Goal: Book appointment/travel/reservation

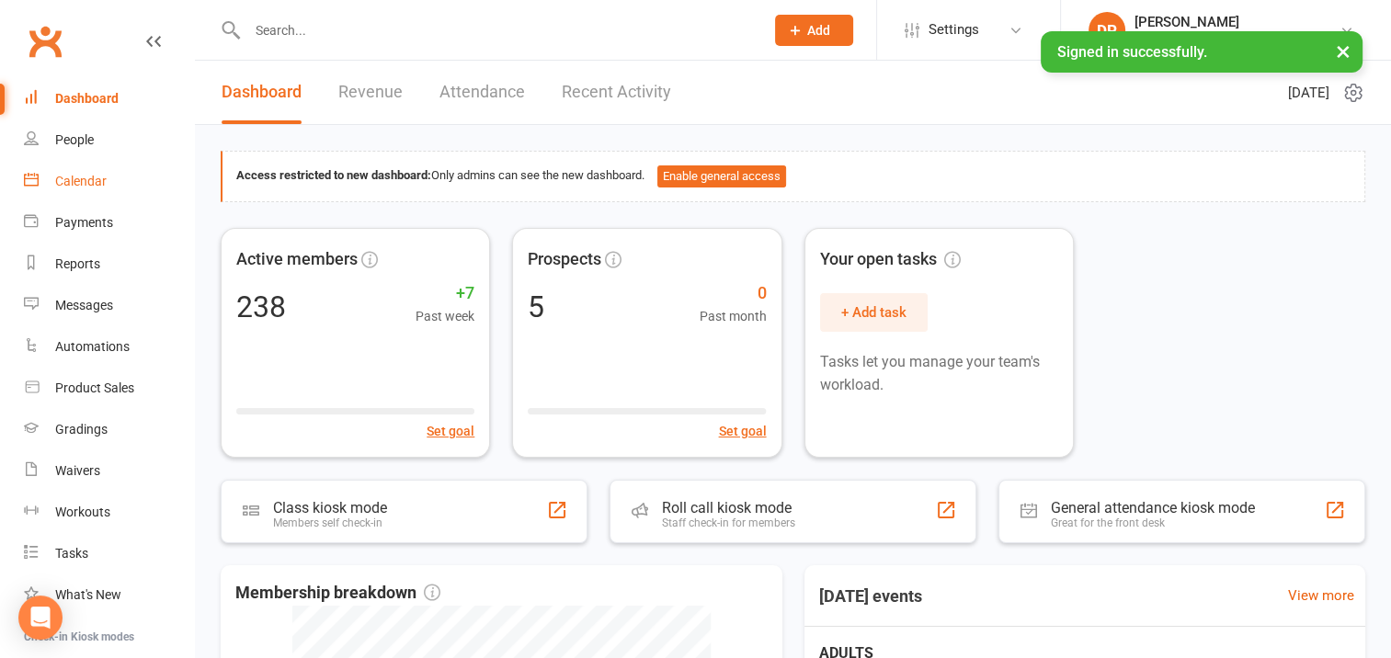
click at [77, 180] on div "Calendar" at bounding box center [80, 181] width 51 height 15
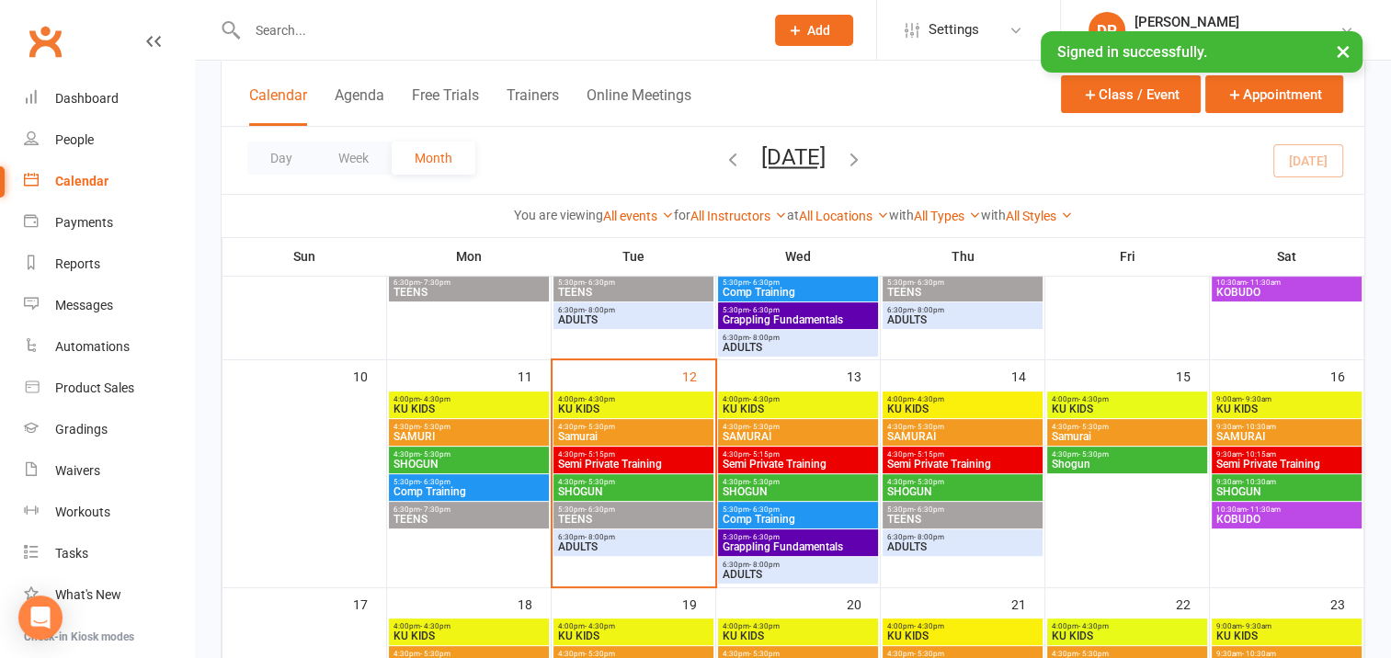
scroll to position [552, 0]
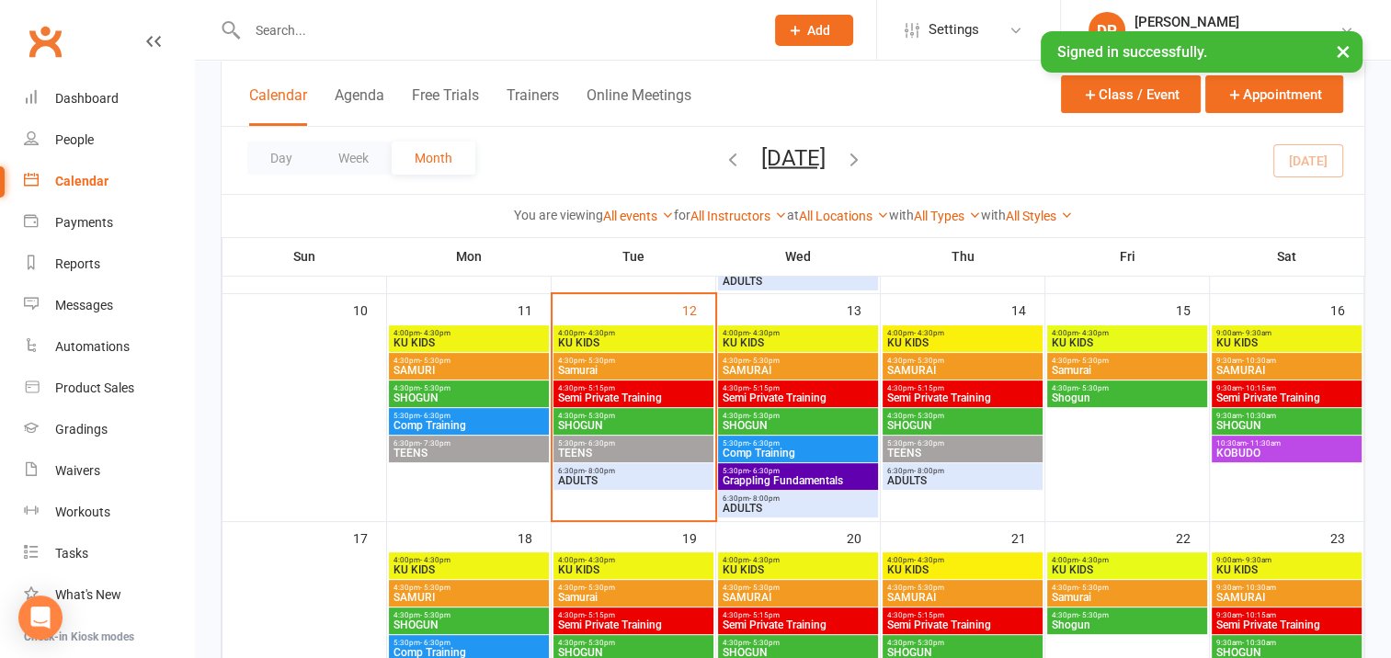
click at [661, 422] on span "SHOGUN" at bounding box center [633, 425] width 153 height 11
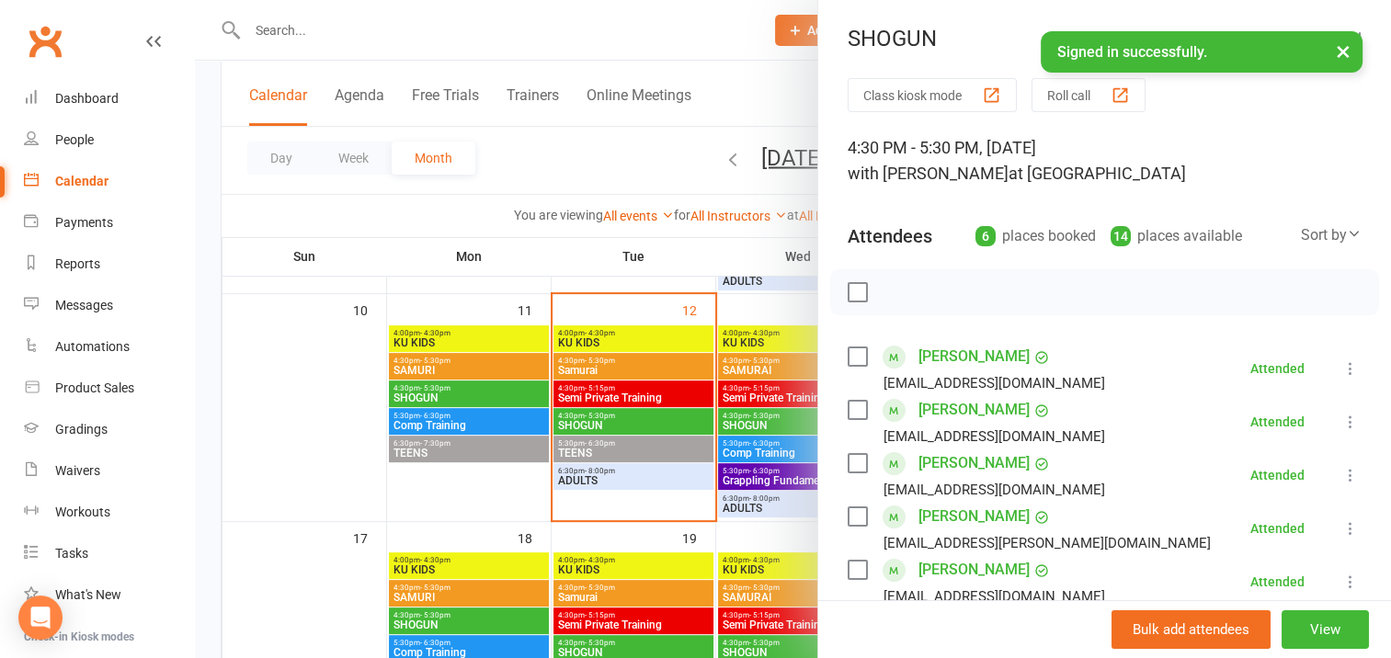
click at [666, 364] on div at bounding box center [793, 329] width 1196 height 658
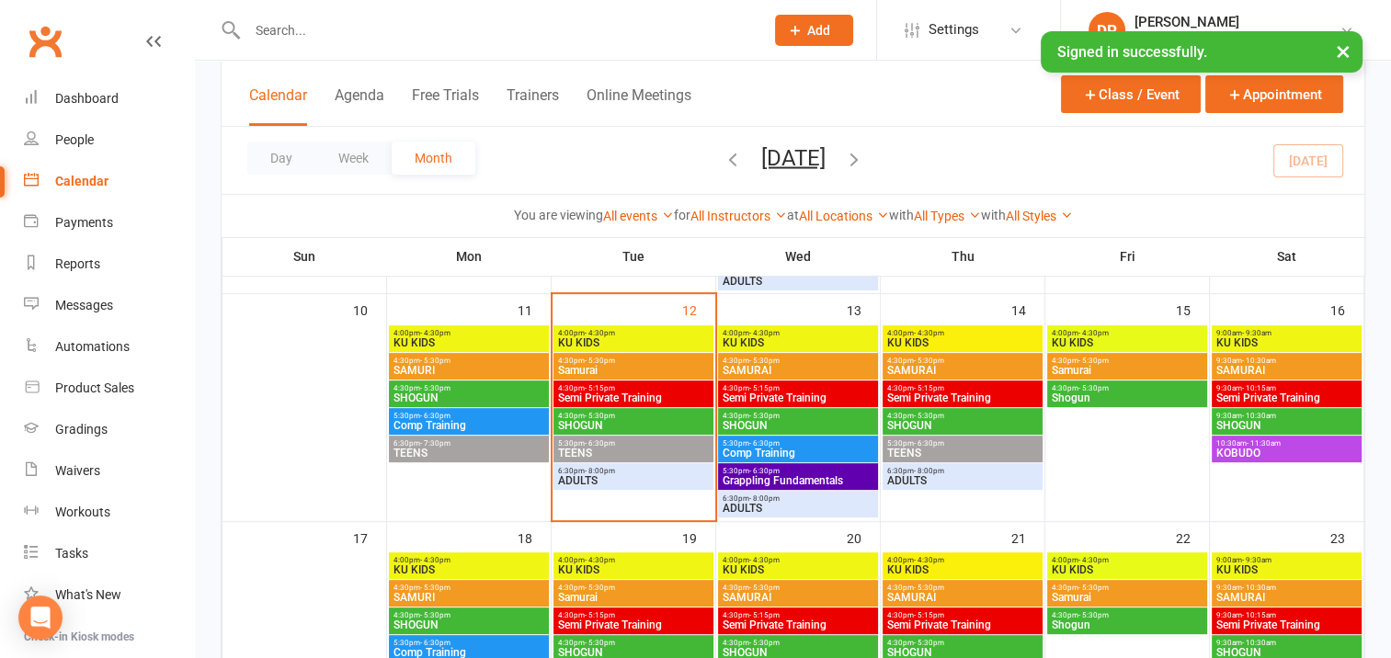
click at [666, 365] on span "Samurai" at bounding box center [633, 370] width 153 height 11
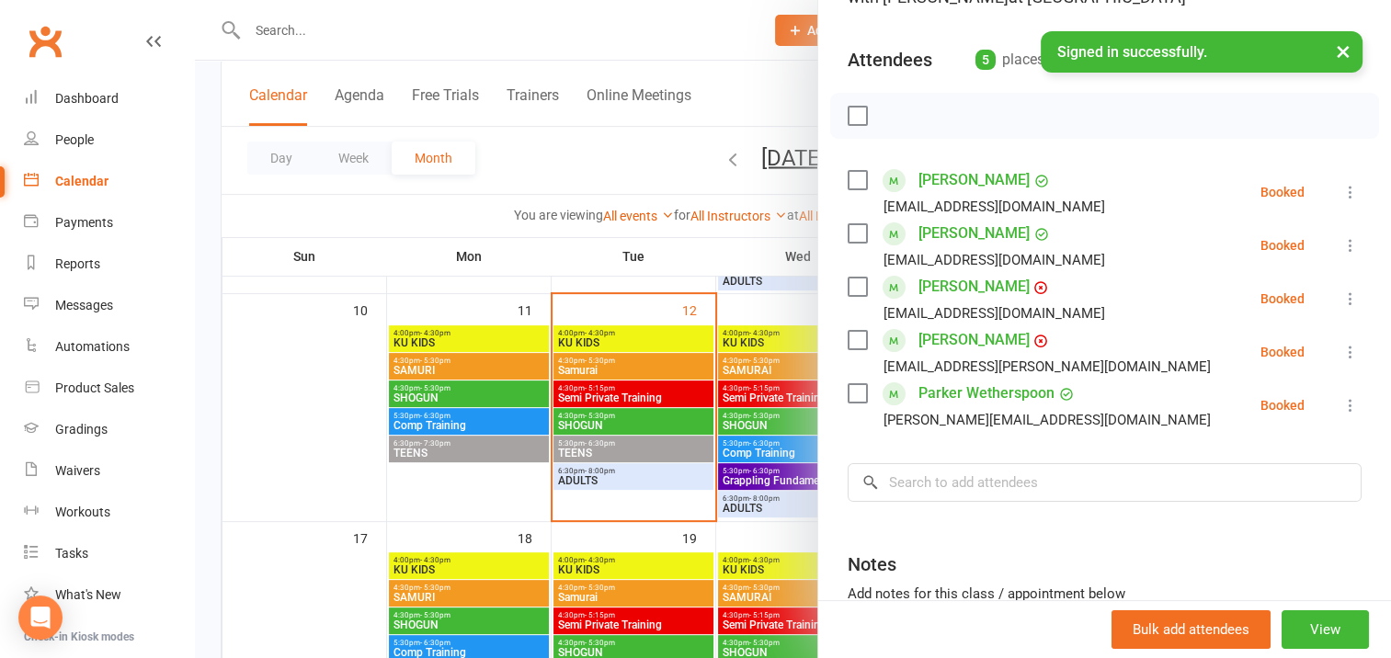
scroll to position [184, 0]
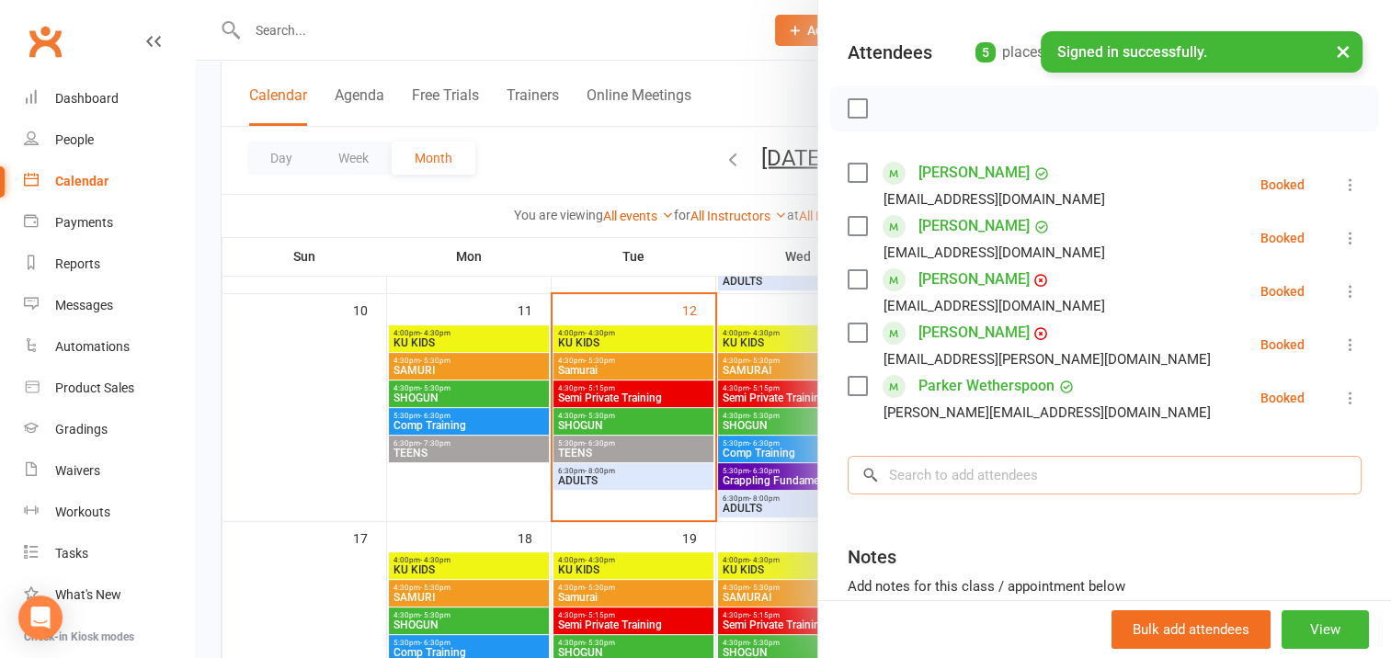
click at [913, 471] on input "search" at bounding box center [1105, 475] width 514 height 39
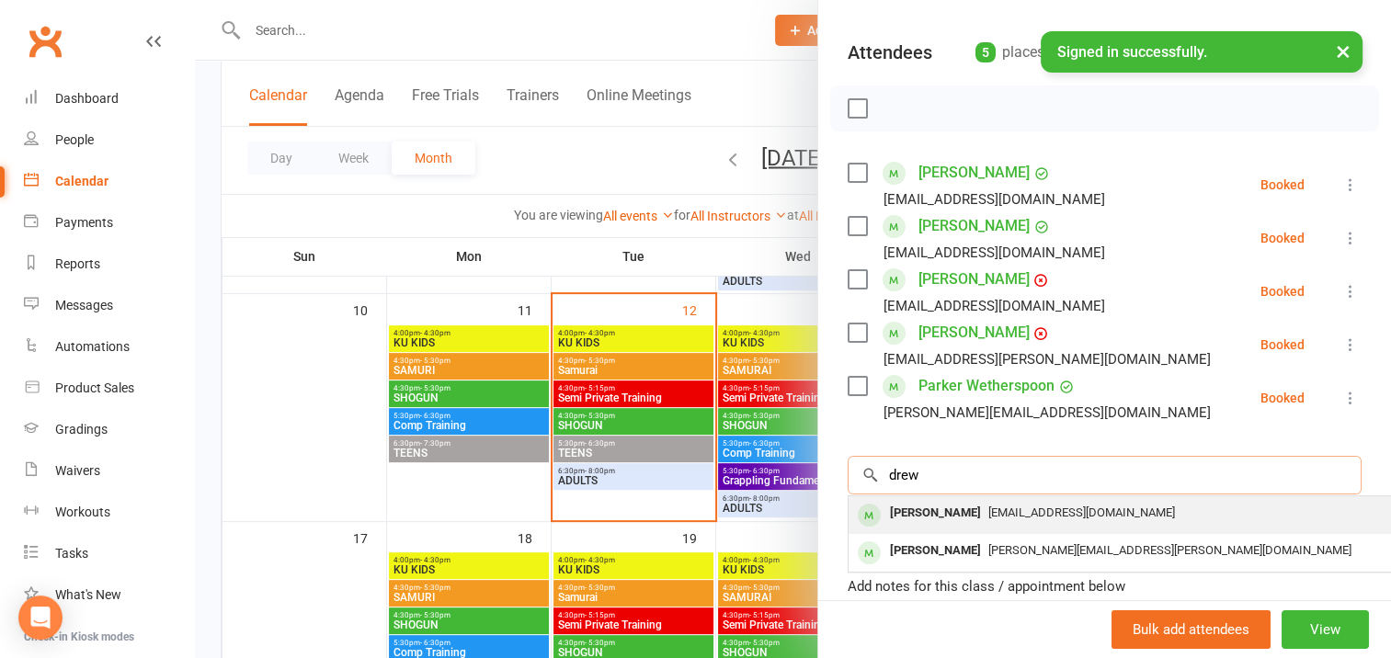
type input "drew"
click at [927, 509] on div "[PERSON_NAME]" at bounding box center [936, 513] width 106 height 27
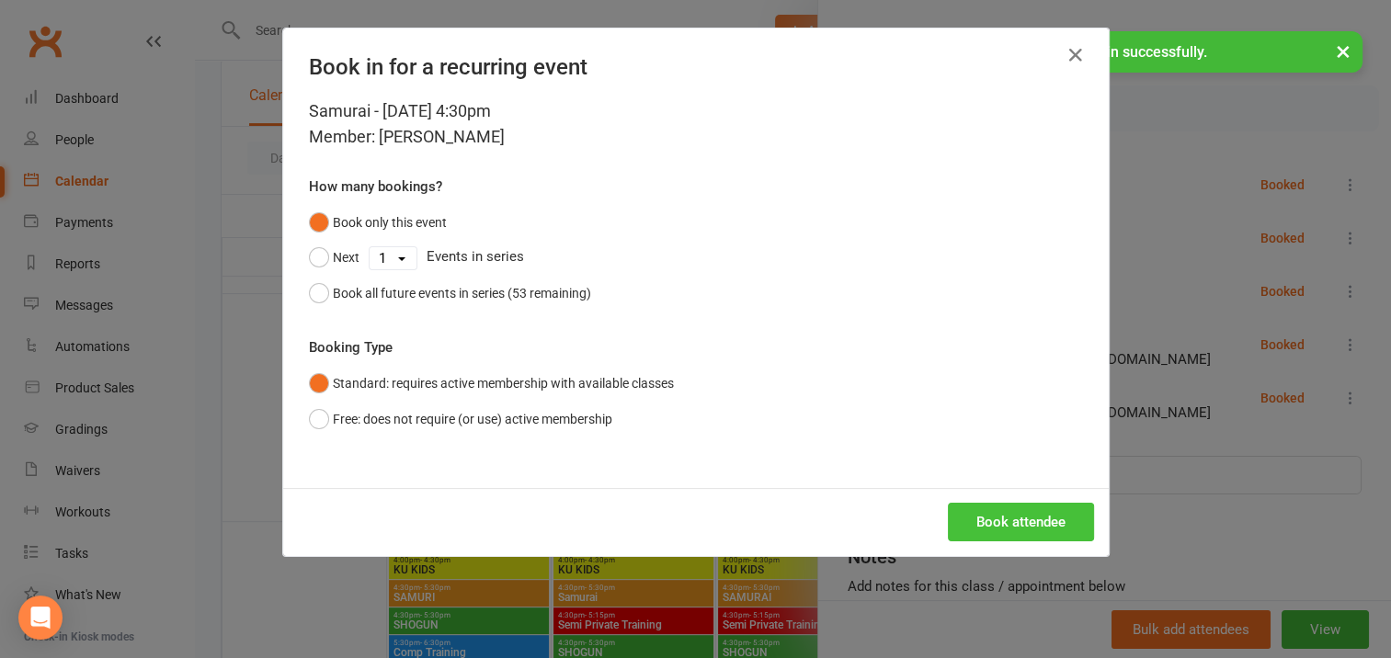
click at [991, 517] on button "Book attendee" at bounding box center [1021, 522] width 146 height 39
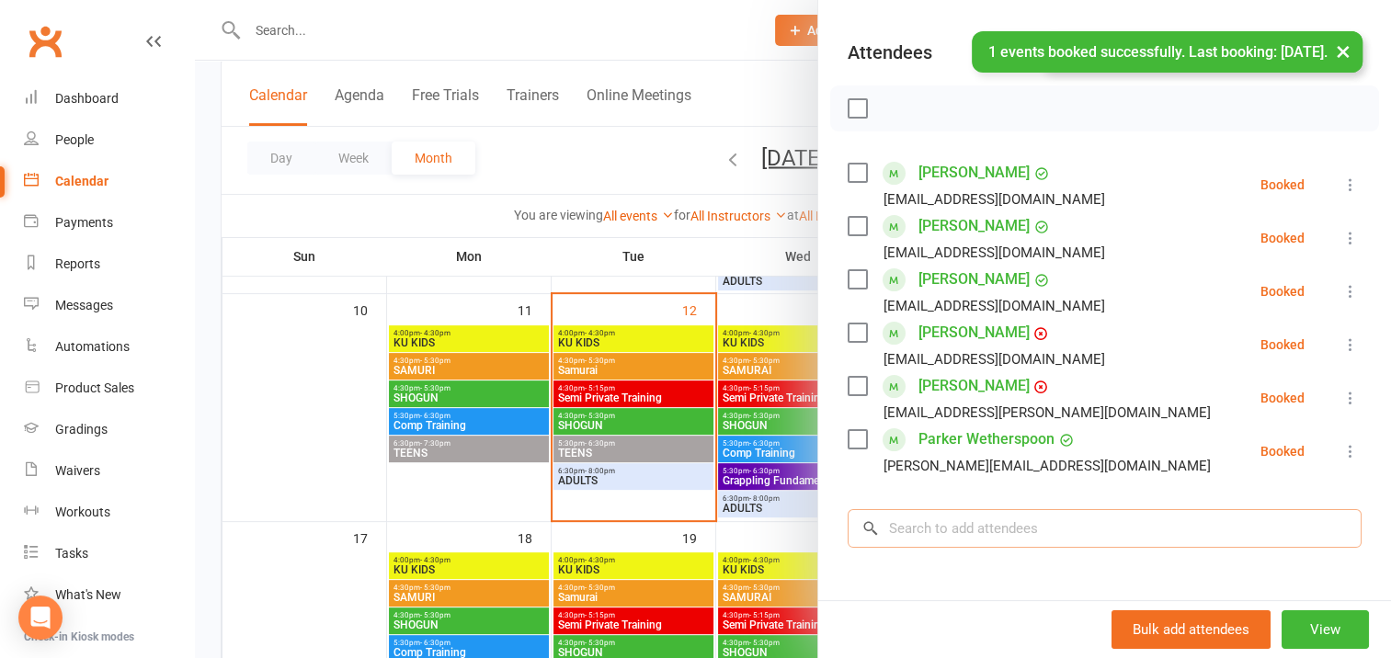
click at [921, 528] on input "search" at bounding box center [1105, 528] width 514 height 39
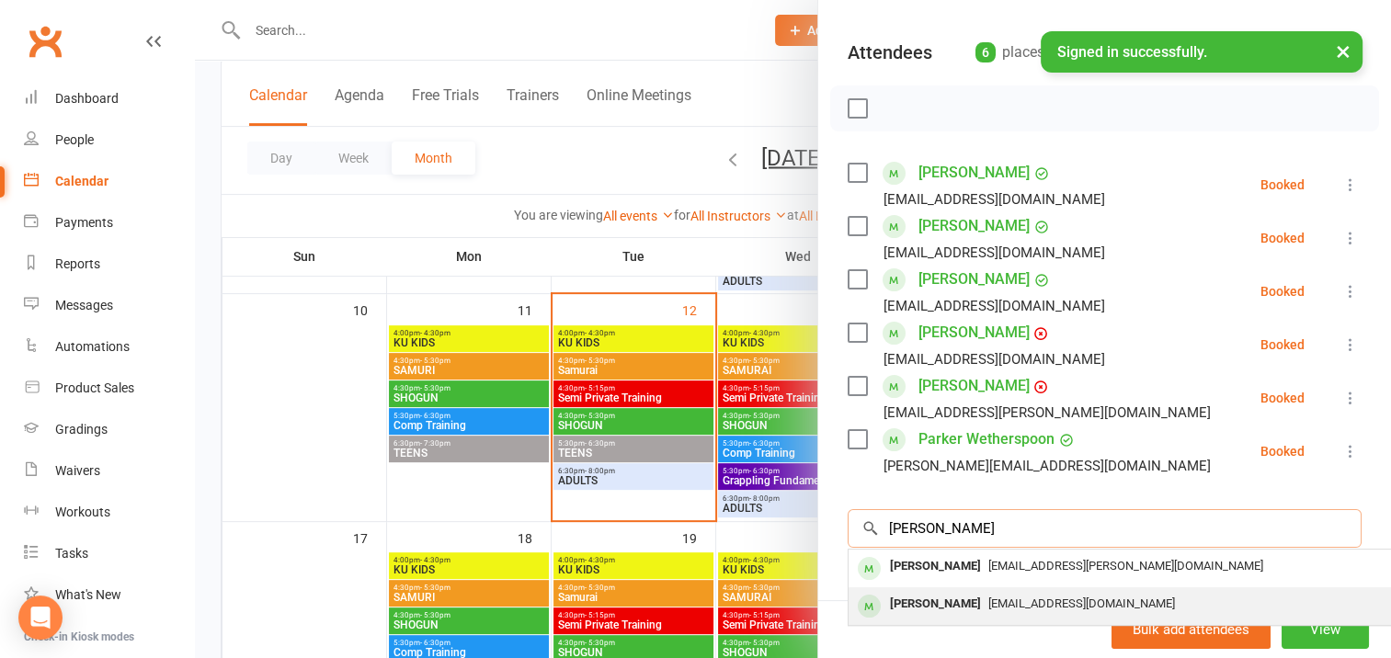
type input "[PERSON_NAME]"
click at [935, 602] on div "[PERSON_NAME]" at bounding box center [936, 604] width 106 height 27
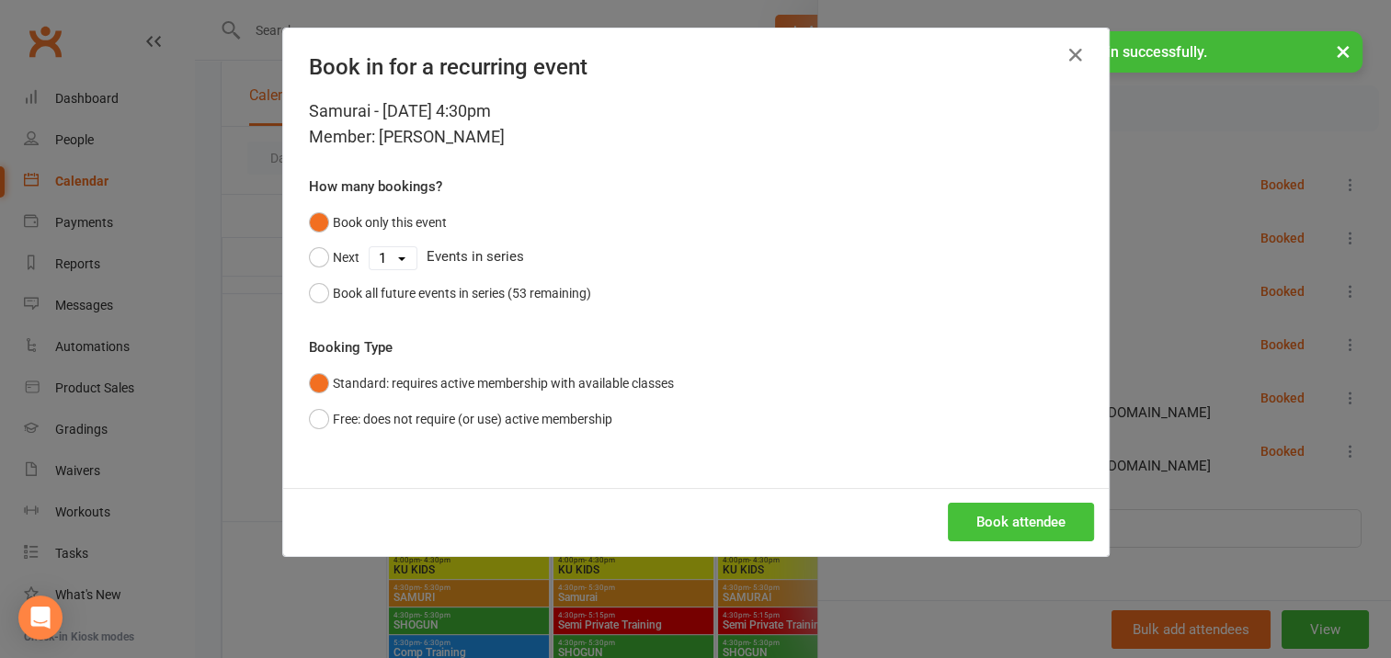
click at [992, 511] on button "Book attendee" at bounding box center [1021, 522] width 146 height 39
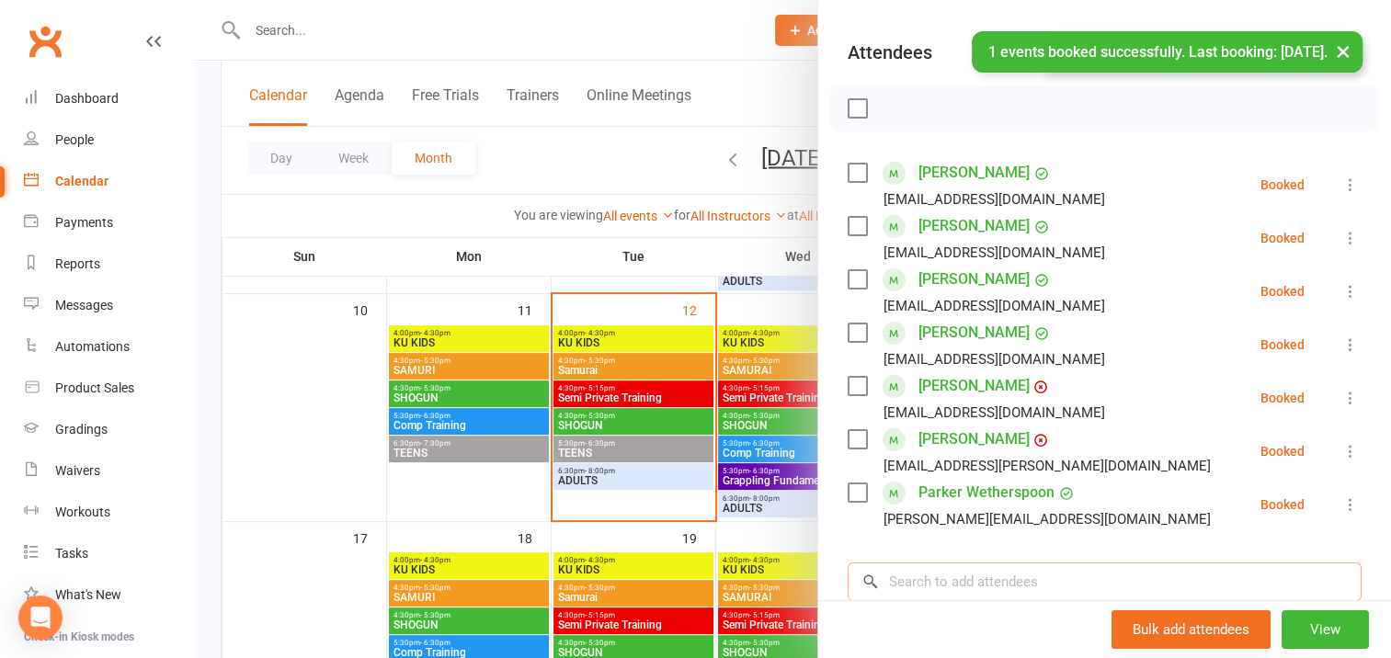
click at [891, 577] on input "search" at bounding box center [1105, 582] width 514 height 39
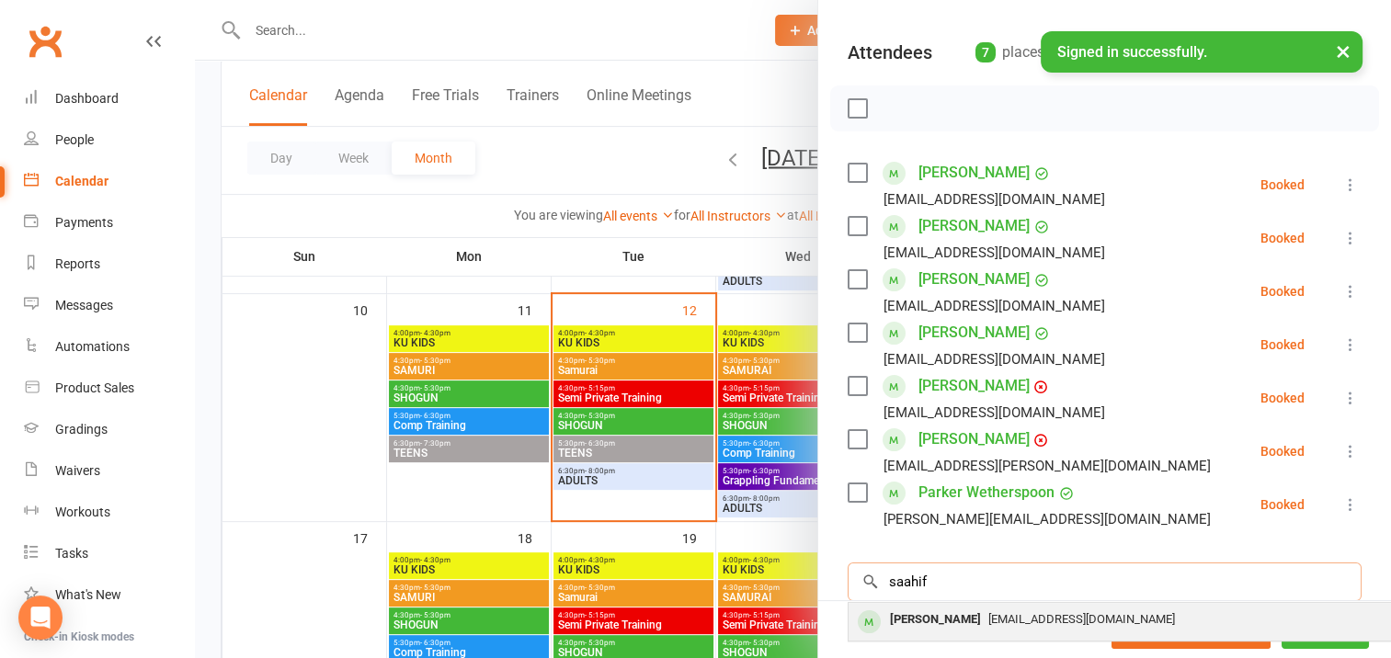
type input "saahif"
click at [917, 616] on div "[PERSON_NAME]" at bounding box center [936, 620] width 106 height 27
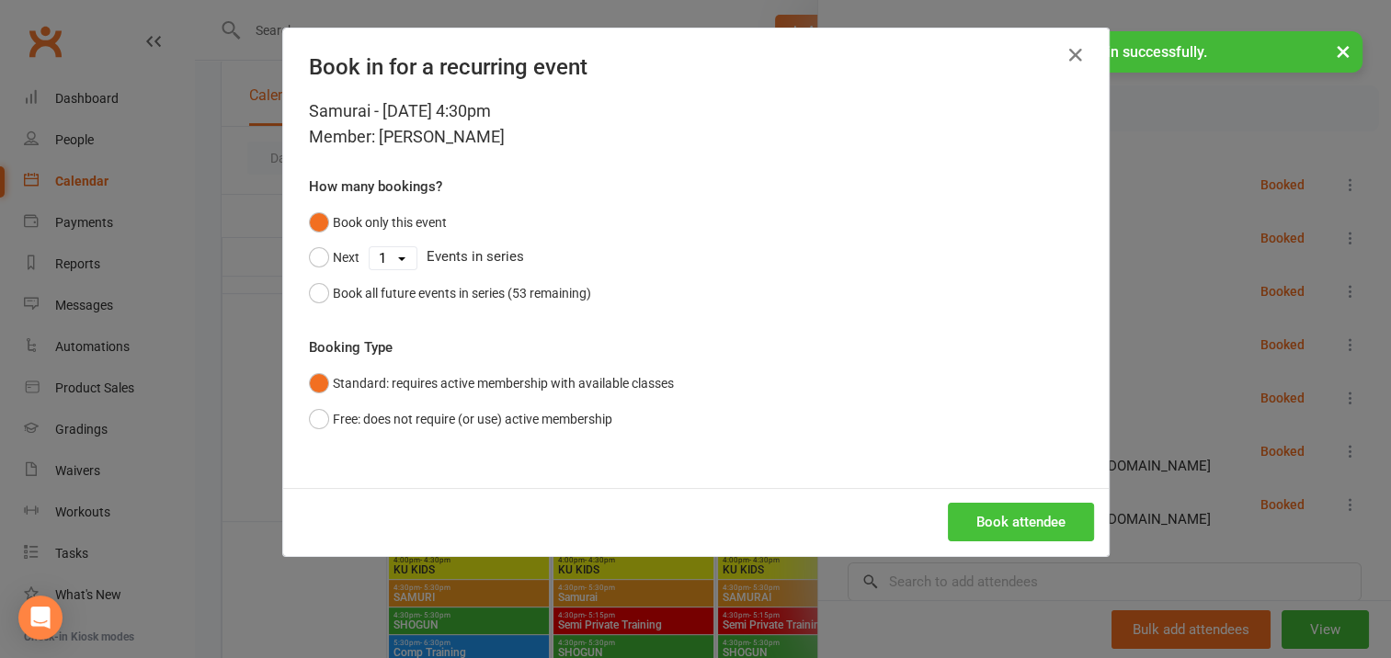
click at [997, 519] on button "Book attendee" at bounding box center [1021, 522] width 146 height 39
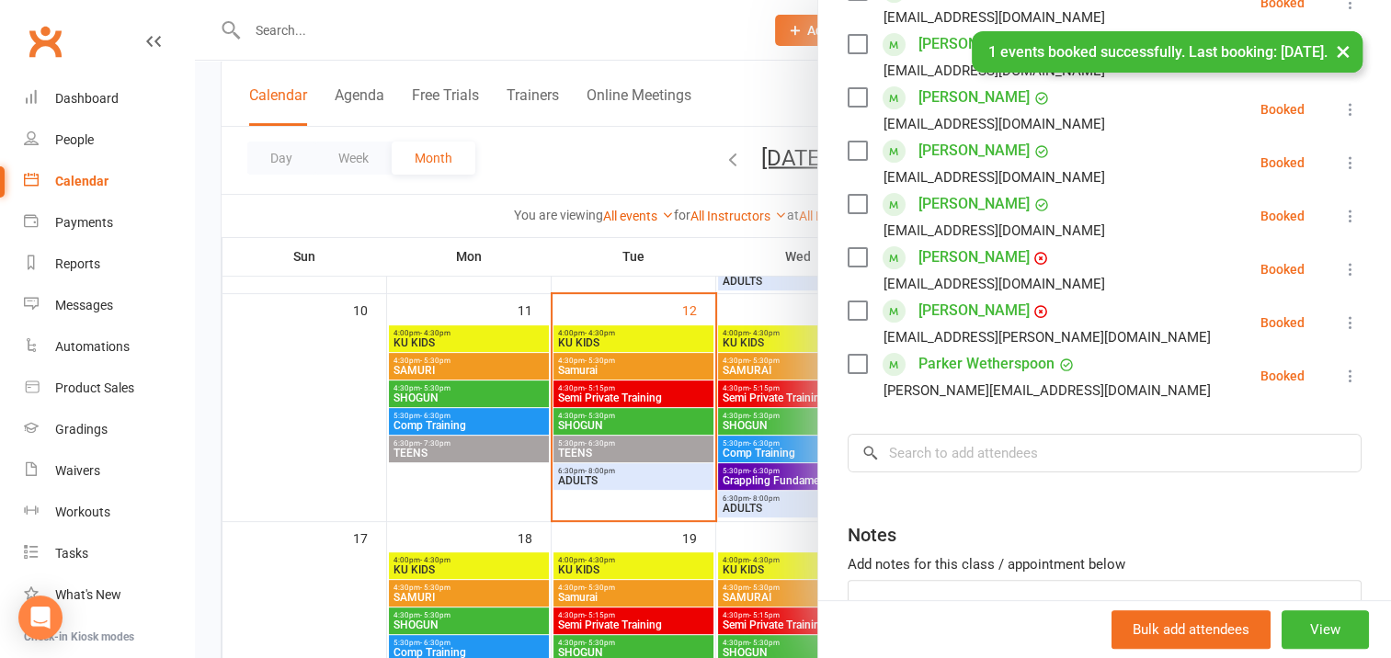
scroll to position [368, 0]
click at [896, 448] on input "search" at bounding box center [1105, 451] width 514 height 39
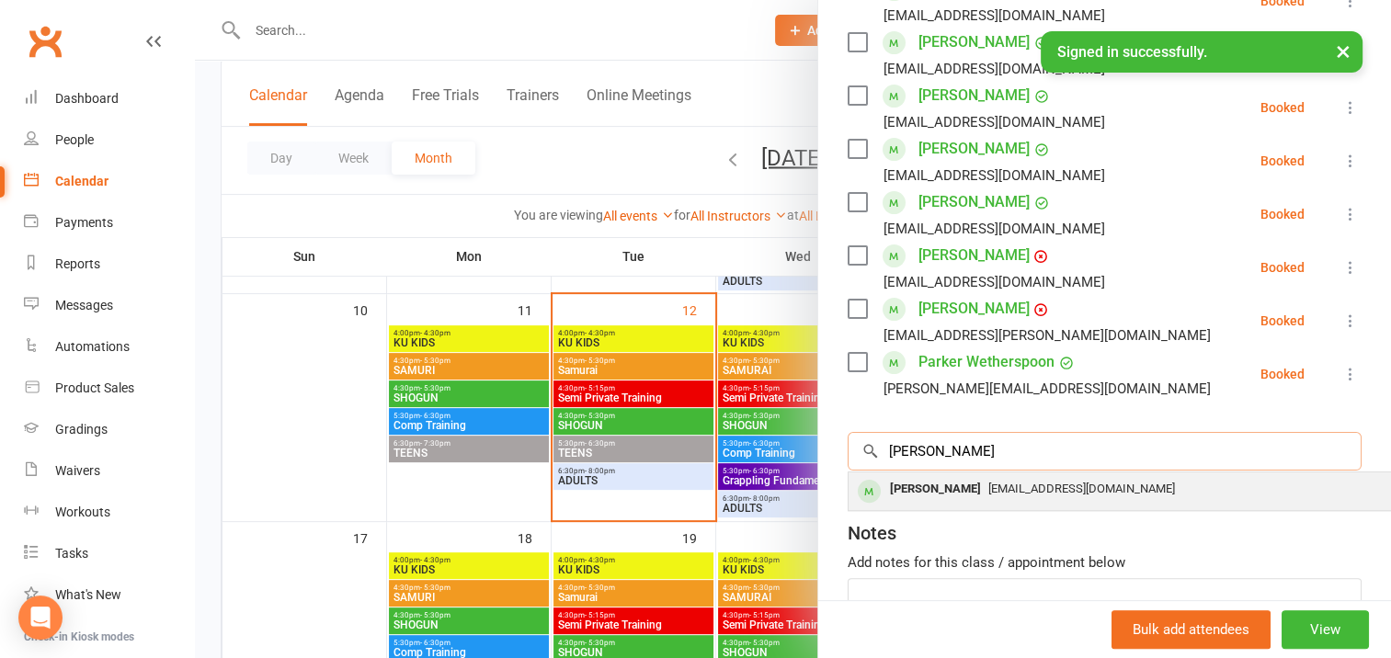
type input "[PERSON_NAME]"
click at [897, 484] on div "[PERSON_NAME]" at bounding box center [936, 489] width 106 height 27
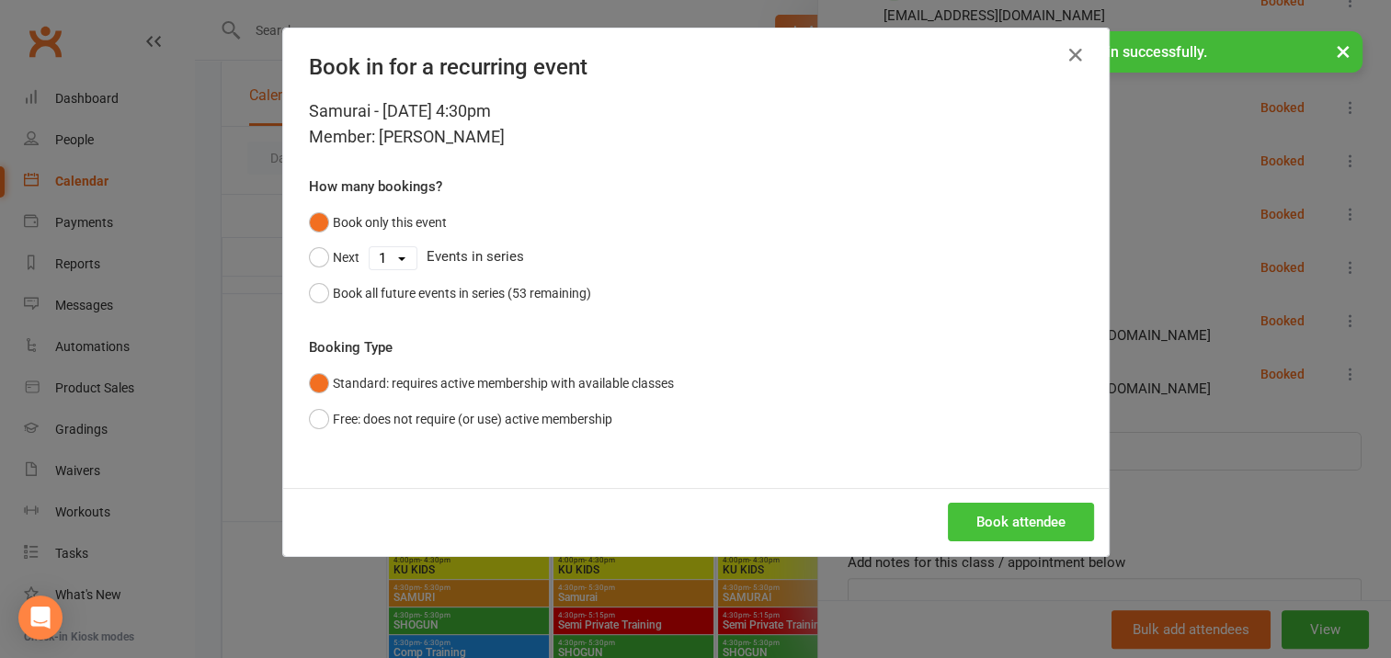
click at [1007, 517] on button "Book attendee" at bounding box center [1021, 522] width 146 height 39
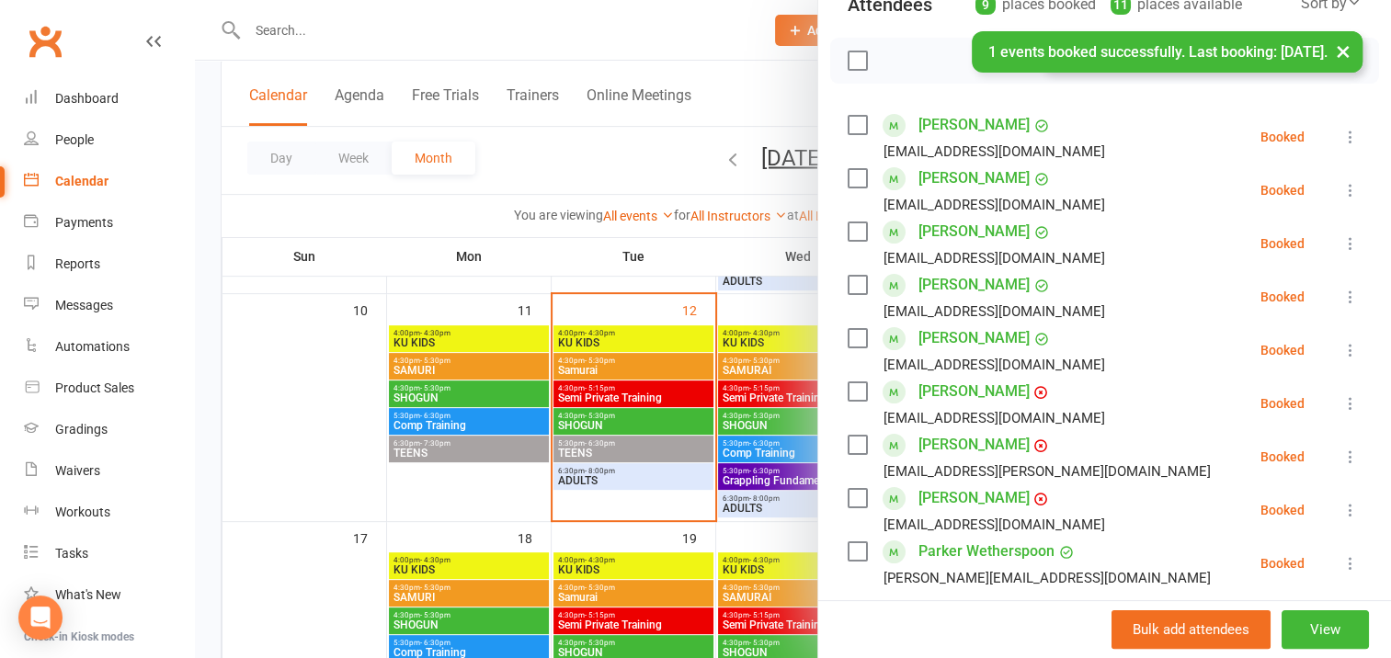
scroll to position [276, 0]
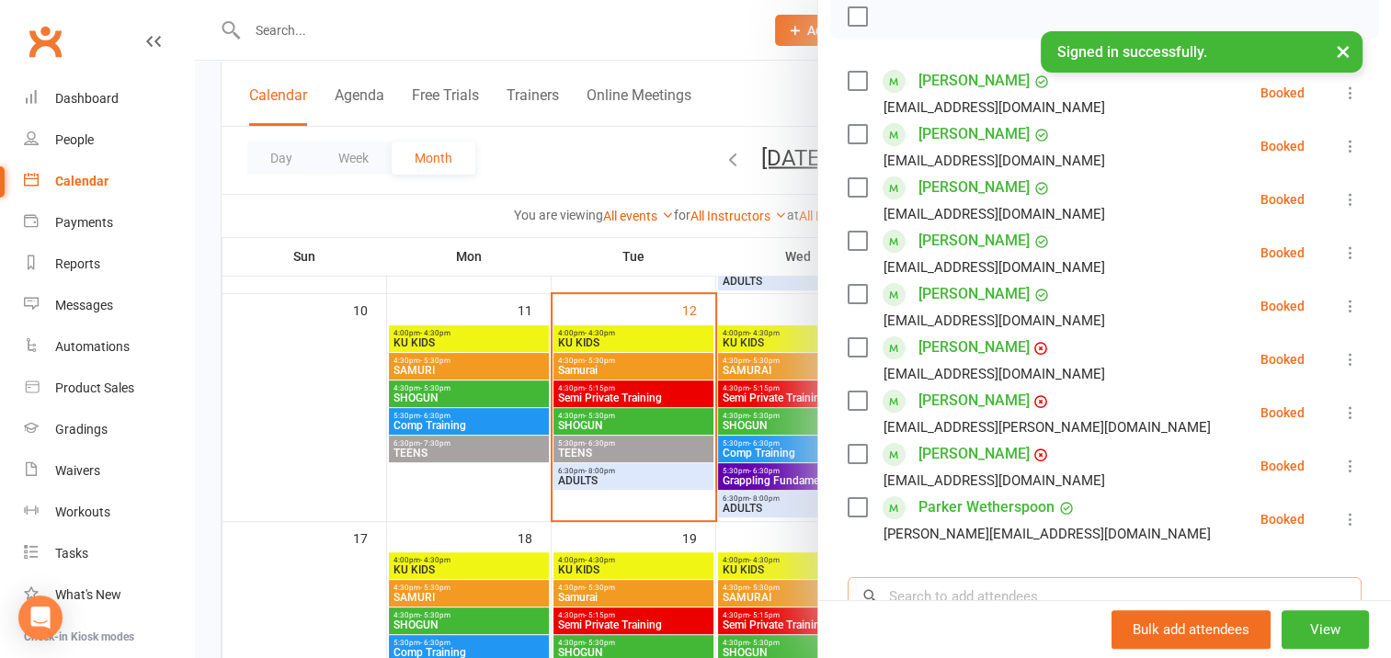
click at [897, 590] on input "search" at bounding box center [1105, 596] width 514 height 39
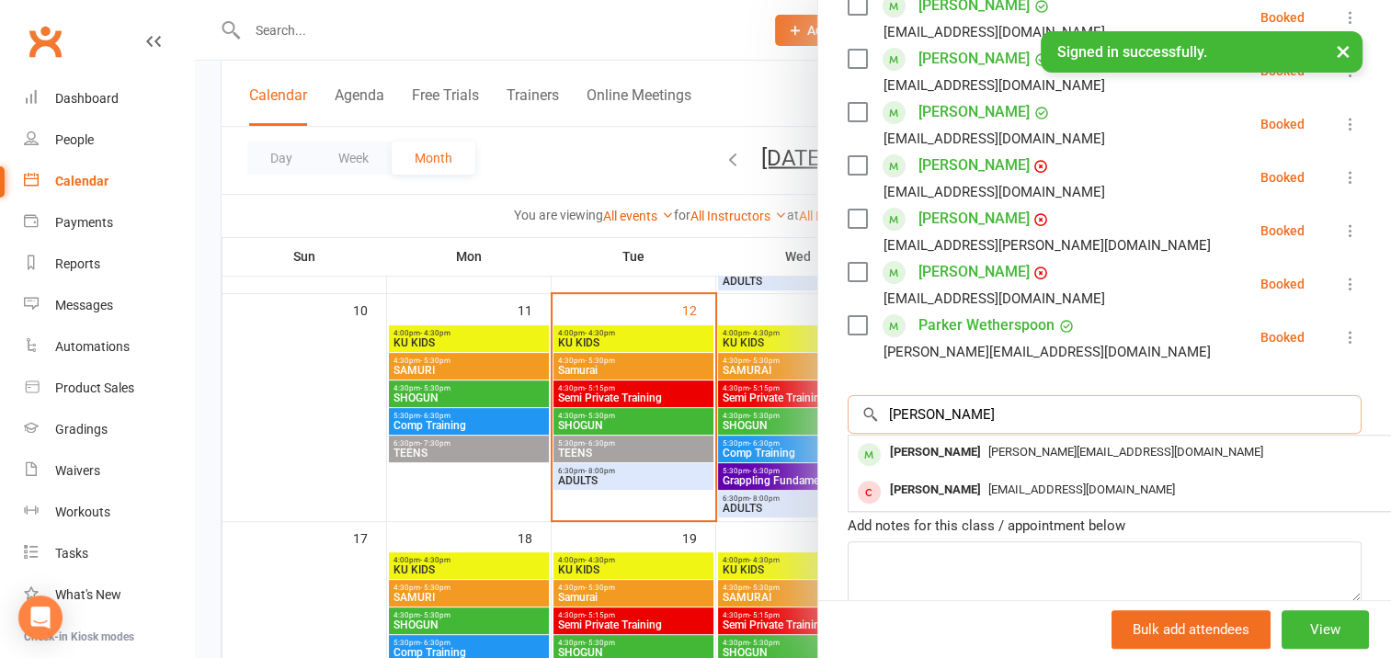
scroll to position [460, 0]
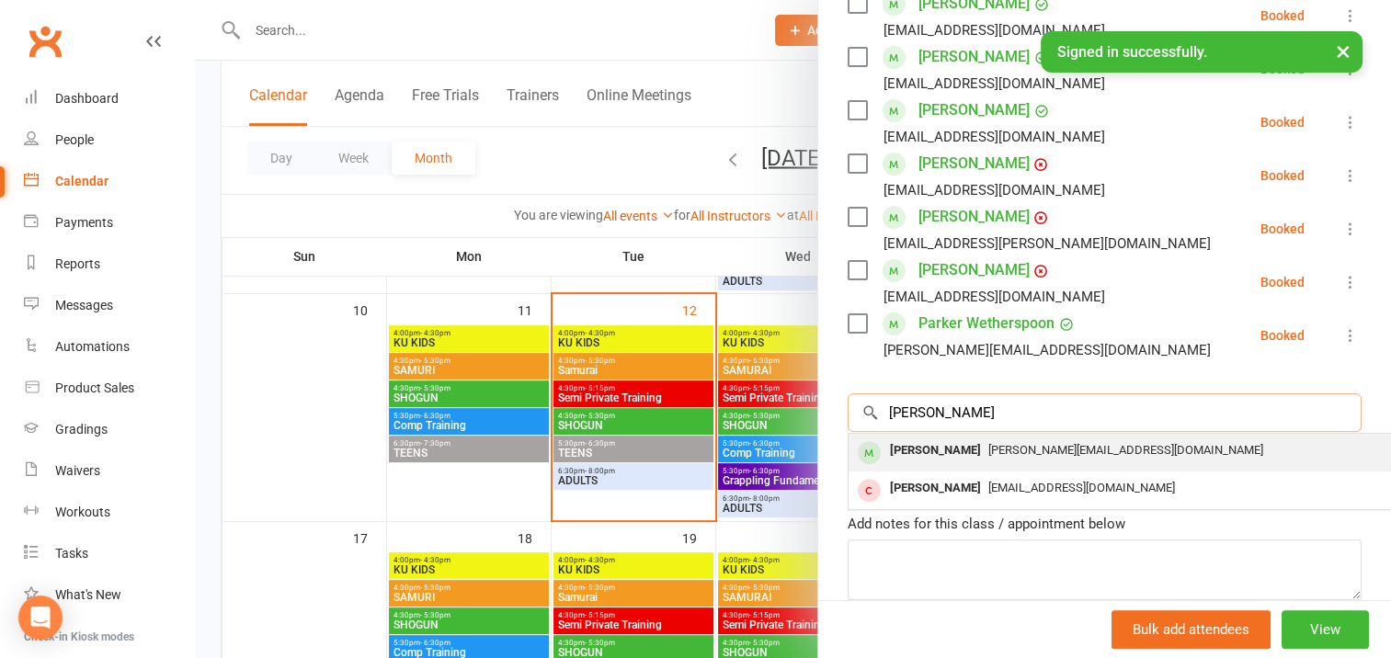
type input "[PERSON_NAME]"
click at [909, 449] on div "[PERSON_NAME]" at bounding box center [936, 451] width 106 height 27
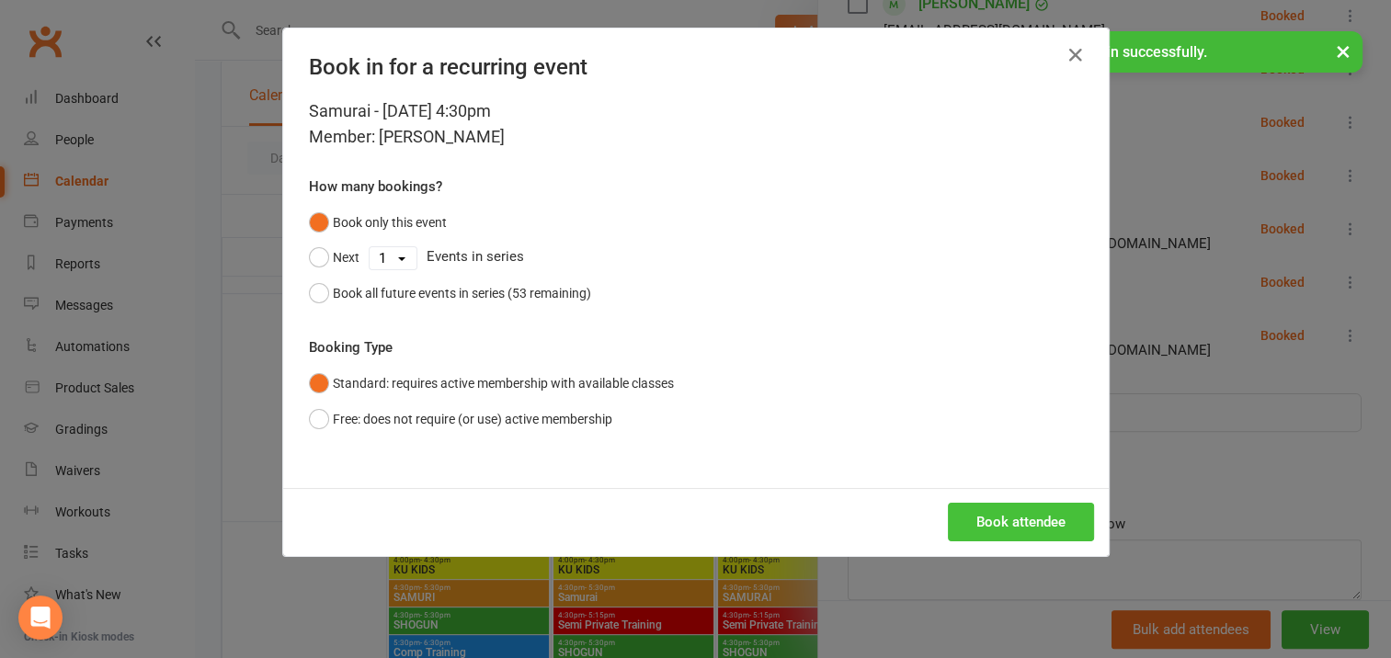
click at [991, 516] on button "Book attendee" at bounding box center [1021, 522] width 146 height 39
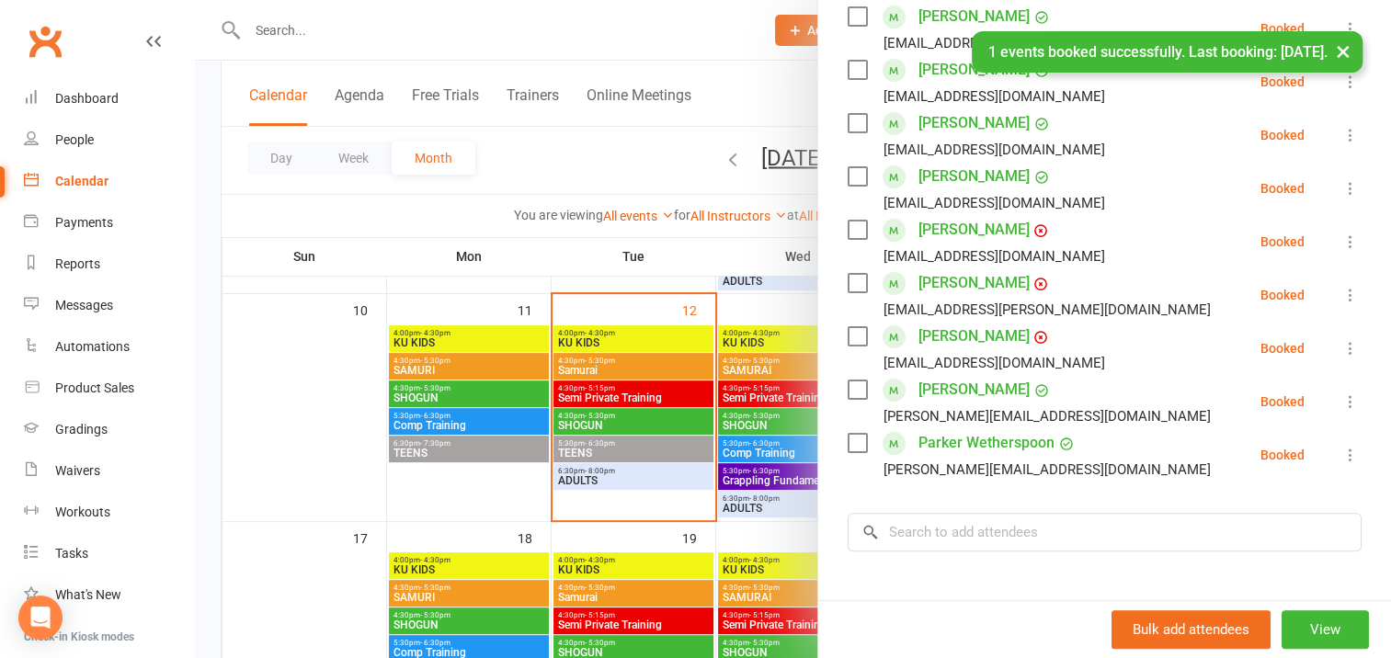
scroll to position [92, 0]
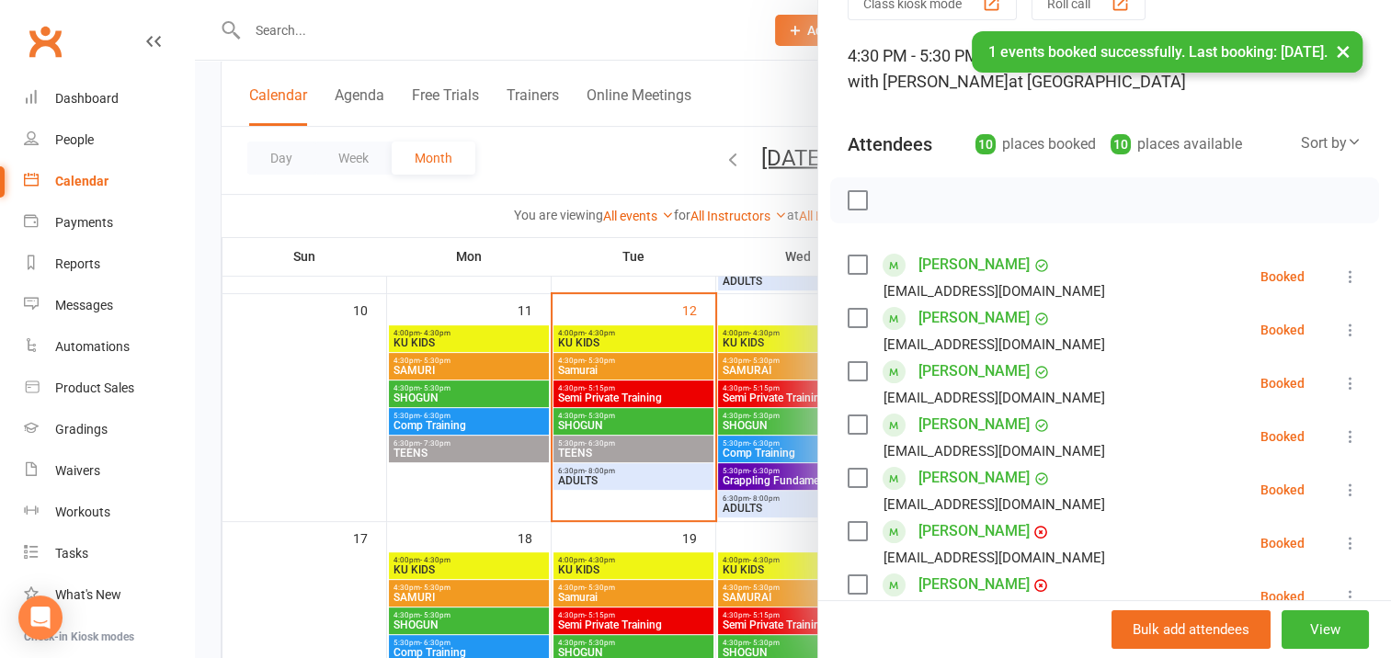
click at [848, 202] on label at bounding box center [857, 200] width 18 height 18
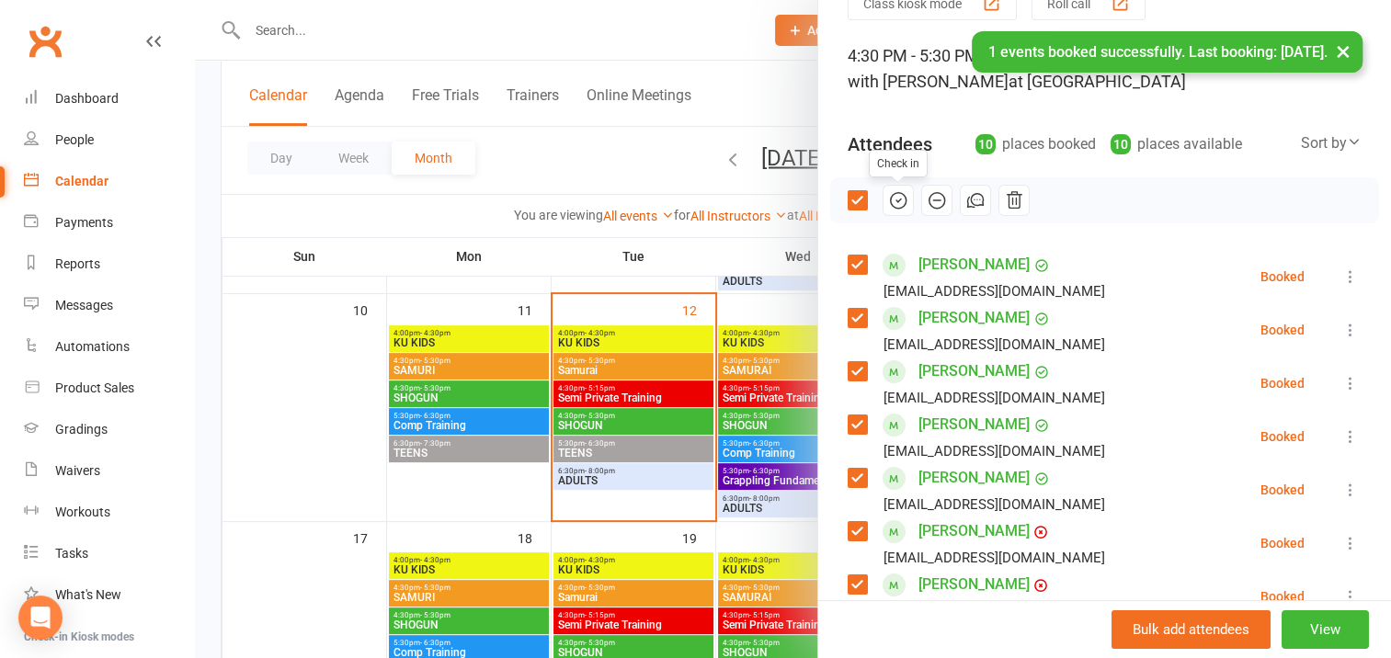
click at [888, 200] on icon "button" at bounding box center [898, 200] width 20 height 20
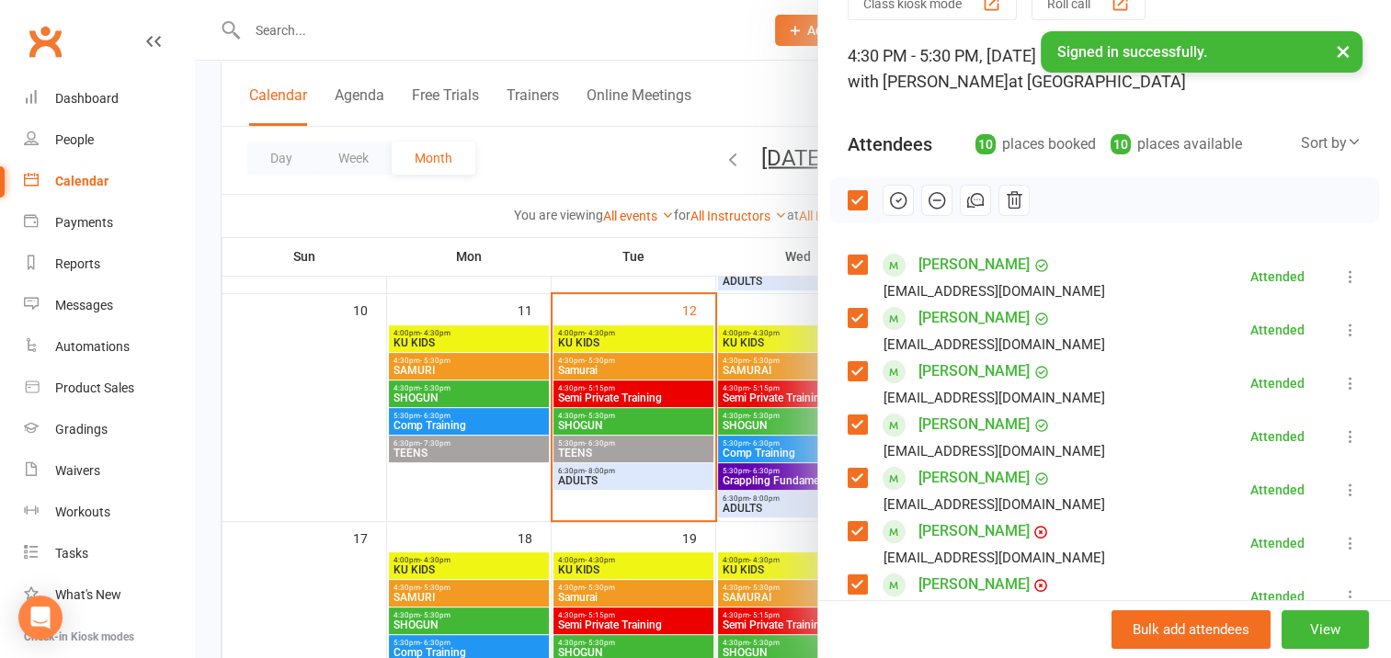
click at [1345, 54] on button "×" at bounding box center [1343, 51] width 33 height 40
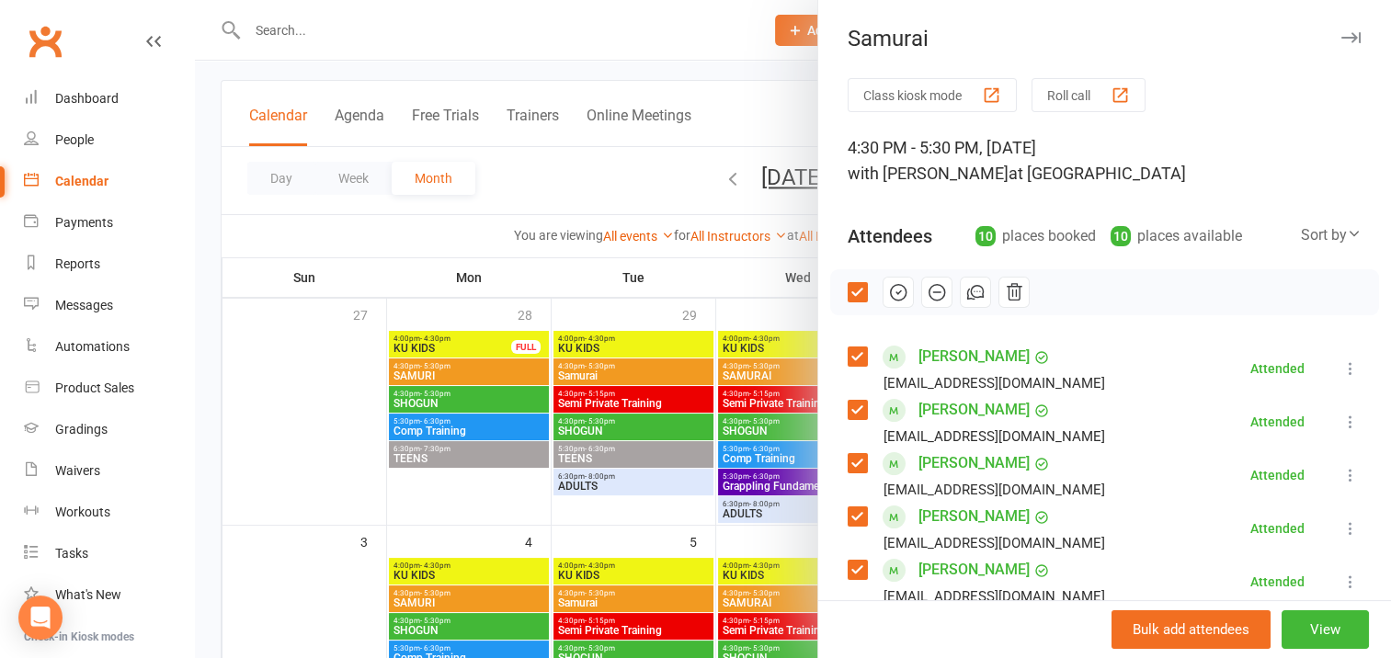
click at [1342, 40] on icon "button" at bounding box center [1351, 37] width 19 height 11
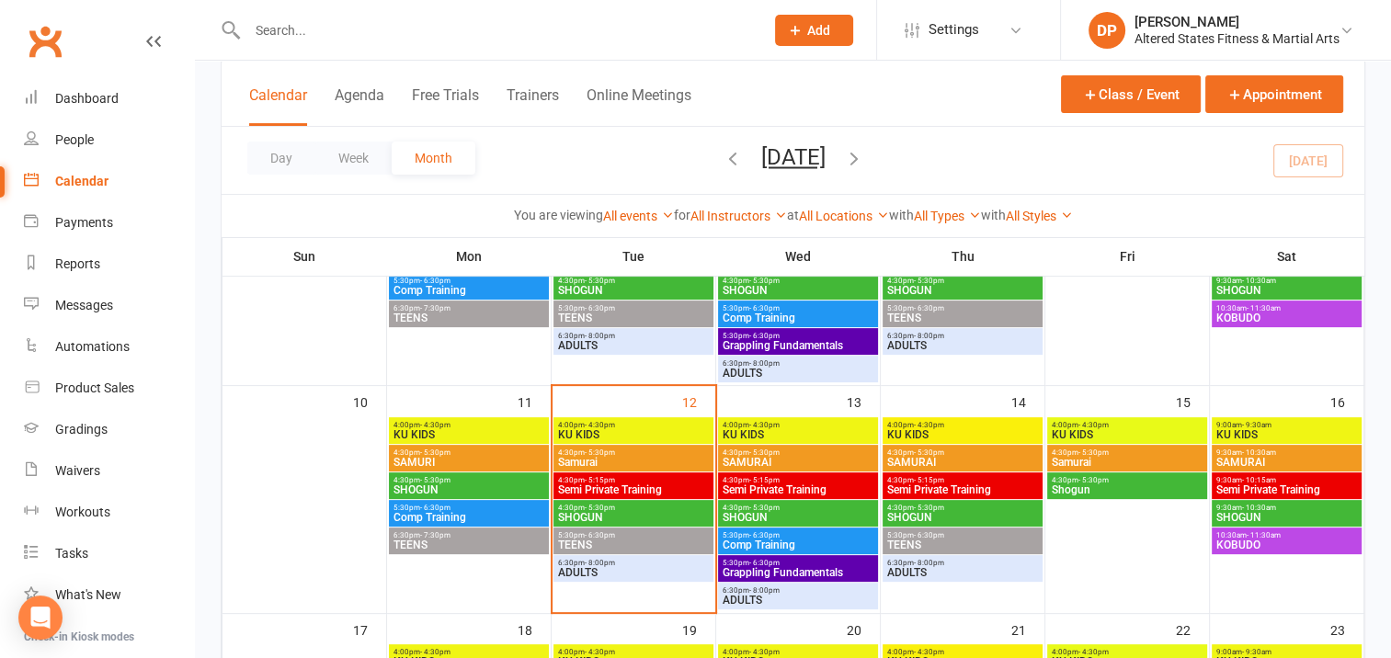
scroll to position [644, 0]
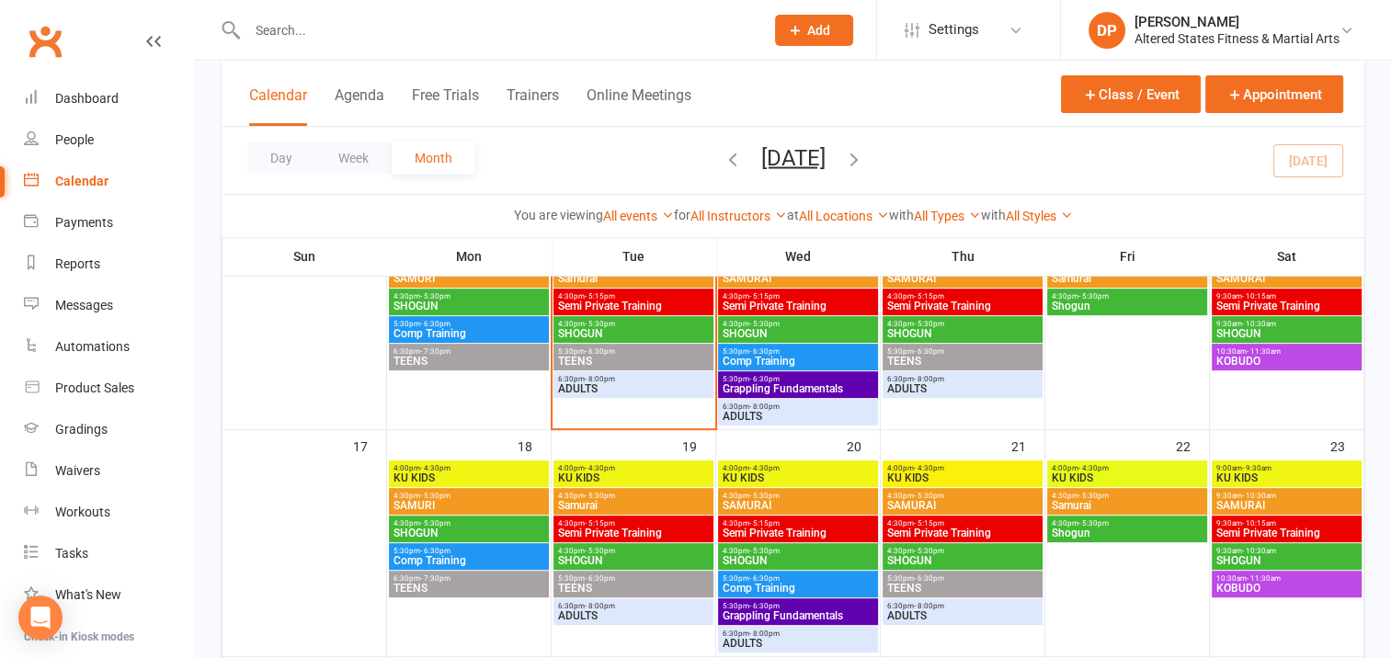
click at [666, 354] on span "5:30pm - 6:30pm" at bounding box center [633, 352] width 153 height 8
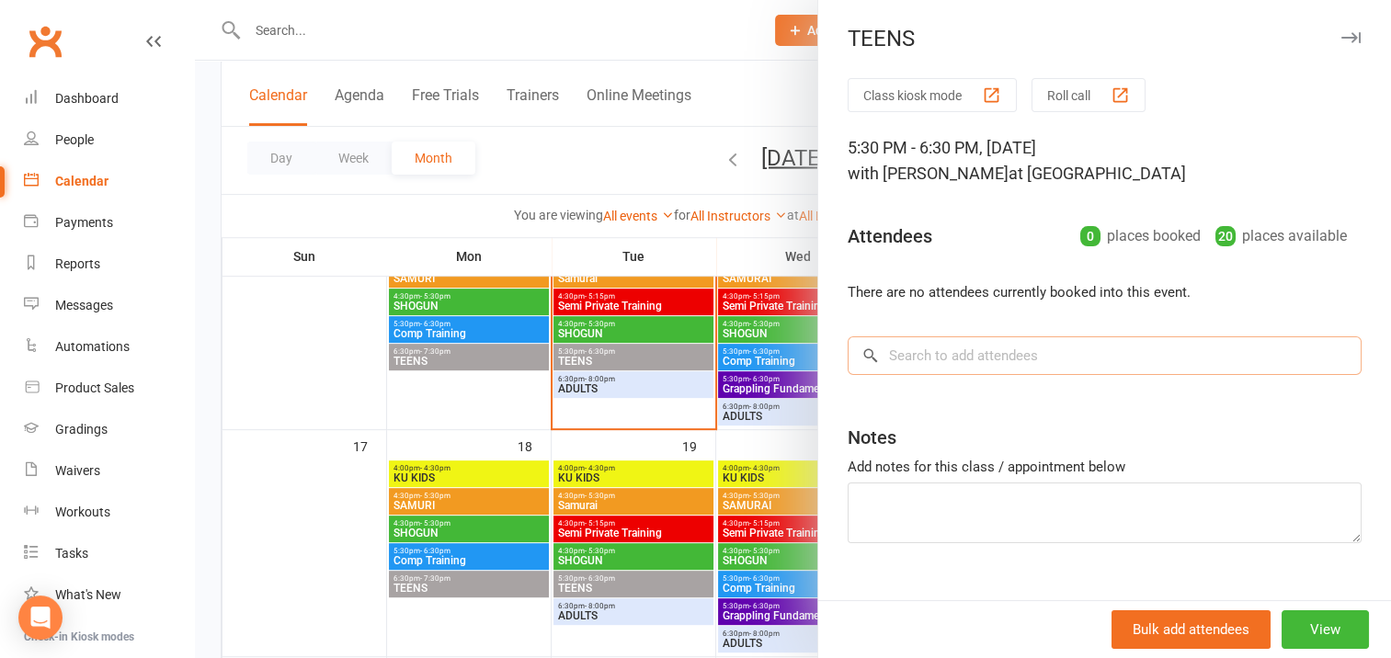
click at [925, 354] on input "search" at bounding box center [1105, 356] width 514 height 39
click at [898, 354] on input "search" at bounding box center [1105, 356] width 514 height 39
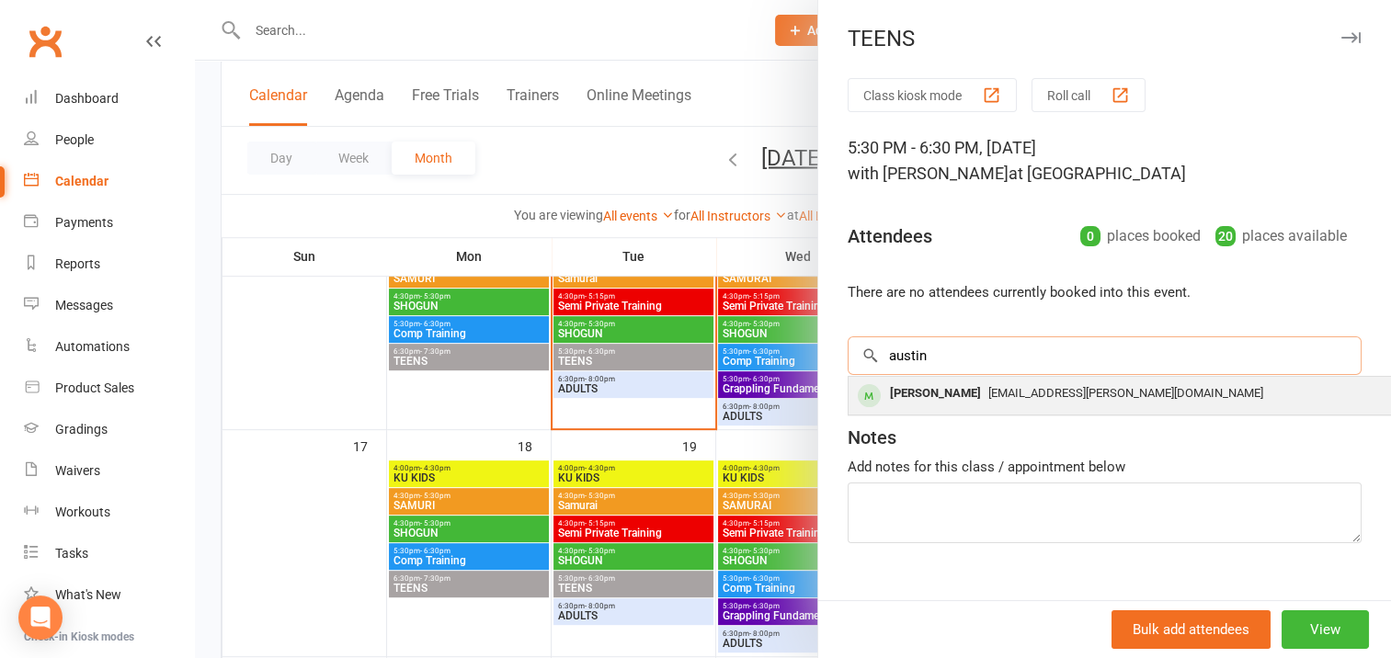
type input "austin"
click at [934, 394] on div "[PERSON_NAME]" at bounding box center [936, 394] width 106 height 27
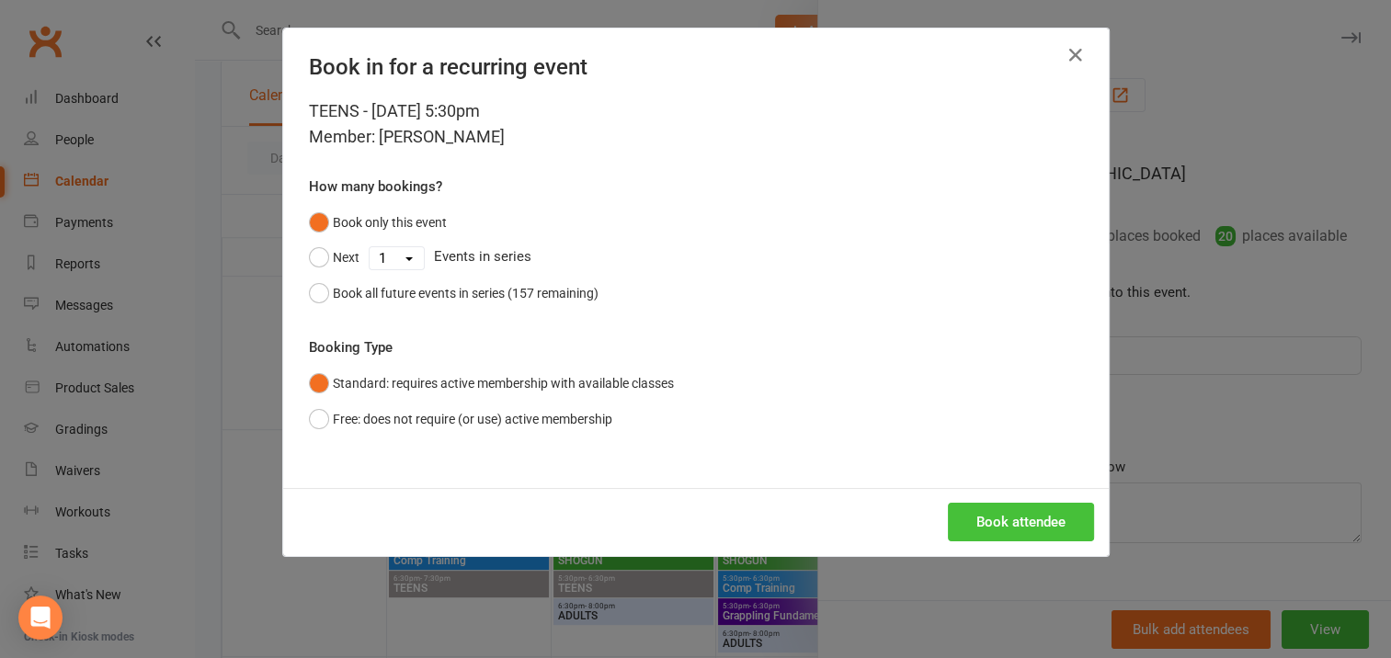
click at [1004, 519] on button "Book attendee" at bounding box center [1021, 522] width 146 height 39
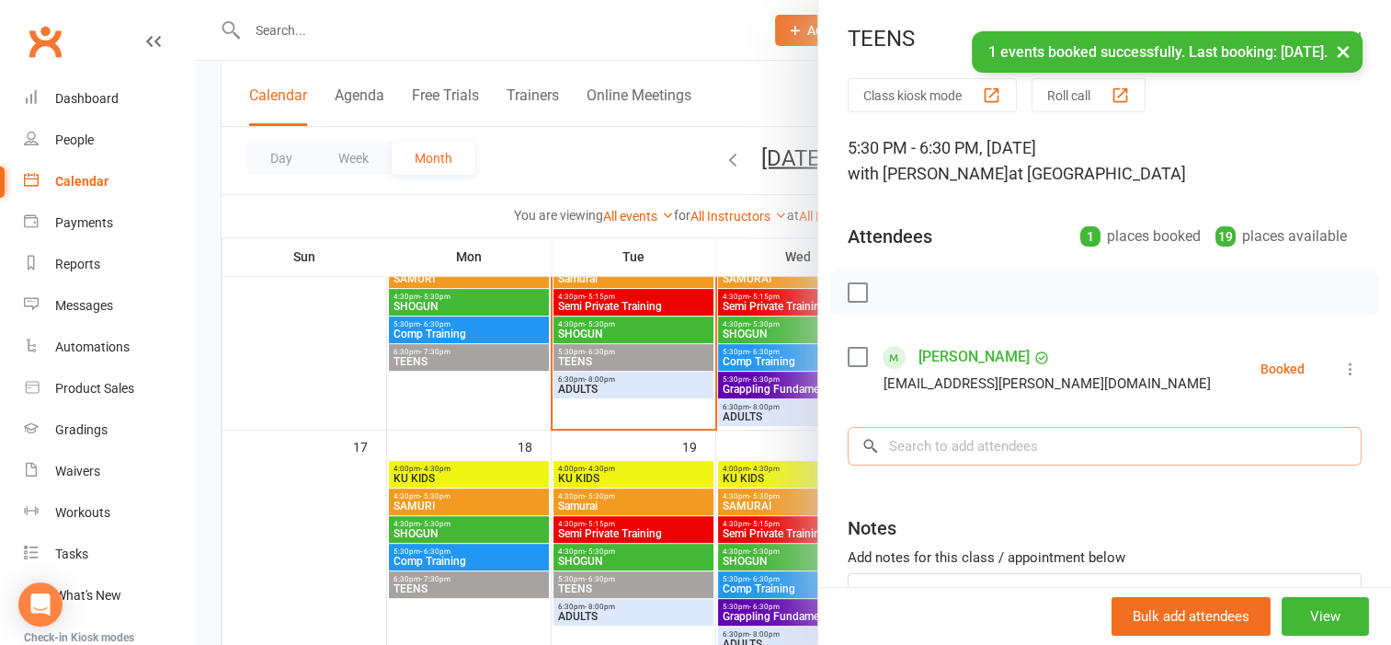
click at [909, 444] on input "search" at bounding box center [1105, 446] width 514 height 39
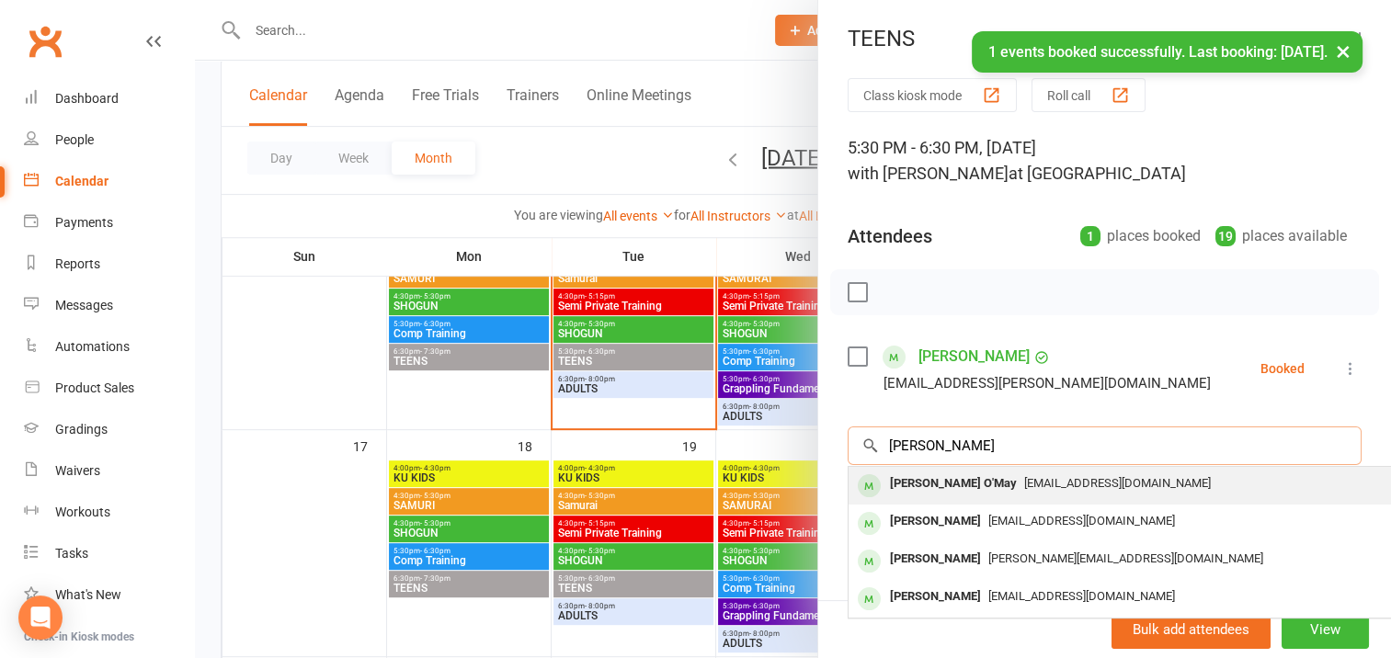
type input "[PERSON_NAME]"
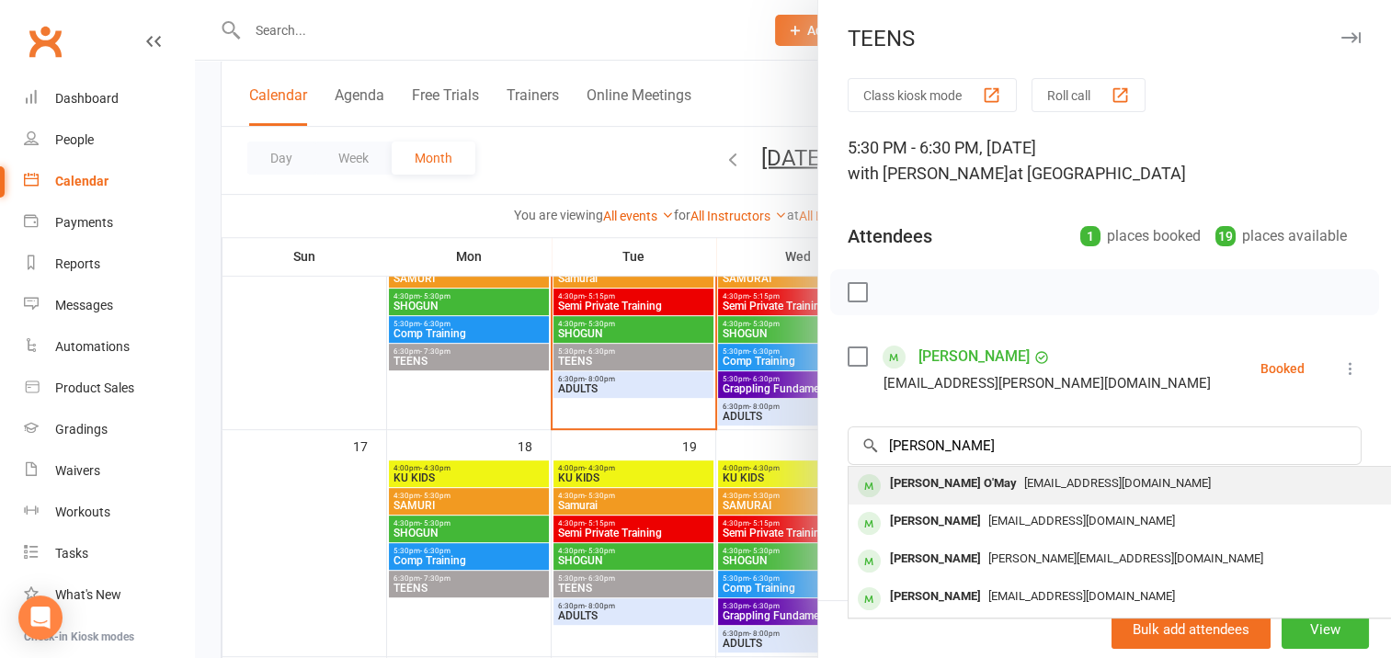
click at [937, 483] on div "[PERSON_NAME] O'May" at bounding box center [954, 484] width 142 height 27
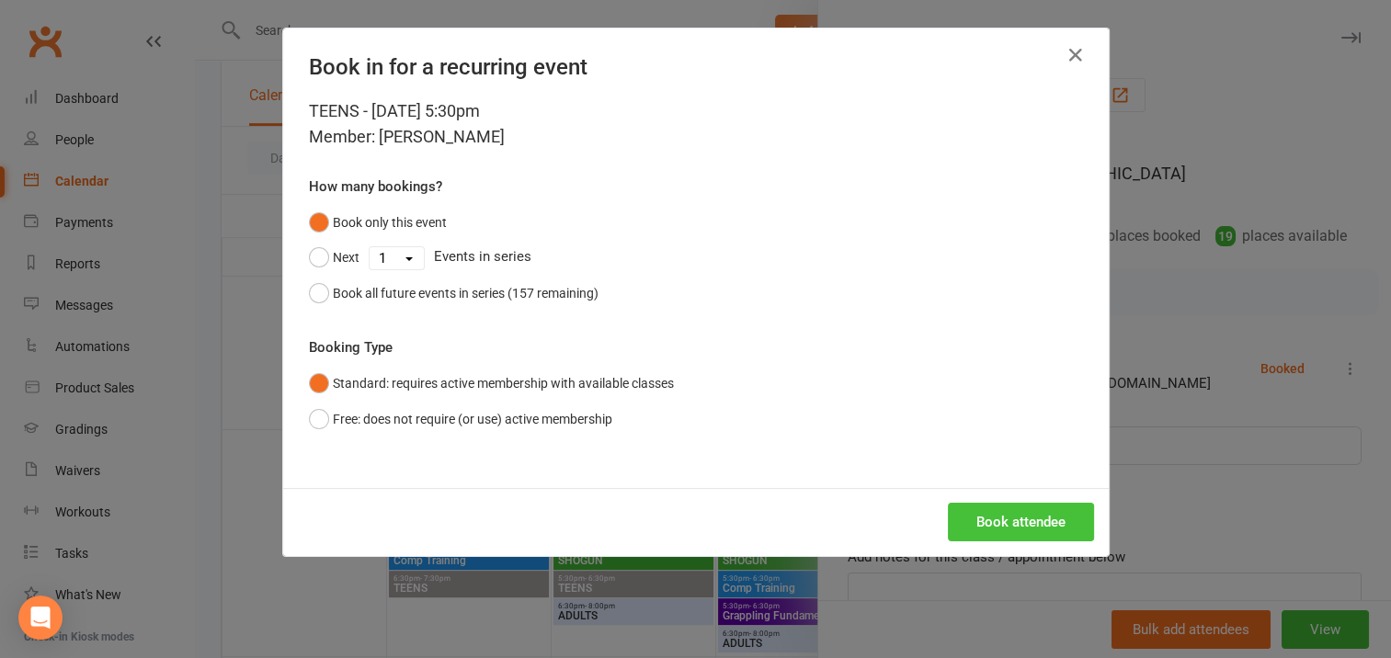
click at [999, 515] on button "Book attendee" at bounding box center [1021, 522] width 146 height 39
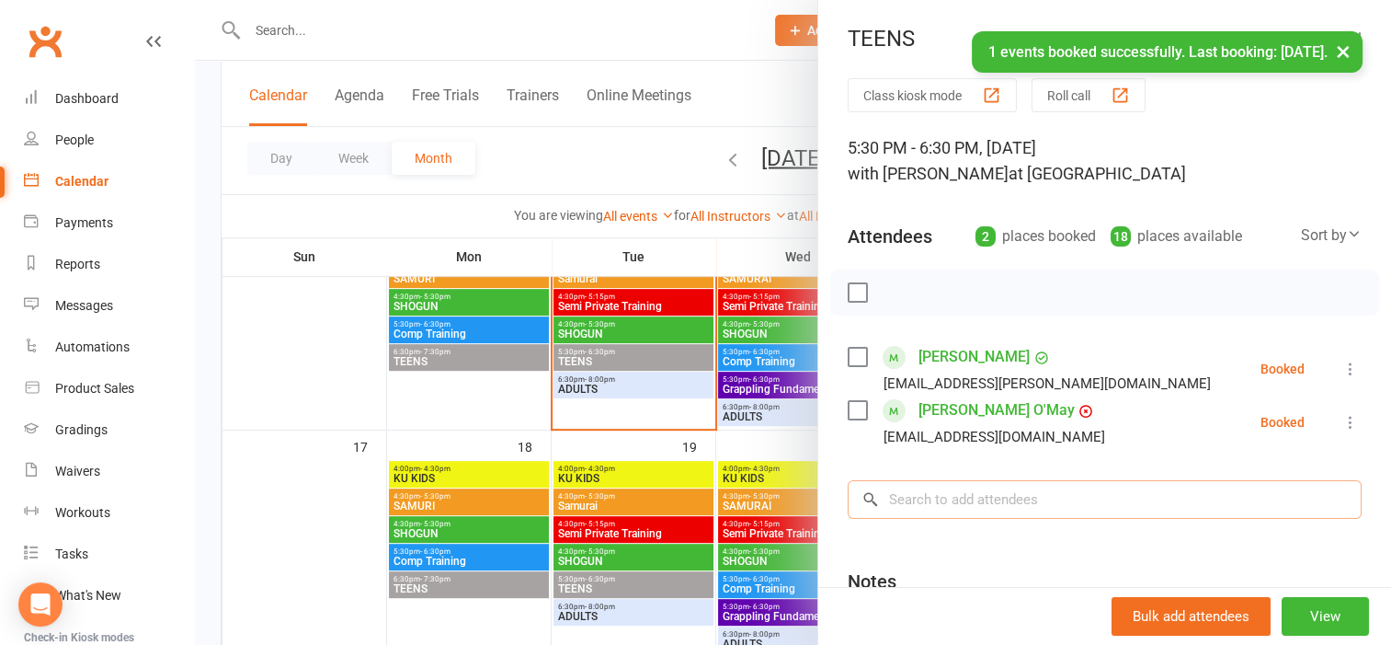
click at [909, 497] on input "search" at bounding box center [1105, 499] width 514 height 39
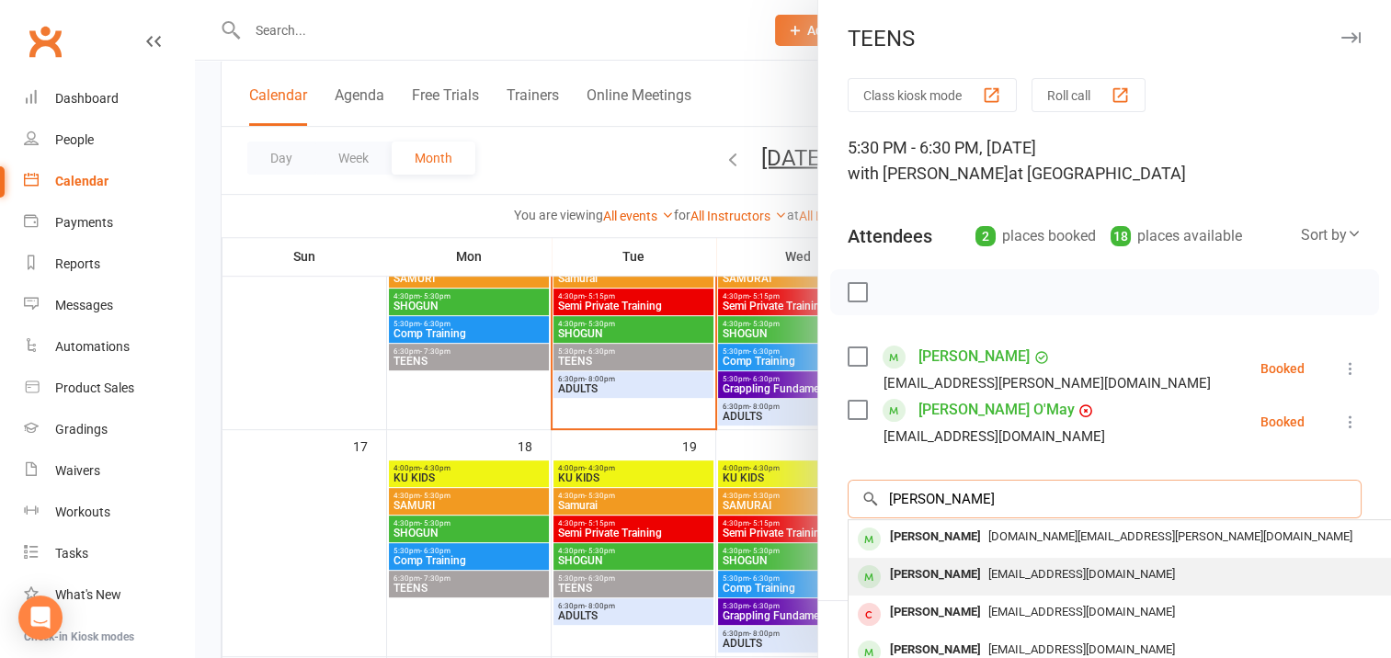
type input "[PERSON_NAME]"
click at [940, 575] on div "[PERSON_NAME]" at bounding box center [936, 575] width 106 height 27
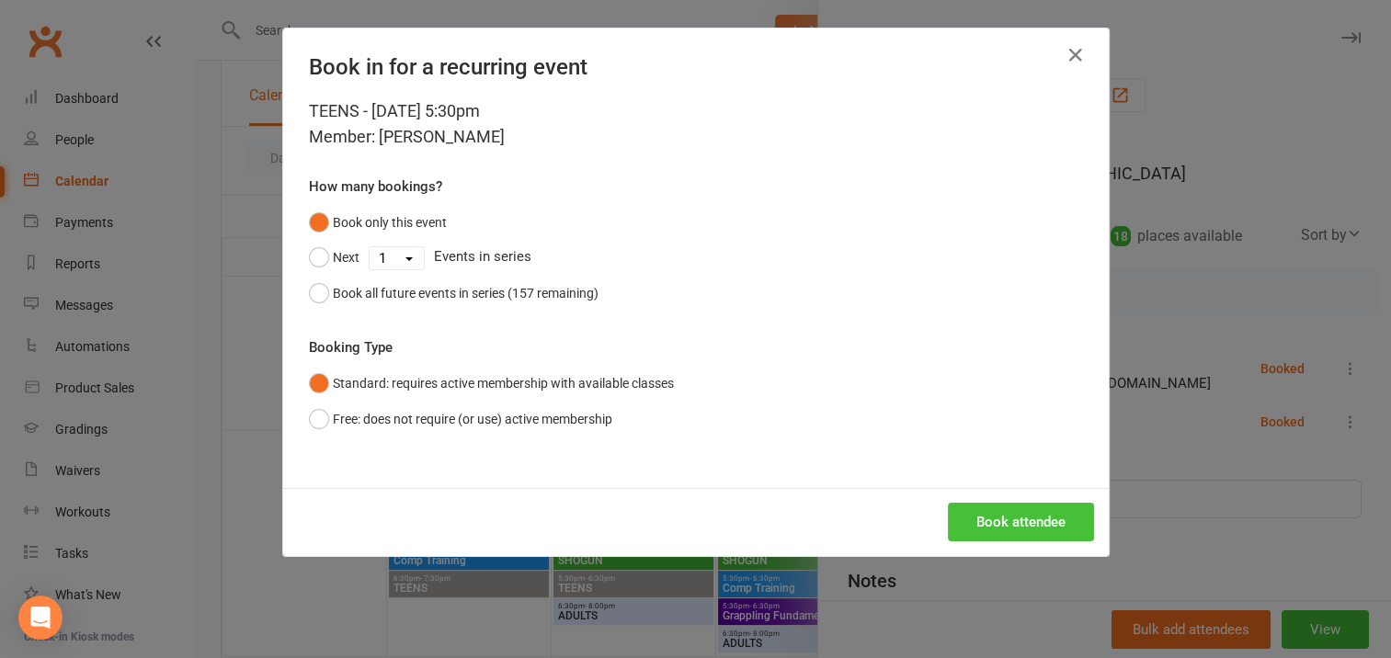
click at [995, 521] on button "Book attendee" at bounding box center [1021, 522] width 146 height 39
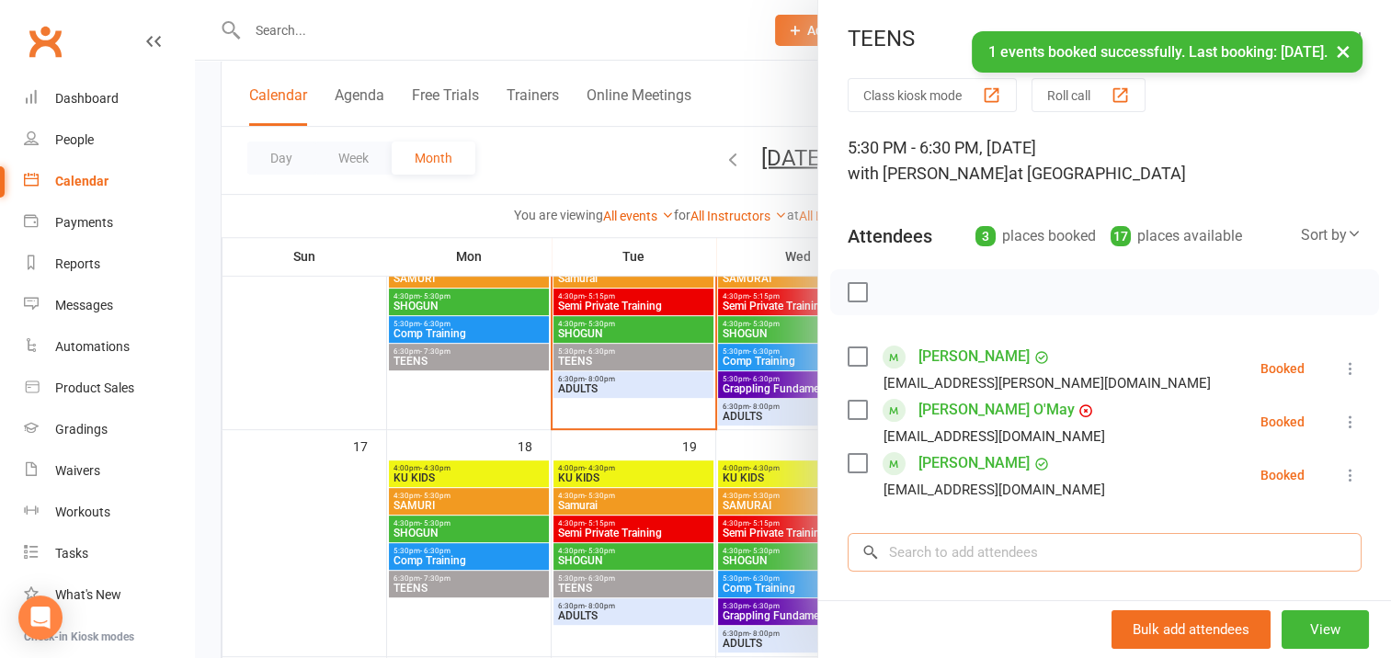
click at [920, 555] on input "search" at bounding box center [1105, 552] width 514 height 39
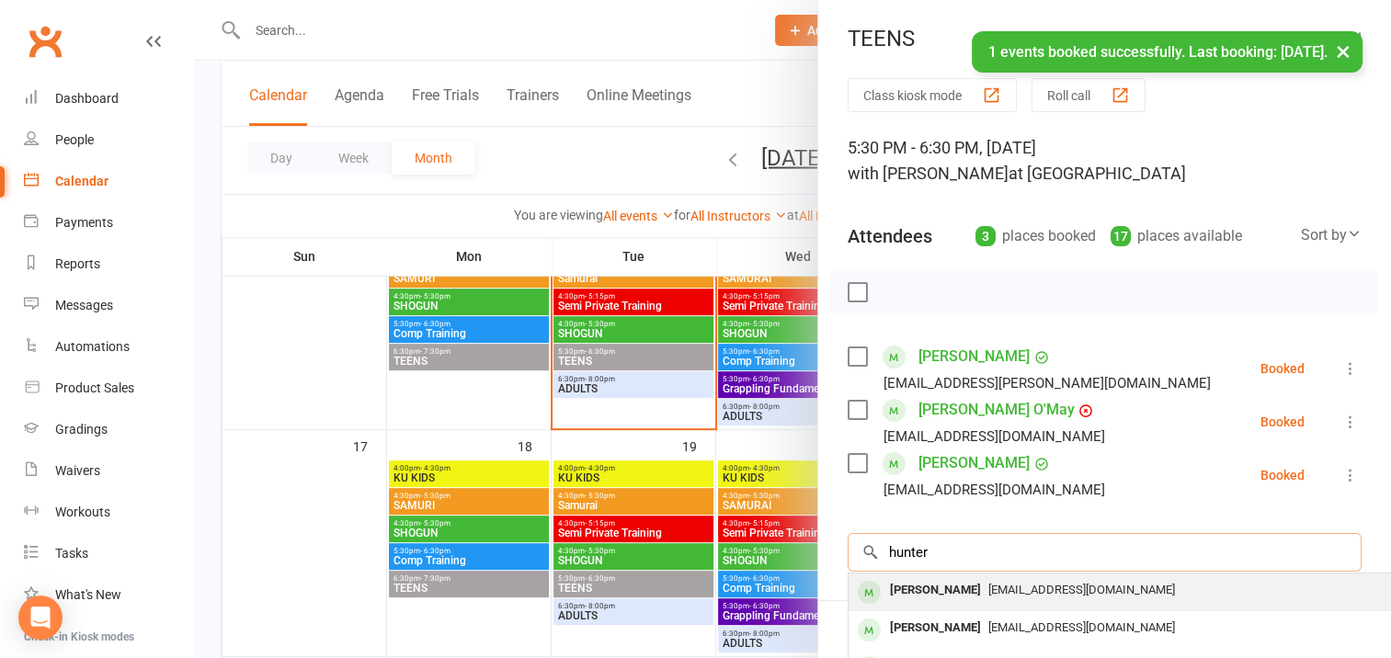
type input "hunter"
click at [938, 592] on div "[PERSON_NAME]" at bounding box center [936, 590] width 106 height 27
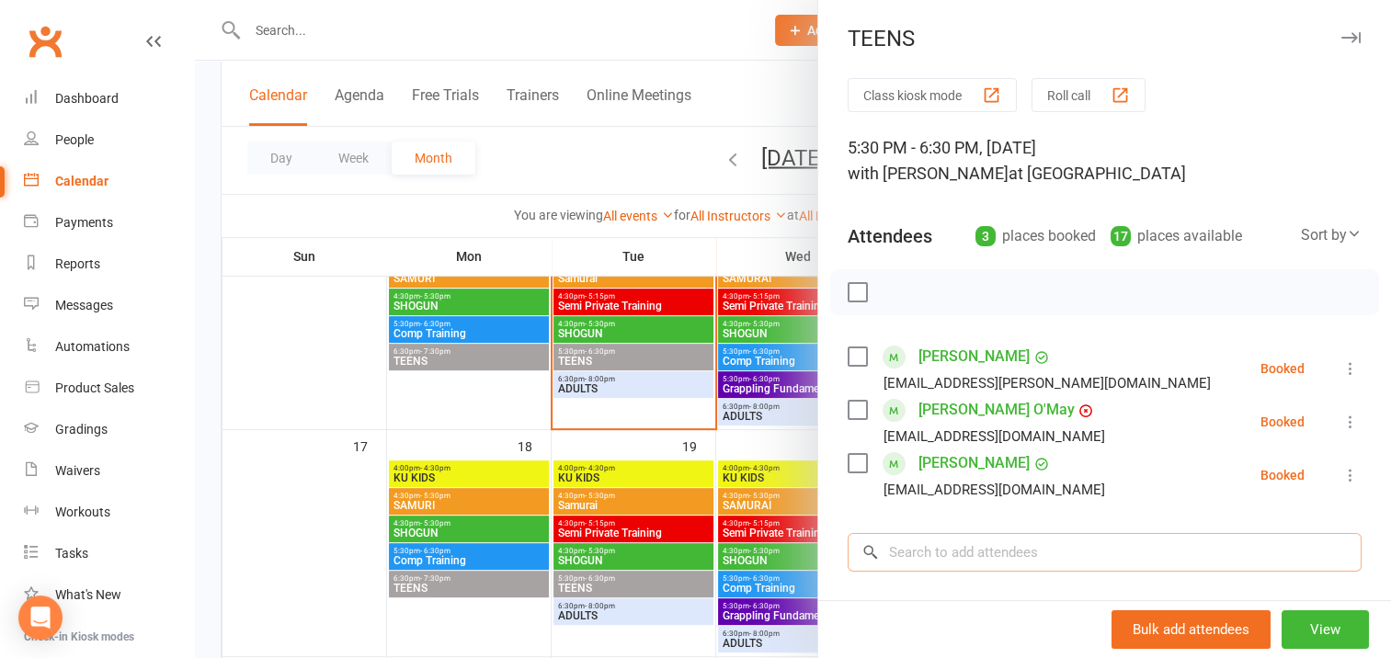
drag, startPoint x: 938, startPoint y: 592, endPoint x: 898, endPoint y: 552, distance: 57.2
click at [898, 552] on input "search" at bounding box center [1105, 552] width 514 height 39
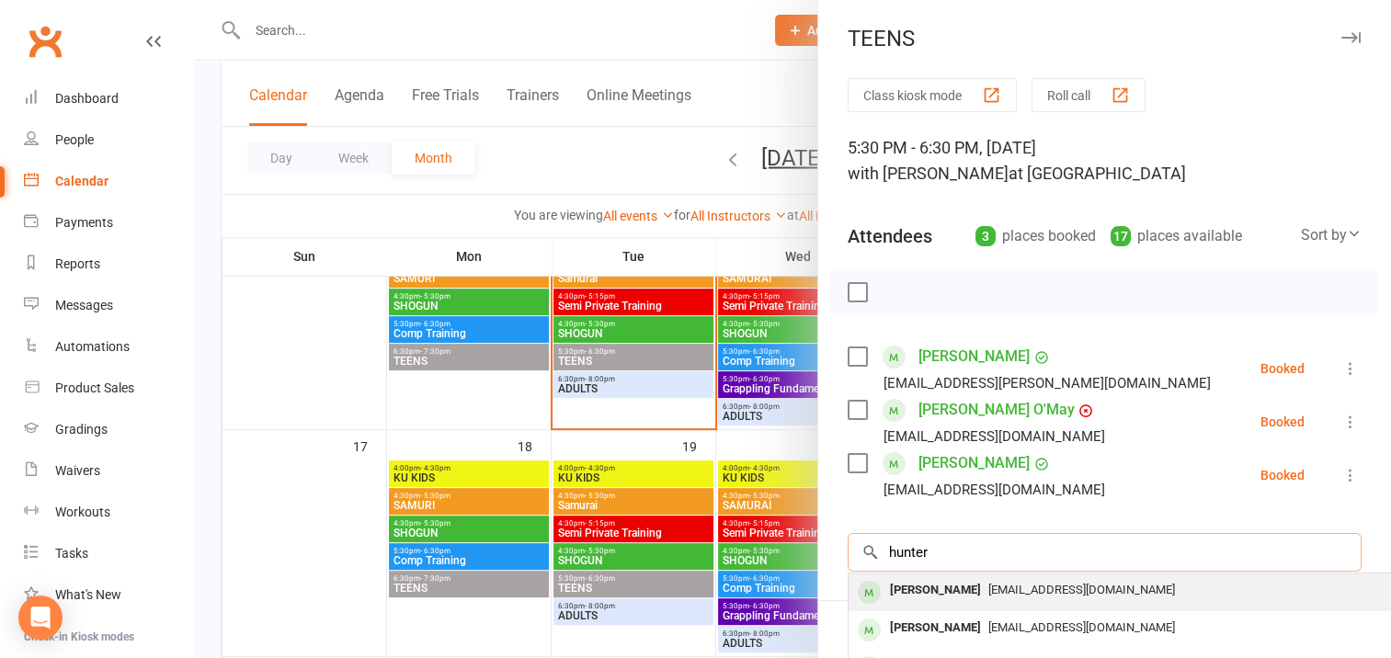
type input "hunter"
click at [923, 585] on div "[PERSON_NAME]" at bounding box center [936, 590] width 106 height 27
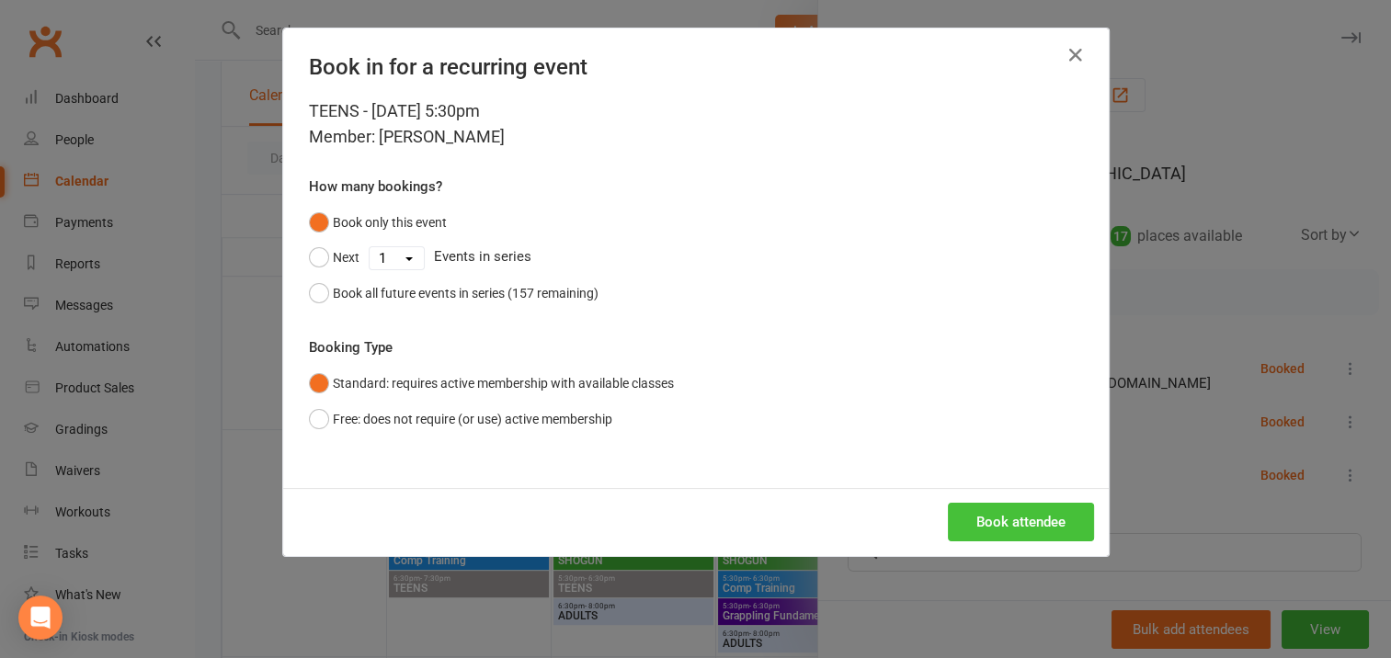
click at [986, 515] on button "Book attendee" at bounding box center [1021, 522] width 146 height 39
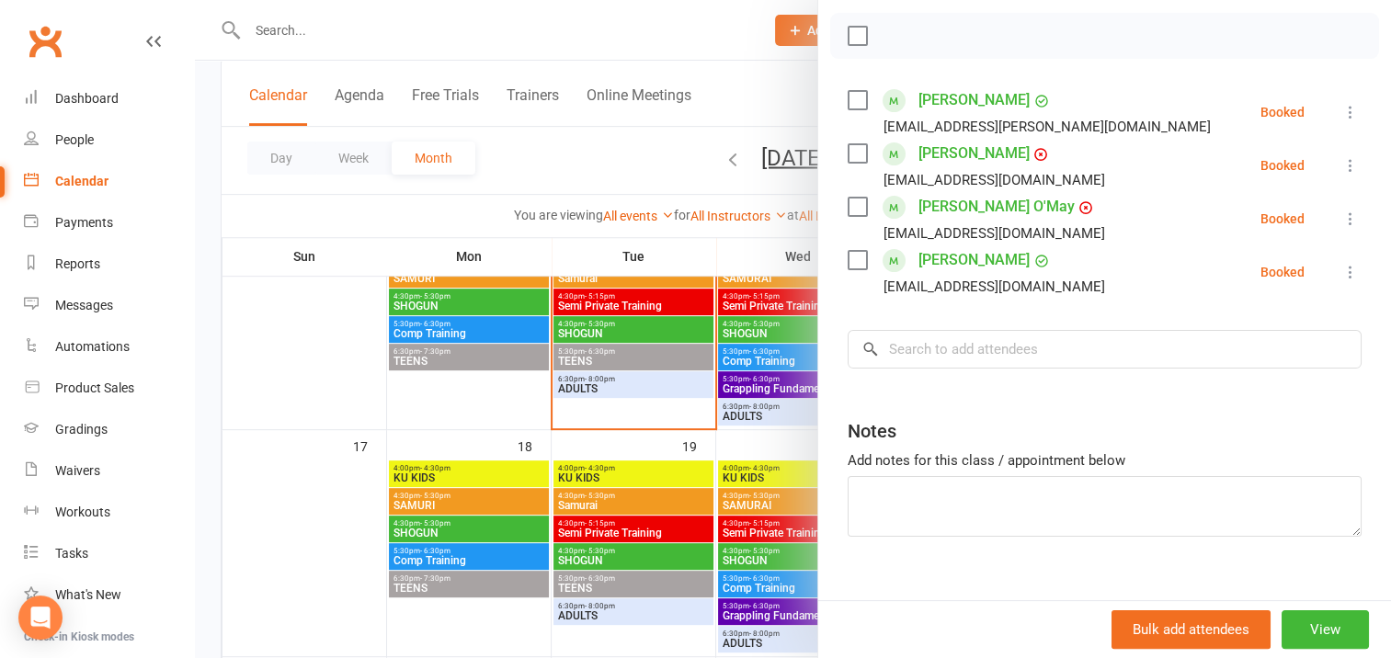
scroll to position [276, 0]
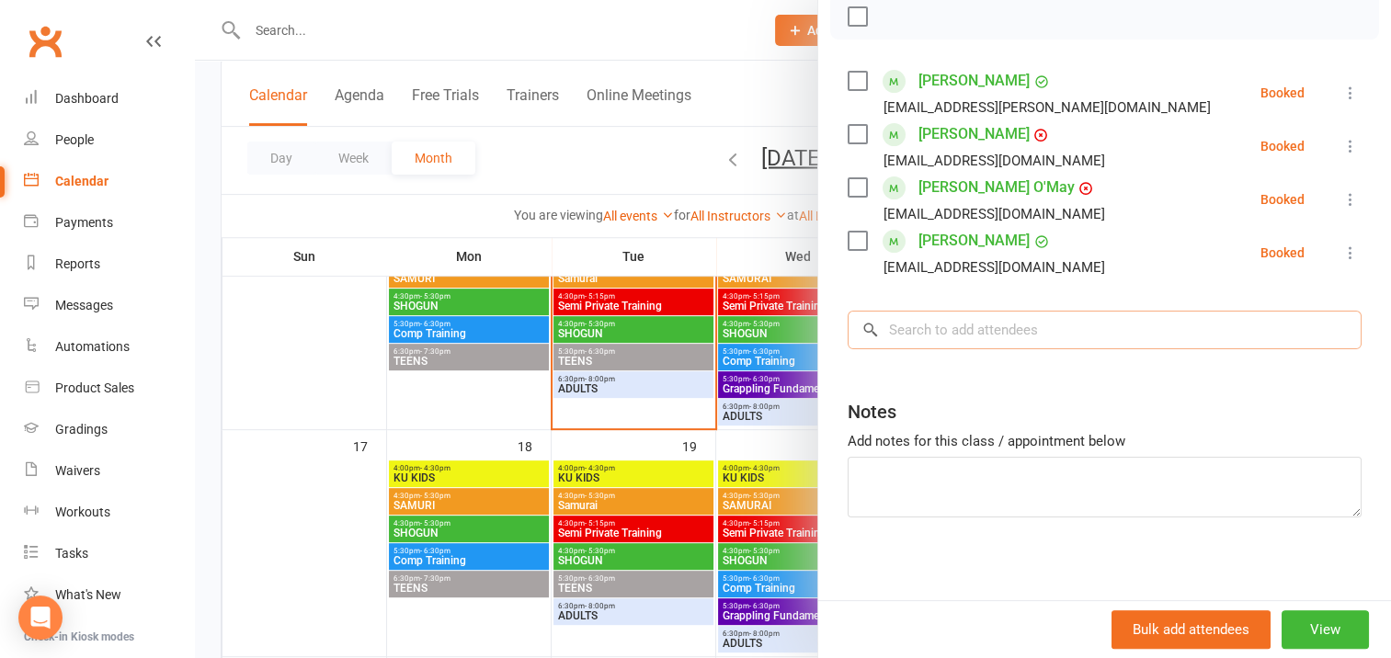
click at [917, 329] on input "search" at bounding box center [1105, 330] width 514 height 39
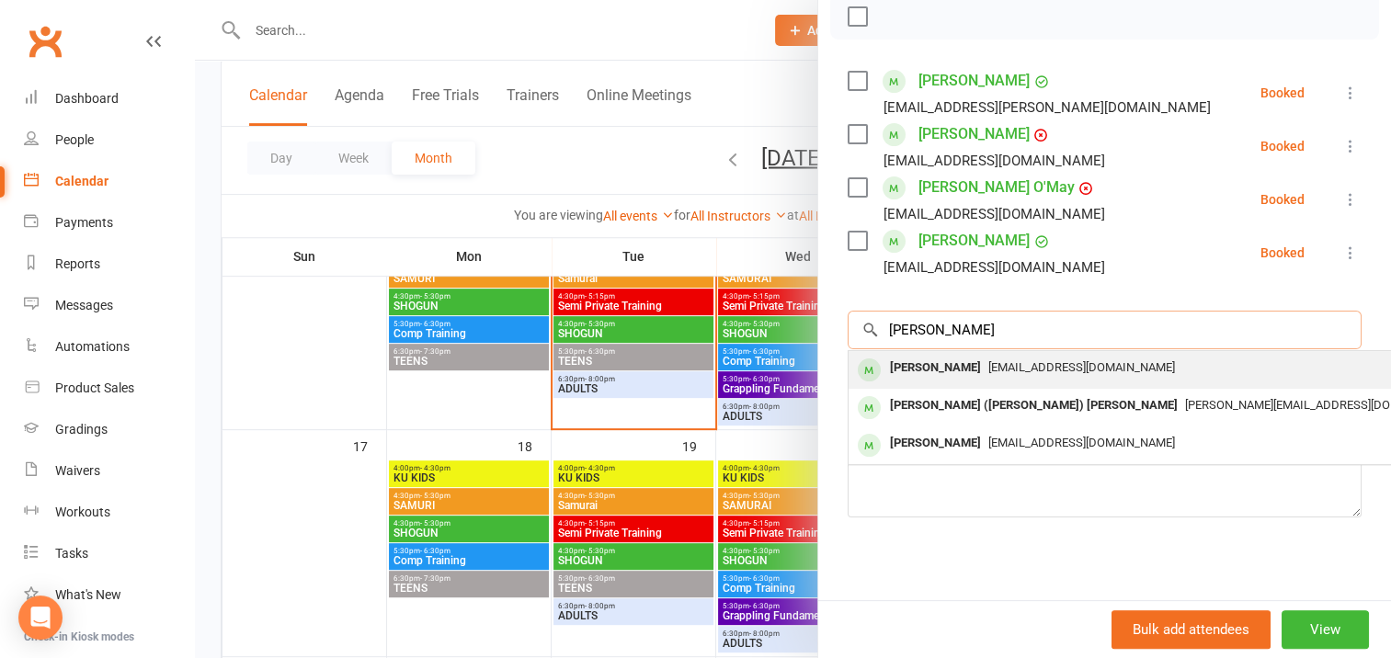
type input "[PERSON_NAME]"
click at [945, 366] on div "[PERSON_NAME]" at bounding box center [936, 368] width 106 height 27
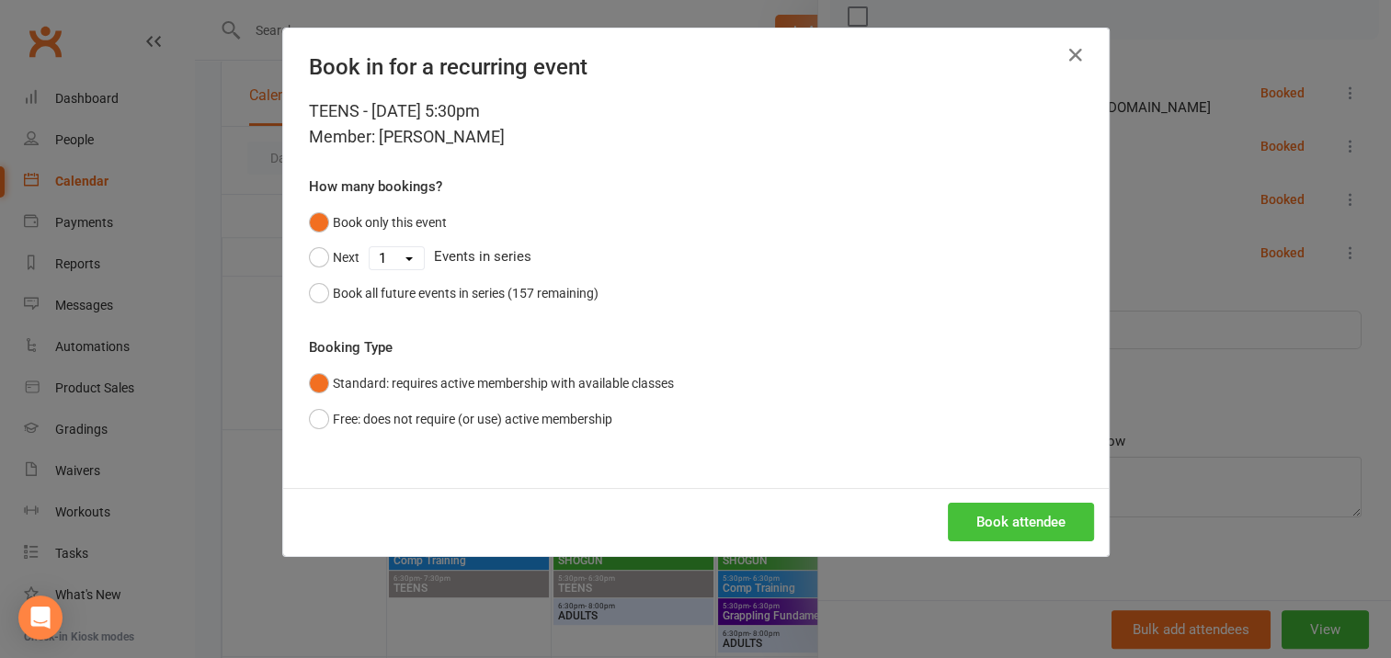
click at [991, 519] on button "Book attendee" at bounding box center [1021, 522] width 146 height 39
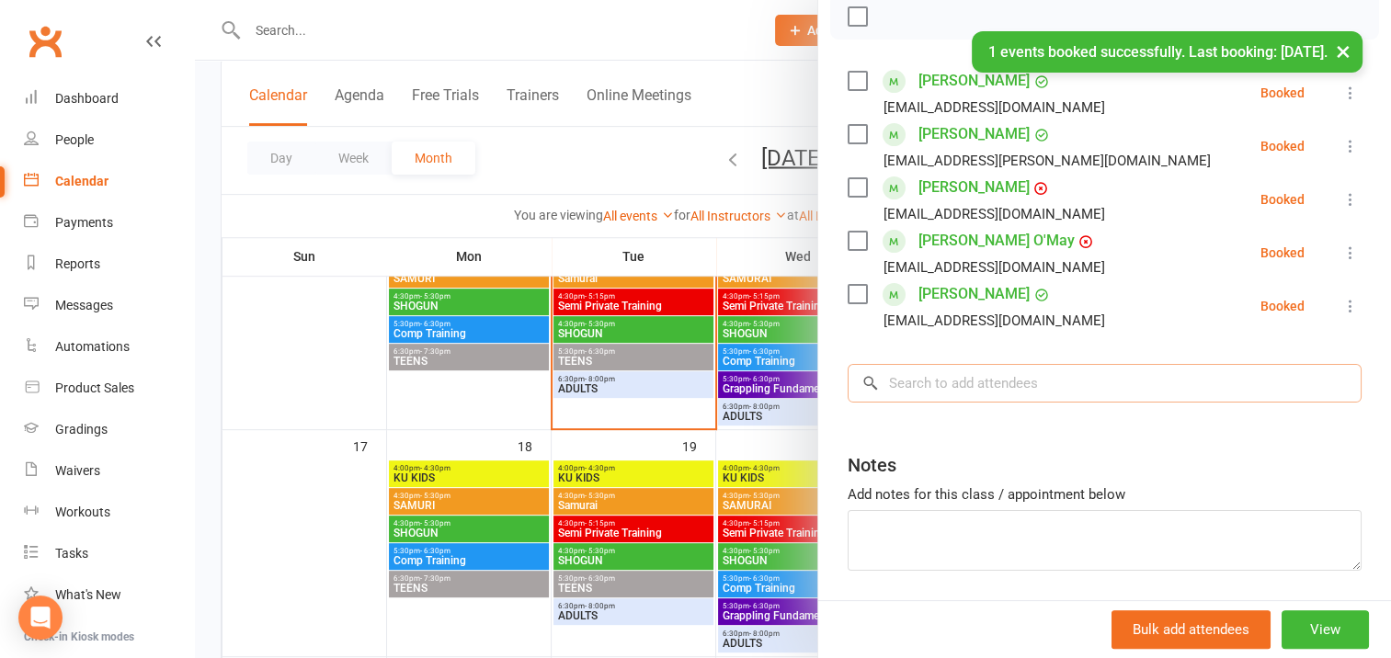
click at [891, 383] on input "search" at bounding box center [1105, 383] width 514 height 39
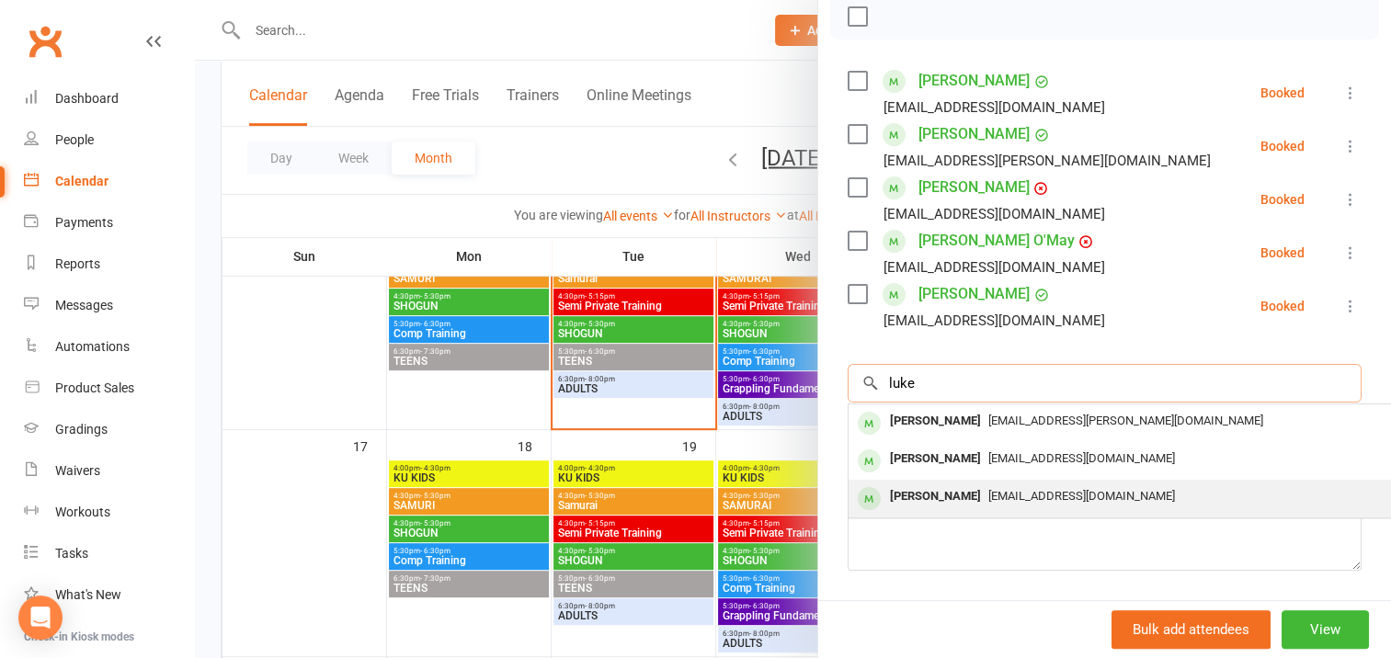
type input "luke"
click at [925, 497] on div "[PERSON_NAME]" at bounding box center [936, 497] width 106 height 27
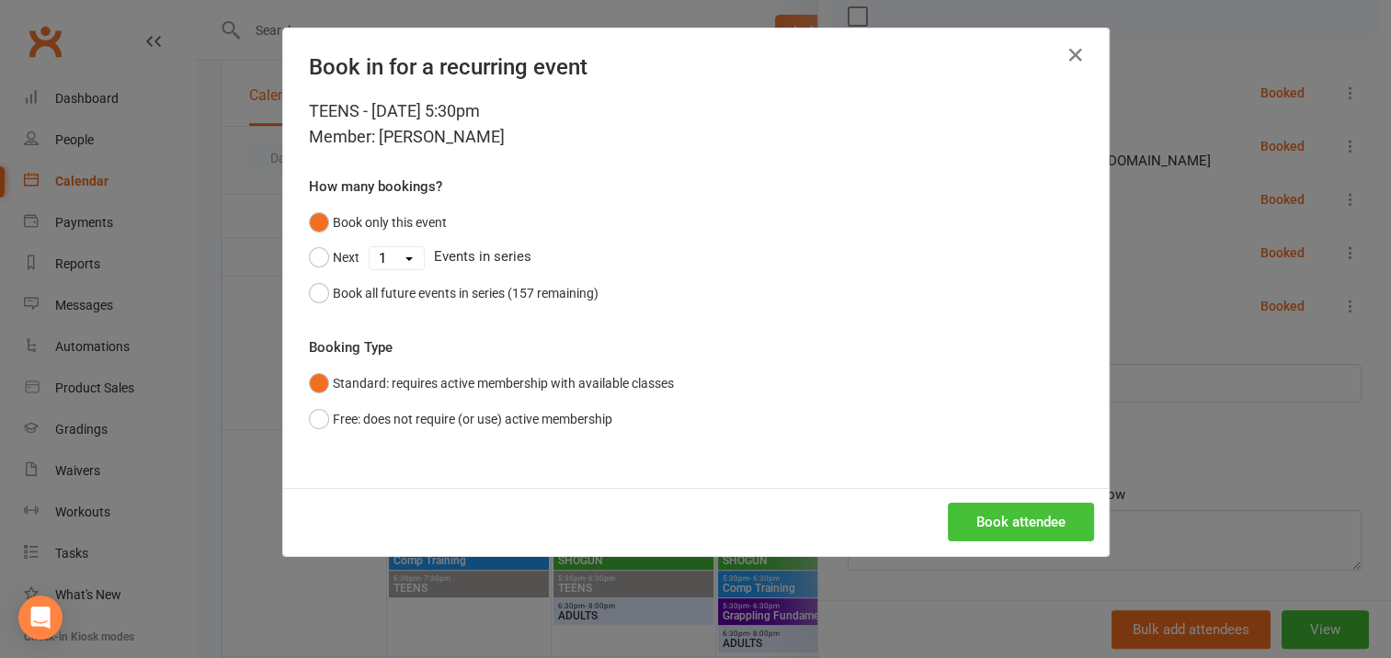
click at [1004, 518] on button "Book attendee" at bounding box center [1021, 522] width 146 height 39
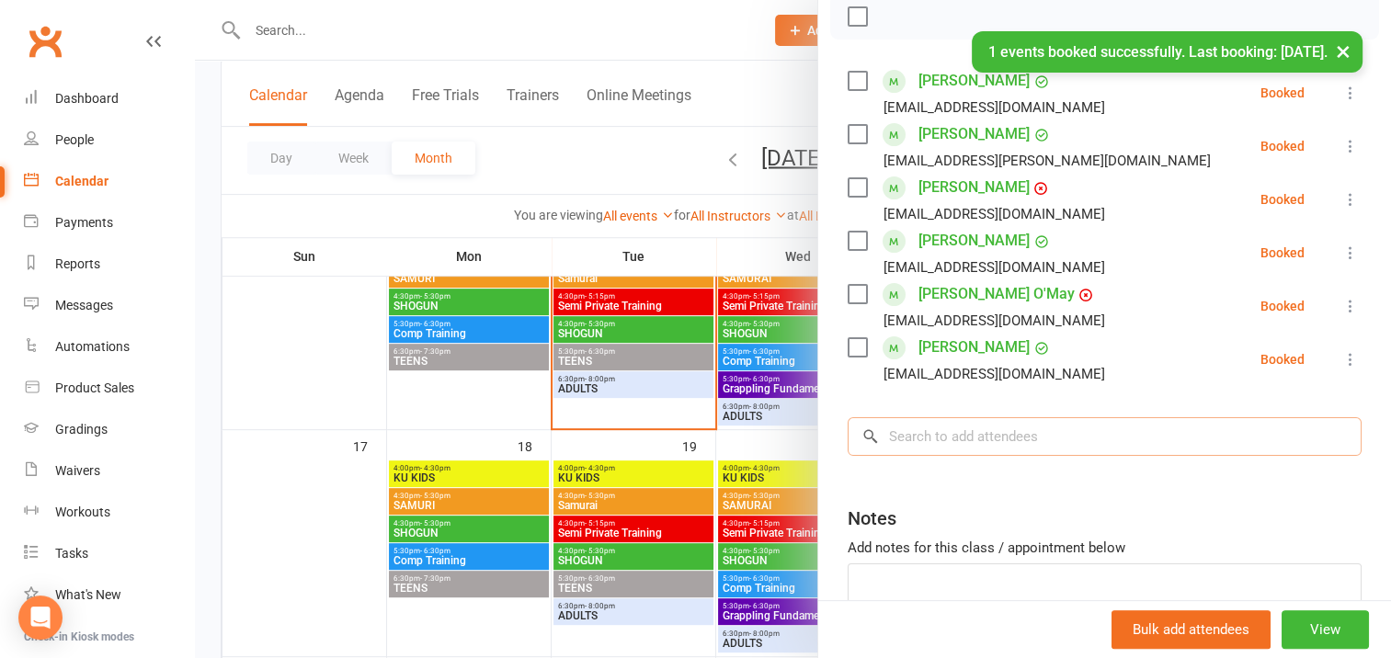
click at [899, 431] on input "search" at bounding box center [1105, 436] width 514 height 39
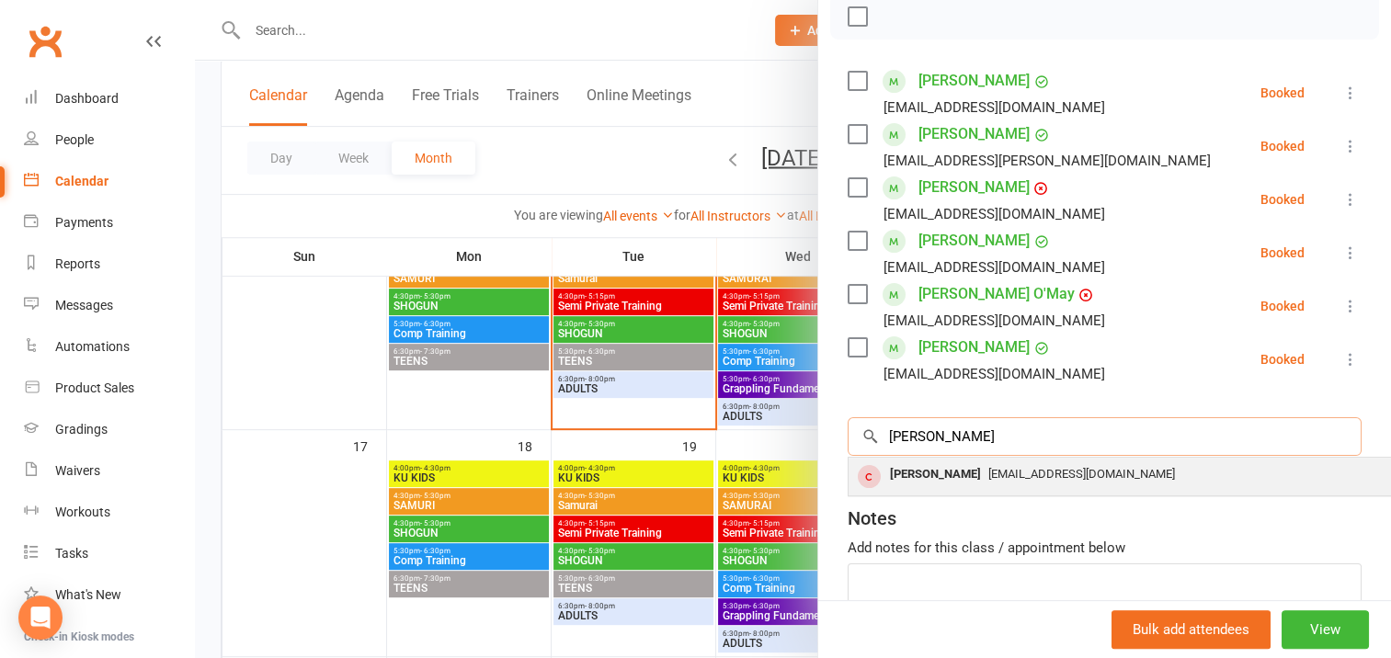
type input "[PERSON_NAME]"
click at [940, 472] on div "[PERSON_NAME]" at bounding box center [936, 475] width 106 height 27
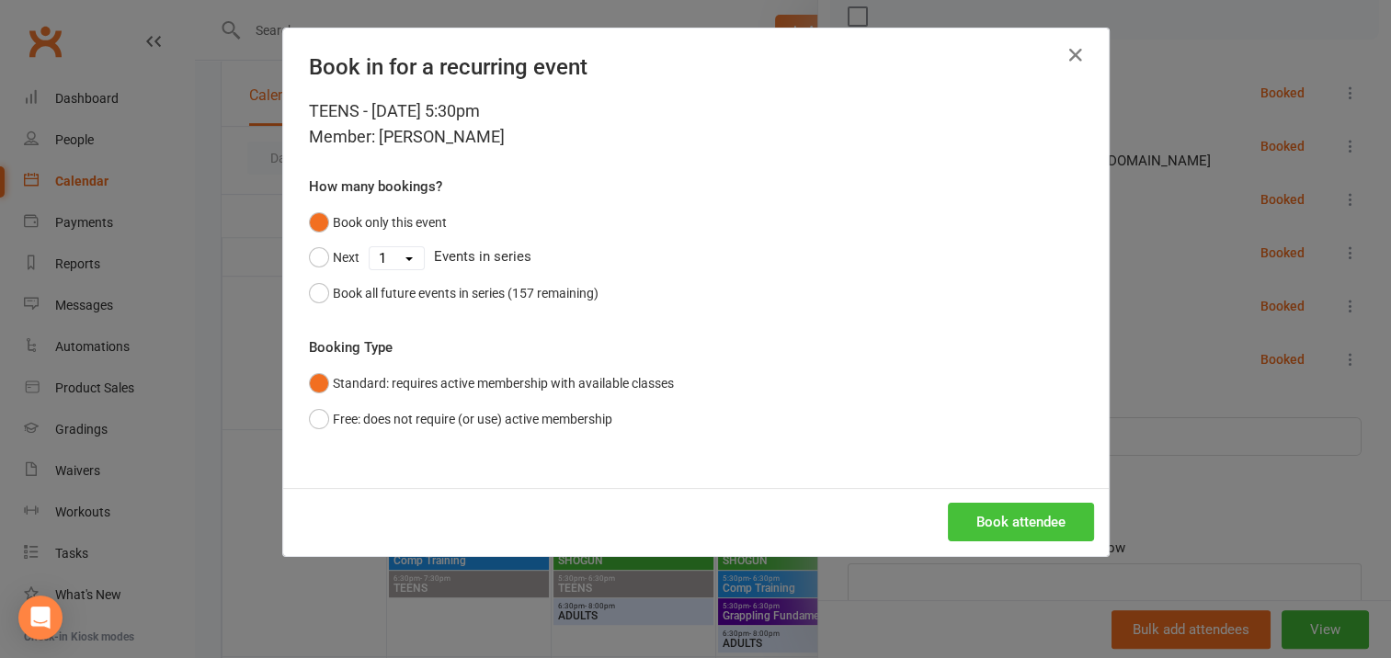
click at [990, 514] on button "Book attendee" at bounding box center [1021, 522] width 146 height 39
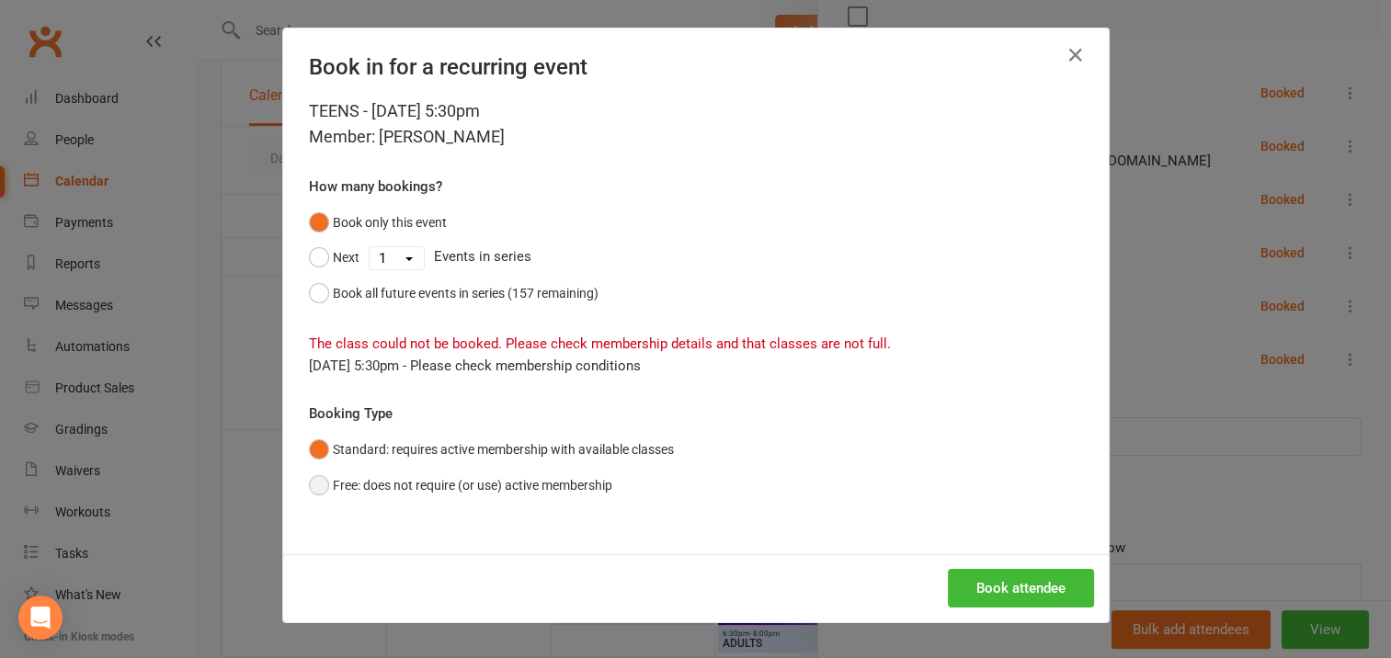
drag, startPoint x: 309, startPoint y: 483, endPoint x: 360, endPoint y: 496, distance: 53.1
click at [321, 487] on button "Free: does not require (or use) active membership" at bounding box center [460, 485] width 303 height 35
click at [978, 587] on button "Book attendee" at bounding box center [1021, 588] width 146 height 39
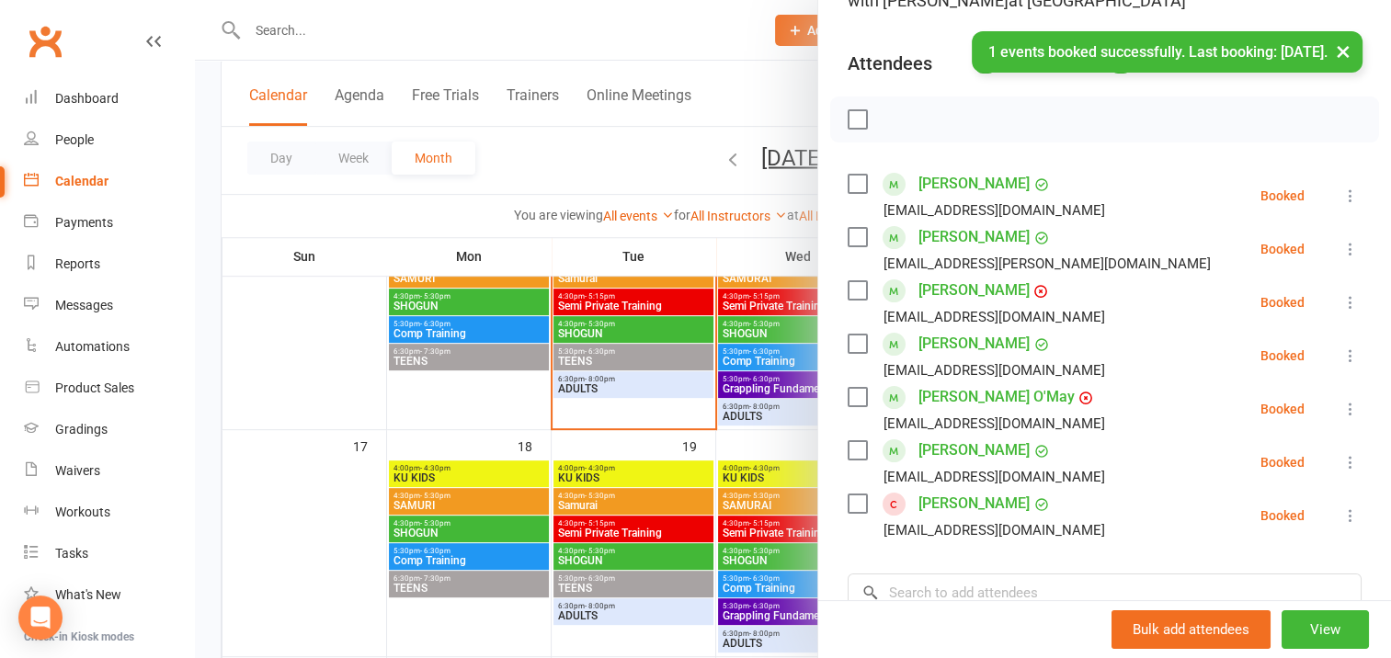
scroll to position [0, 0]
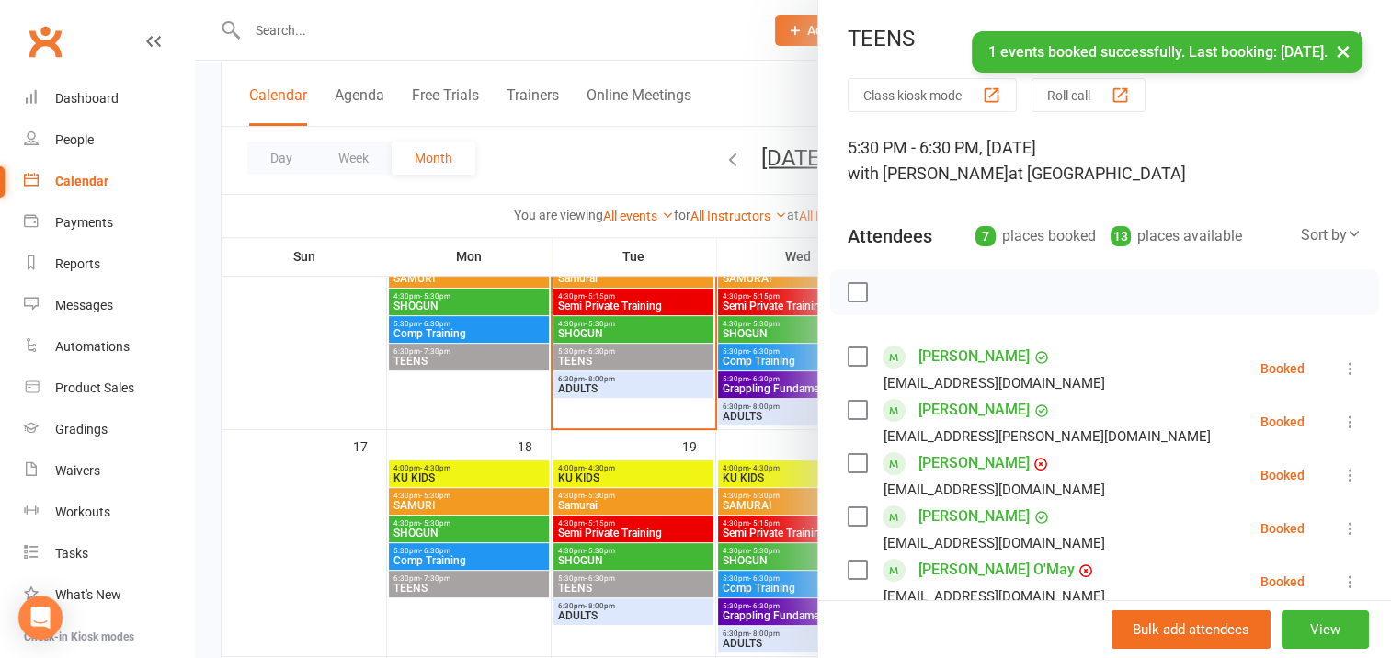
click at [848, 293] on label at bounding box center [857, 292] width 18 height 18
drag, startPoint x: 893, startPoint y: 292, endPoint x: 789, endPoint y: 59, distance: 255.6
click at [893, 292] on icon "button" at bounding box center [898, 292] width 20 height 20
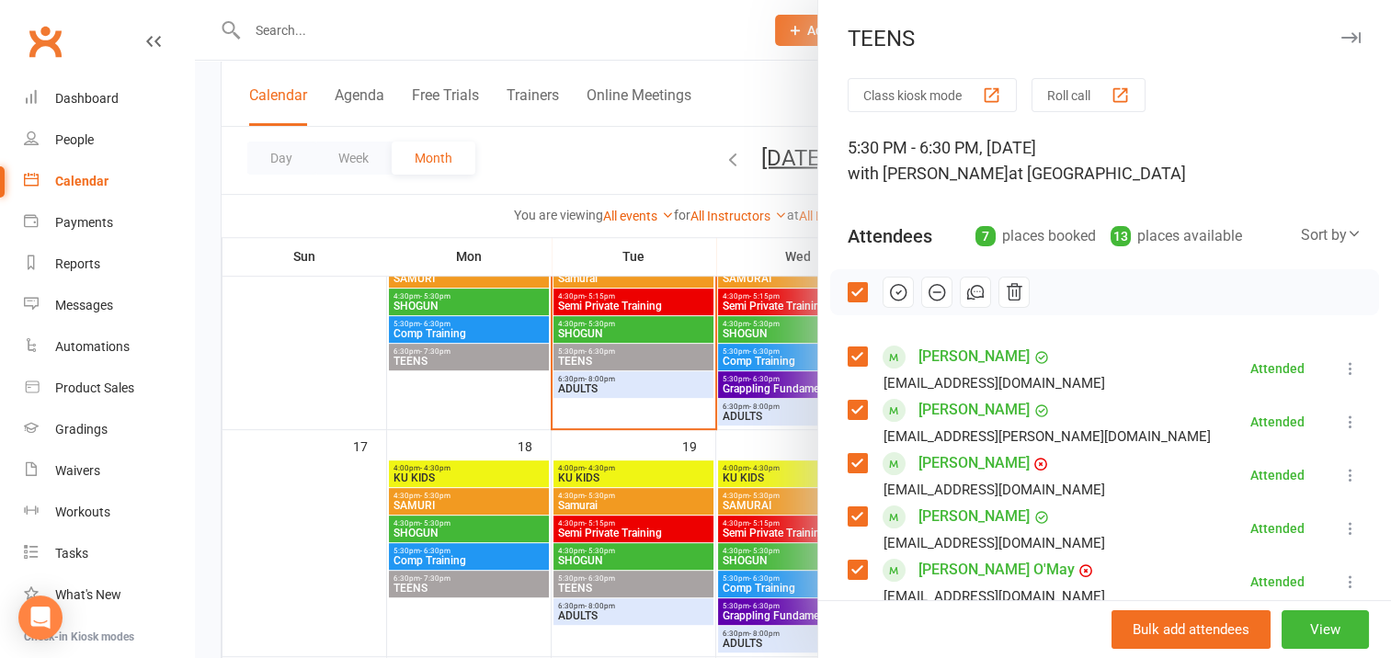
click at [1342, 36] on icon "button" at bounding box center [1351, 37] width 19 height 11
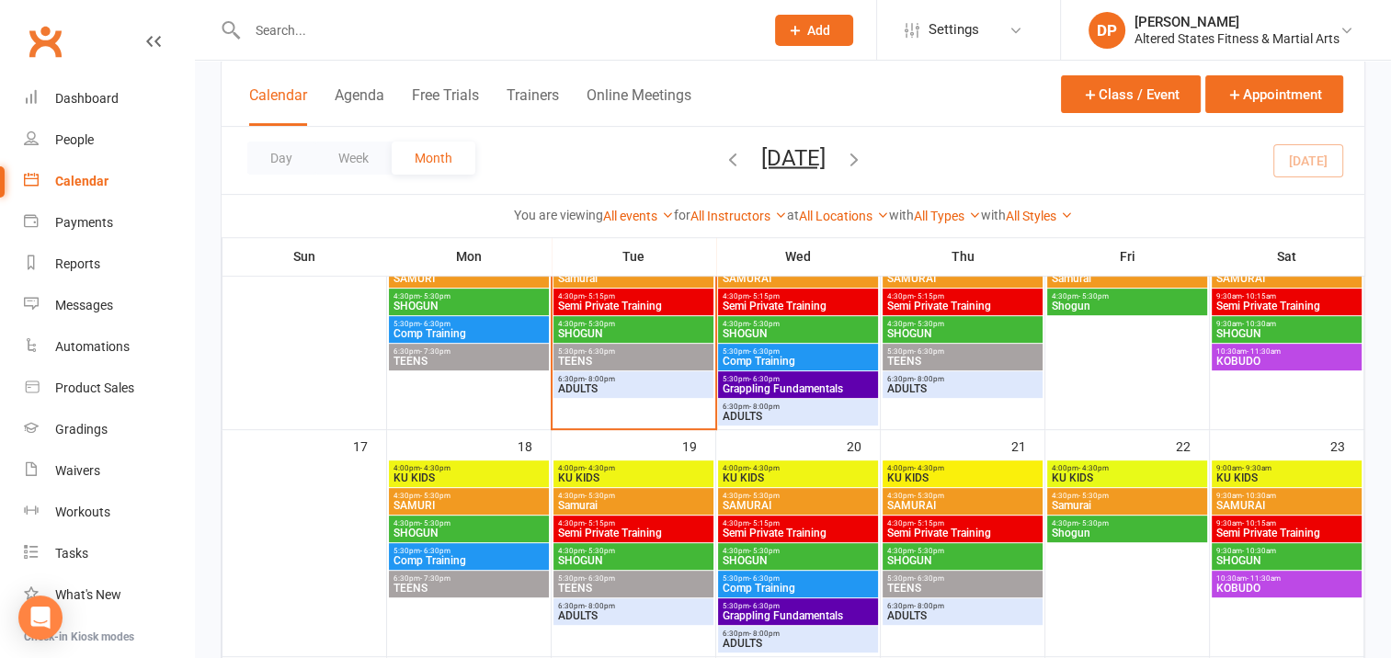
click at [654, 382] on span "6:30pm - 8:00pm" at bounding box center [633, 379] width 153 height 8
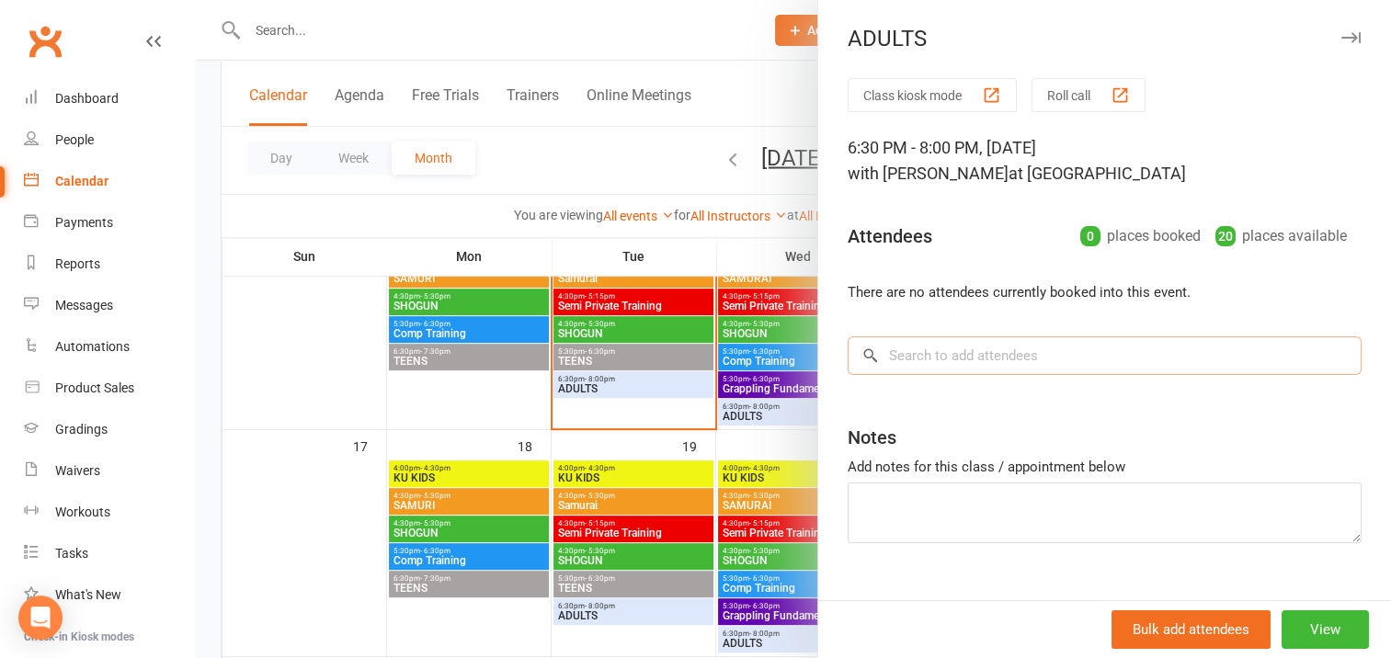
click at [938, 364] on input "search" at bounding box center [1105, 356] width 514 height 39
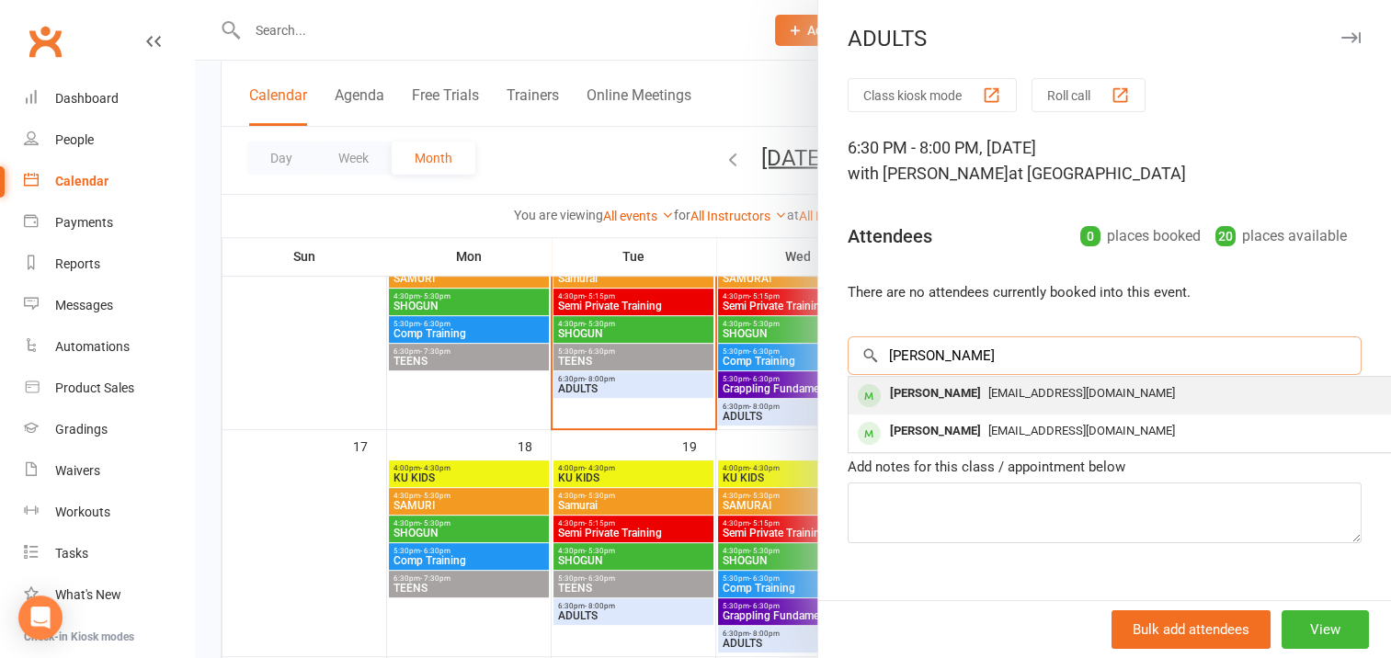
type input "[PERSON_NAME]"
click at [937, 396] on div "[PERSON_NAME]" at bounding box center [936, 394] width 106 height 27
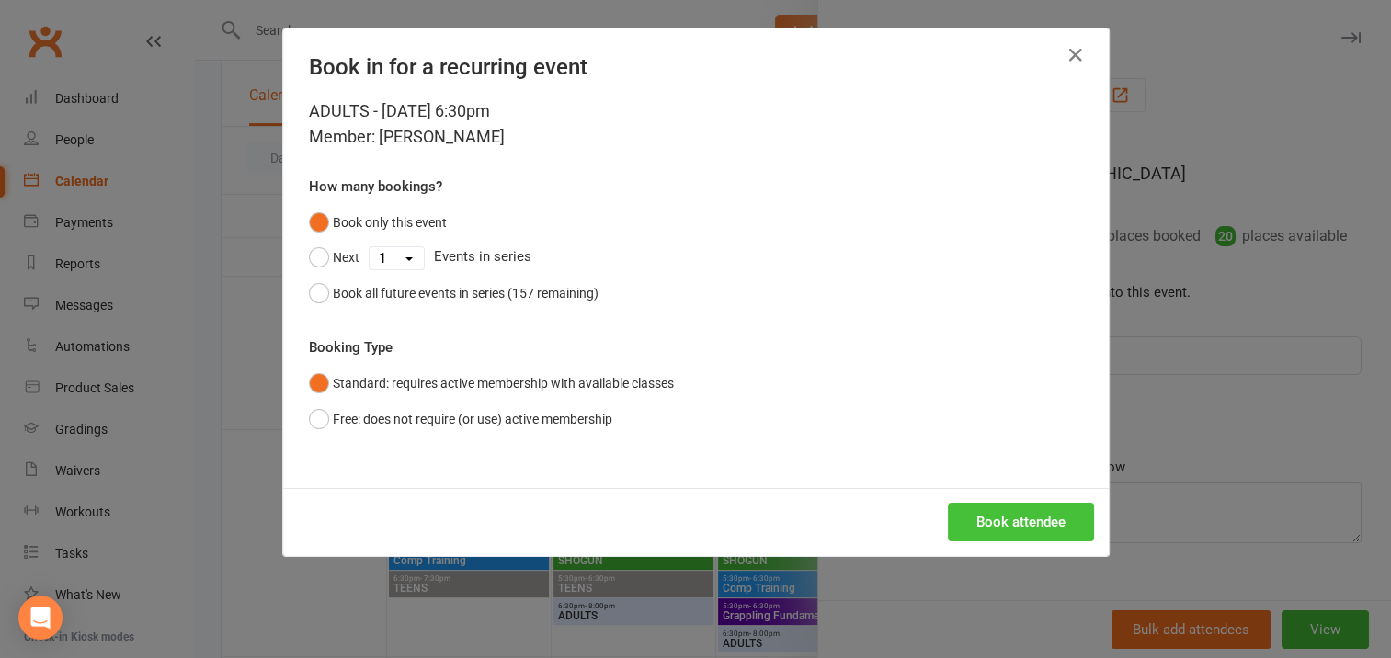
click at [999, 523] on button "Book attendee" at bounding box center [1021, 522] width 146 height 39
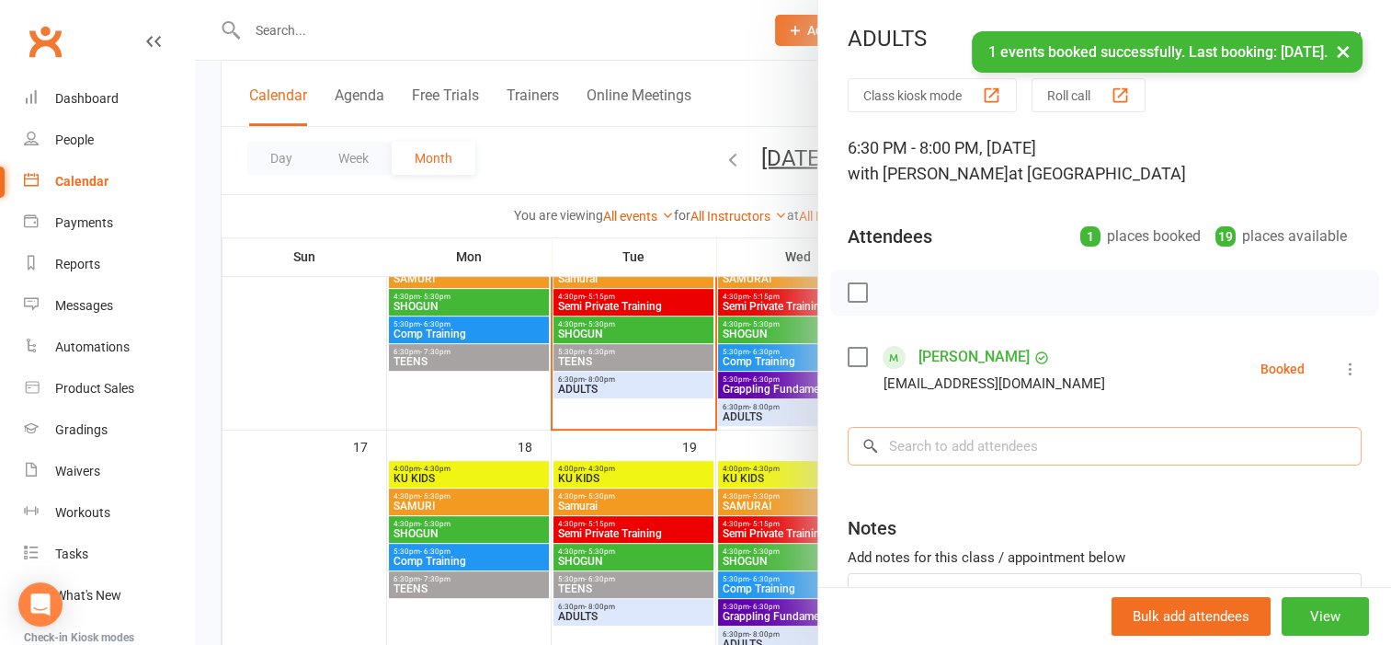
click at [915, 440] on input "search" at bounding box center [1105, 446] width 514 height 39
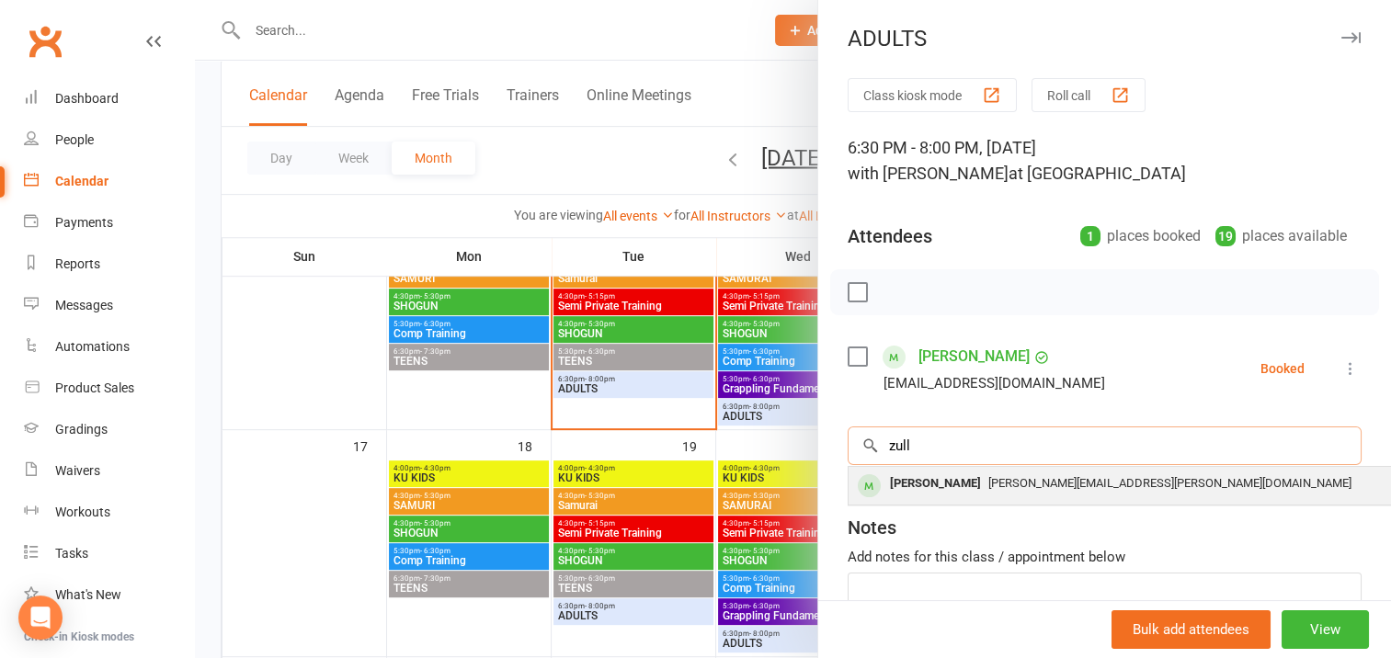
type input "zull"
click at [936, 482] on div "[PERSON_NAME]" at bounding box center [936, 484] width 106 height 27
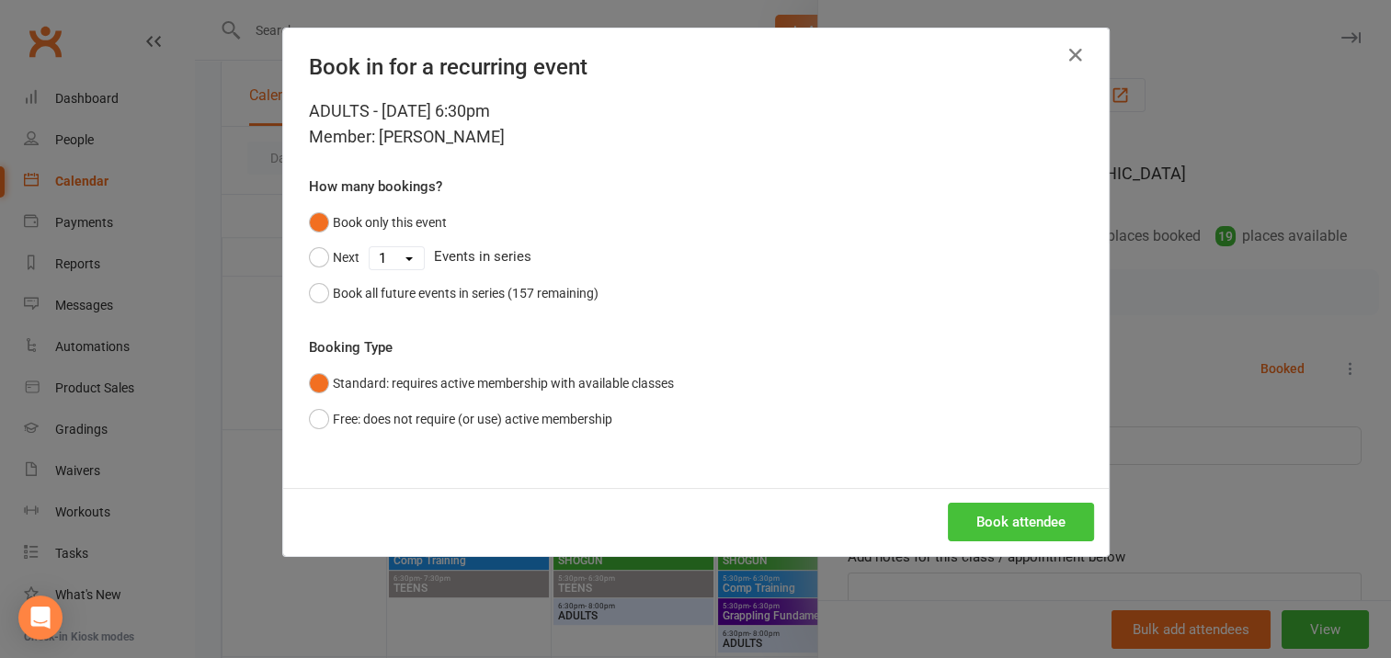
click at [980, 515] on button "Book attendee" at bounding box center [1021, 522] width 146 height 39
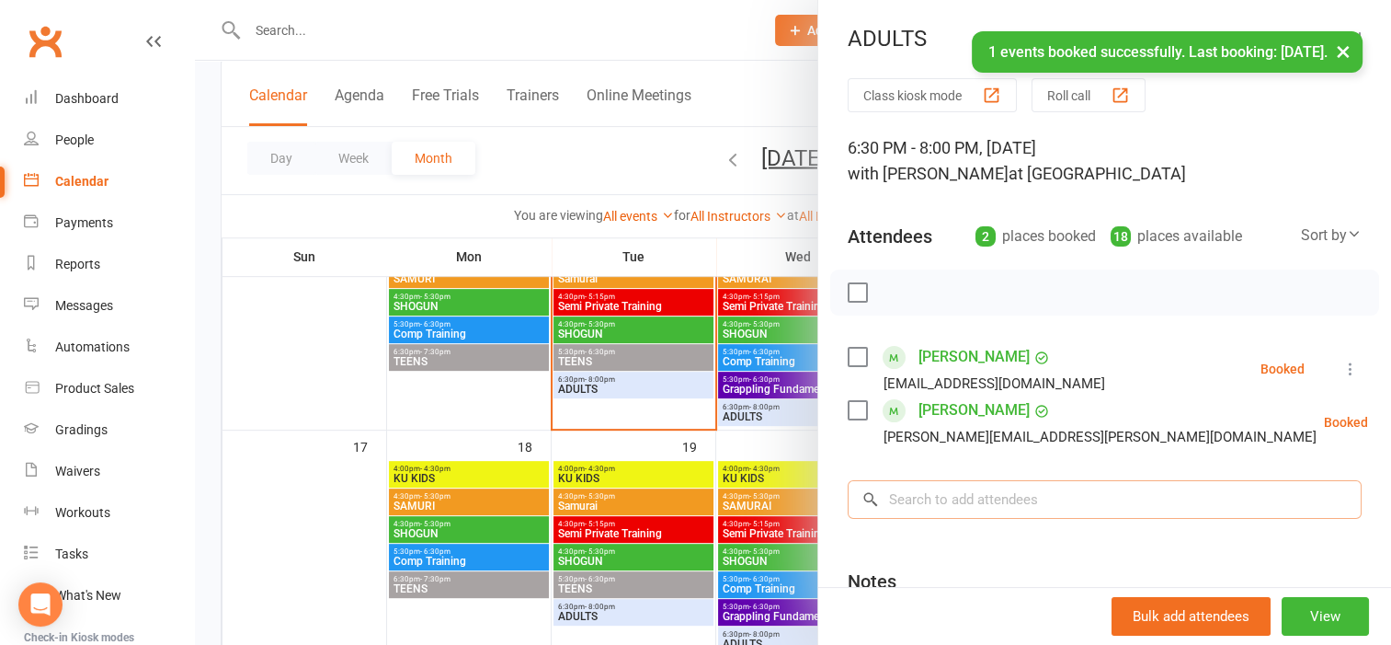
click at [909, 487] on input "search" at bounding box center [1105, 499] width 514 height 39
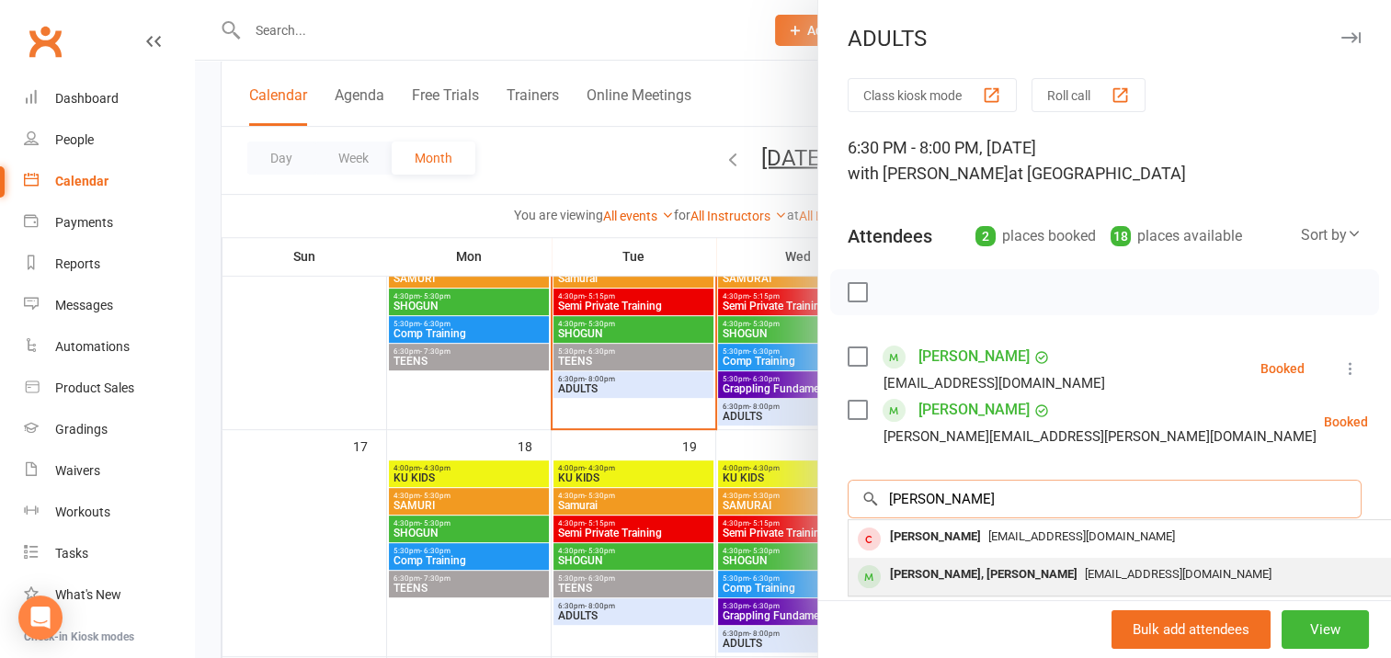
type input "[PERSON_NAME]"
click at [960, 577] on div "[PERSON_NAME], [PERSON_NAME]" at bounding box center [984, 575] width 202 height 27
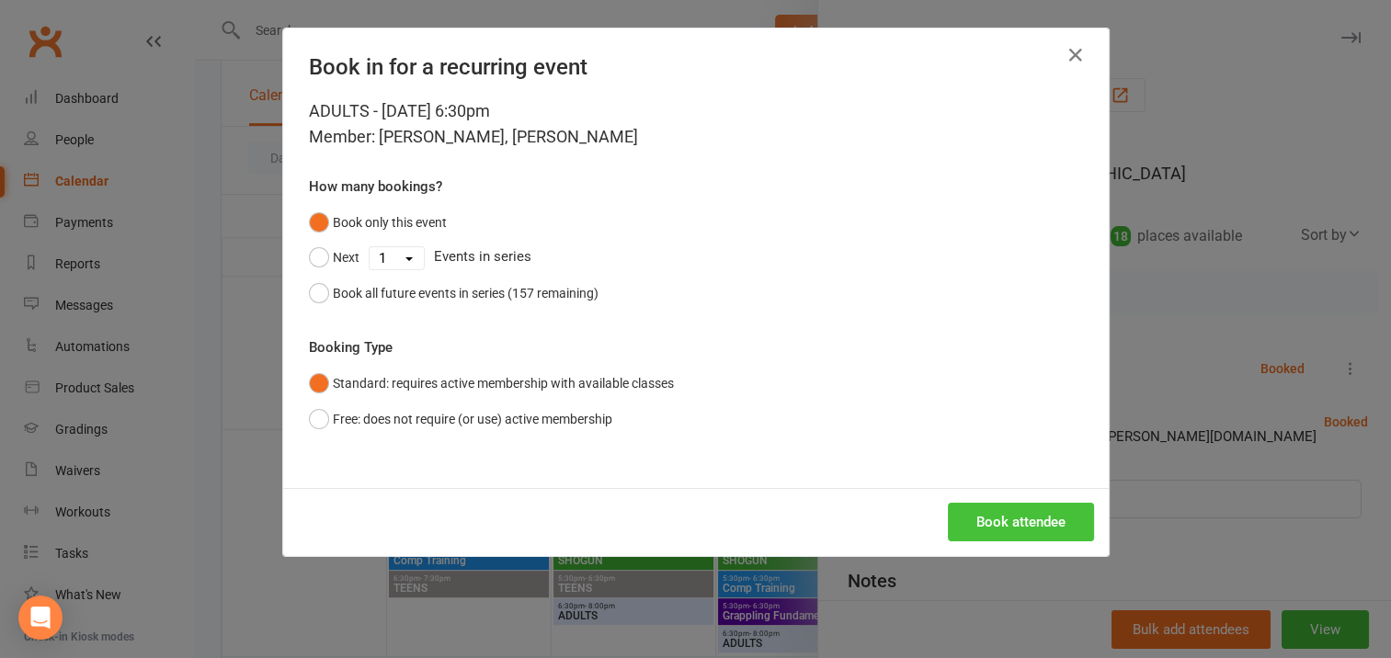
click at [1002, 523] on button "Book attendee" at bounding box center [1021, 522] width 146 height 39
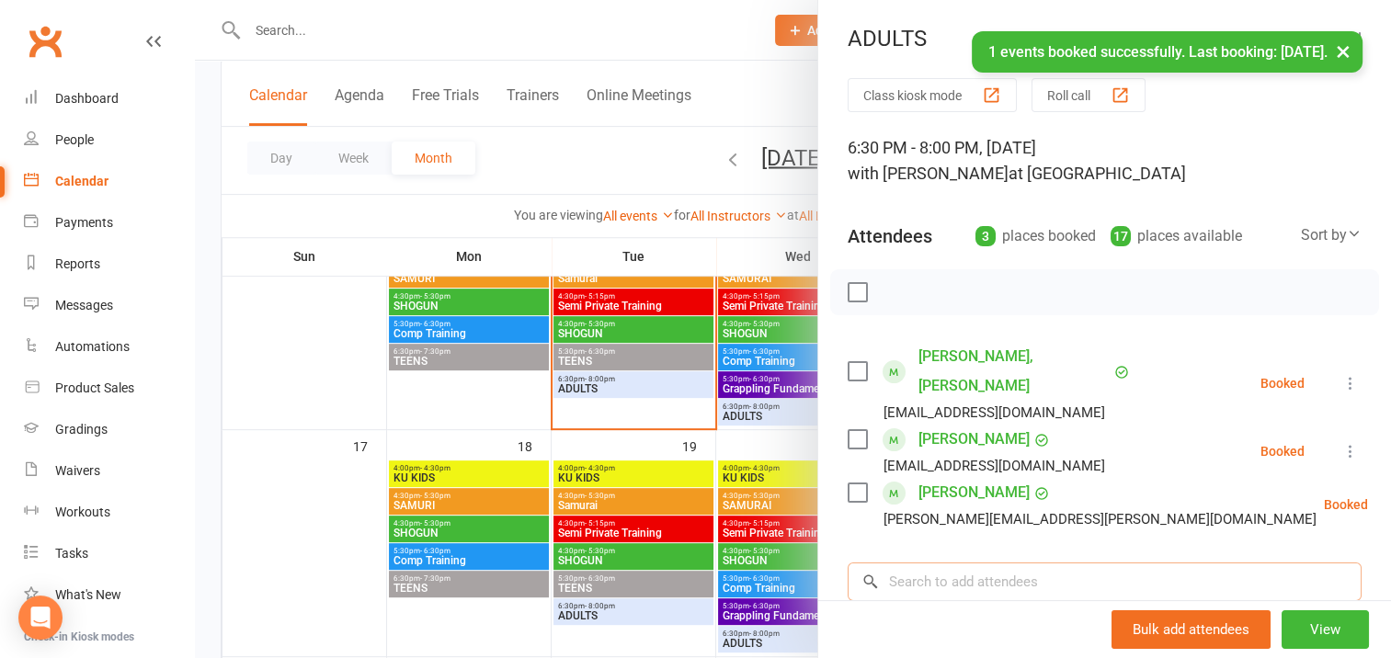
click at [924, 563] on input "search" at bounding box center [1105, 582] width 514 height 39
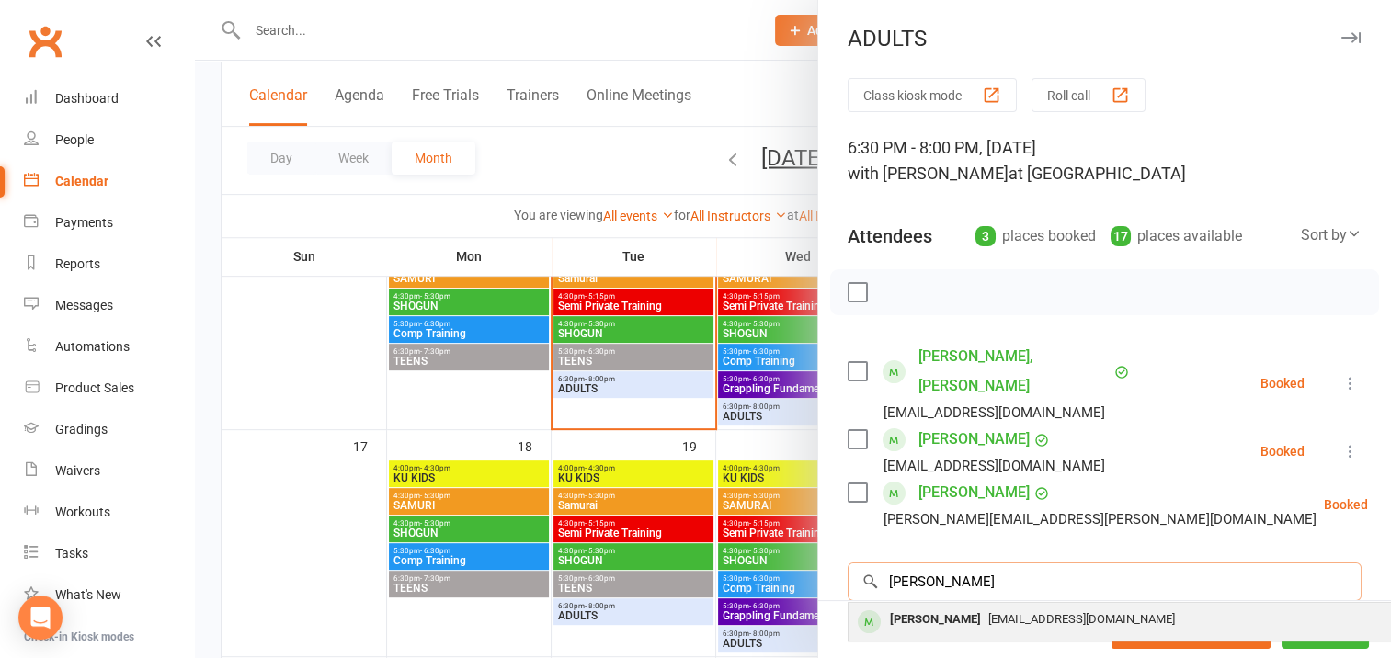
type input "[PERSON_NAME]"
click at [936, 607] on div "[PERSON_NAME]" at bounding box center [936, 620] width 106 height 27
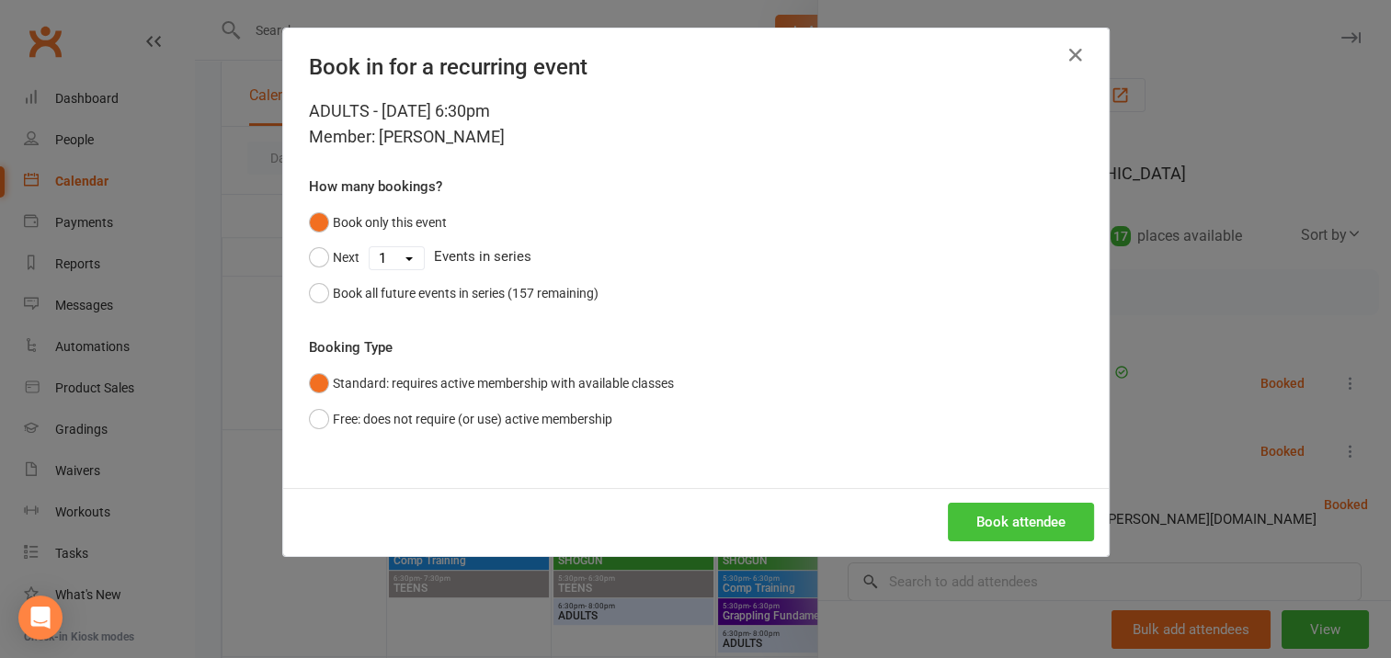
click at [1011, 518] on button "Book attendee" at bounding box center [1021, 522] width 146 height 39
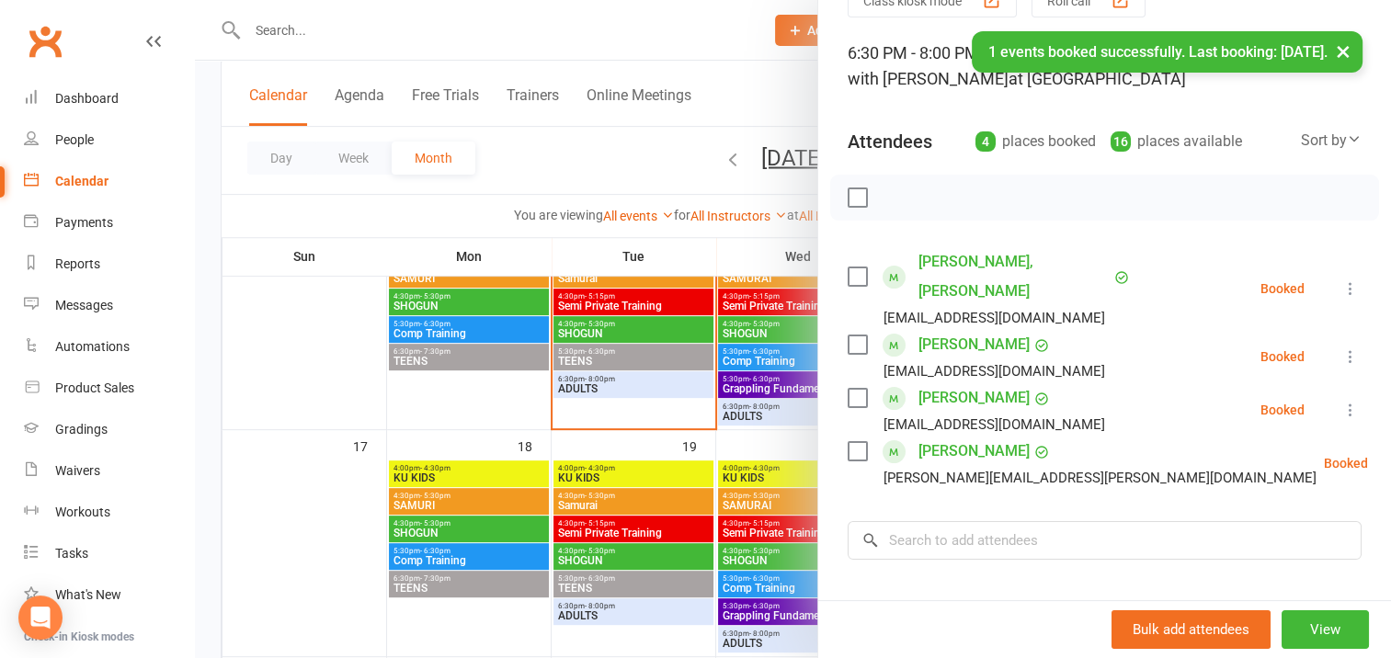
scroll to position [276, 0]
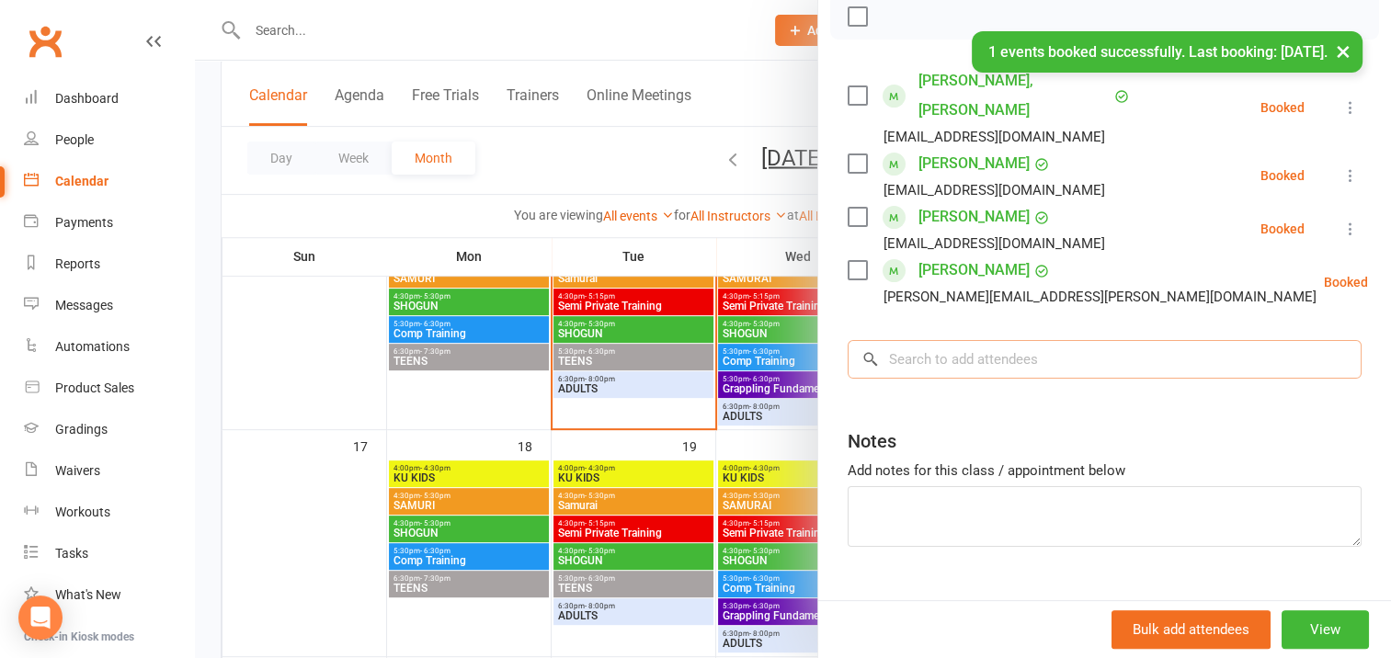
click at [910, 340] on input "search" at bounding box center [1105, 359] width 514 height 39
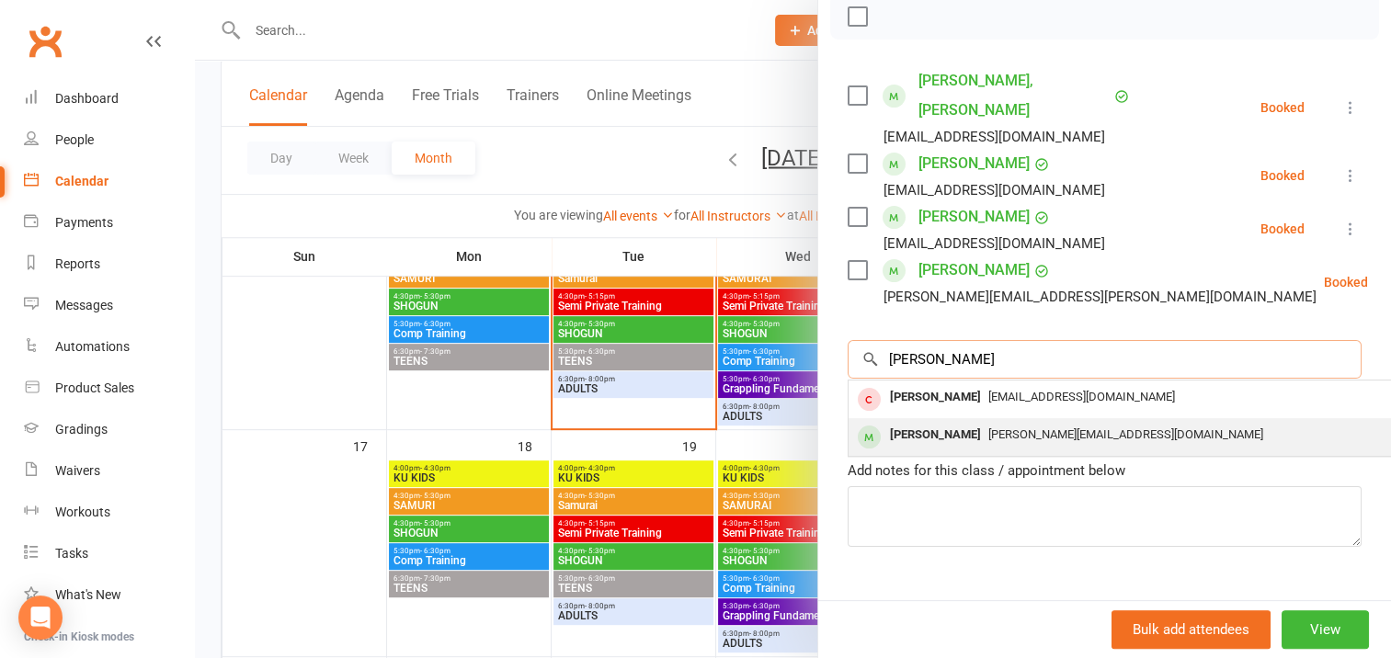
type input "[PERSON_NAME]"
click at [911, 422] on div "[PERSON_NAME]" at bounding box center [936, 435] width 106 height 27
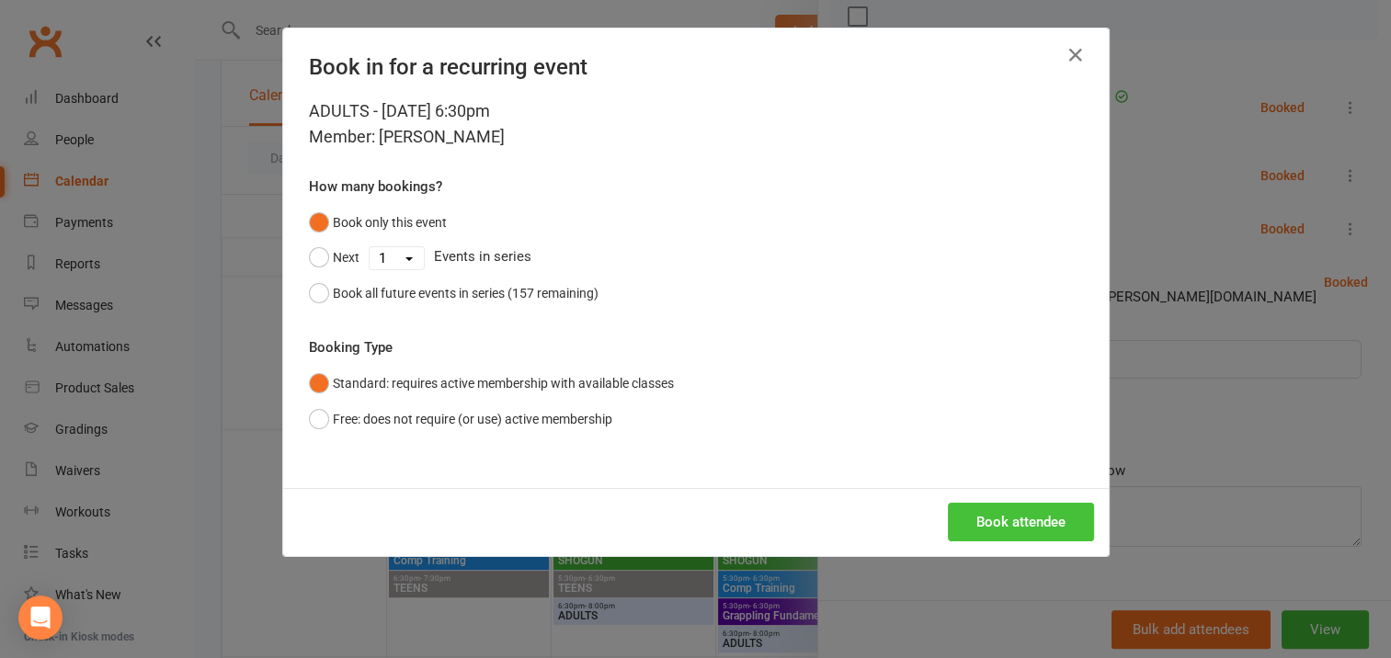
click at [997, 521] on button "Book attendee" at bounding box center [1021, 522] width 146 height 39
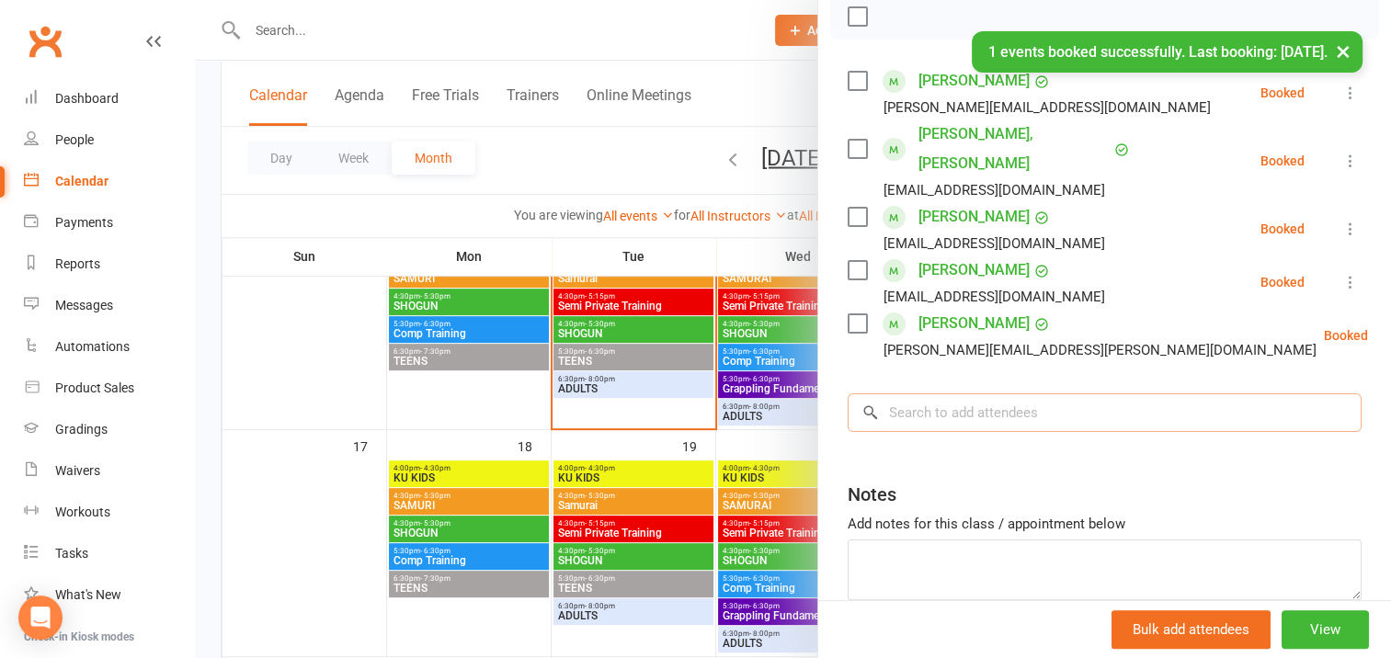
click at [901, 394] on input "search" at bounding box center [1105, 413] width 514 height 39
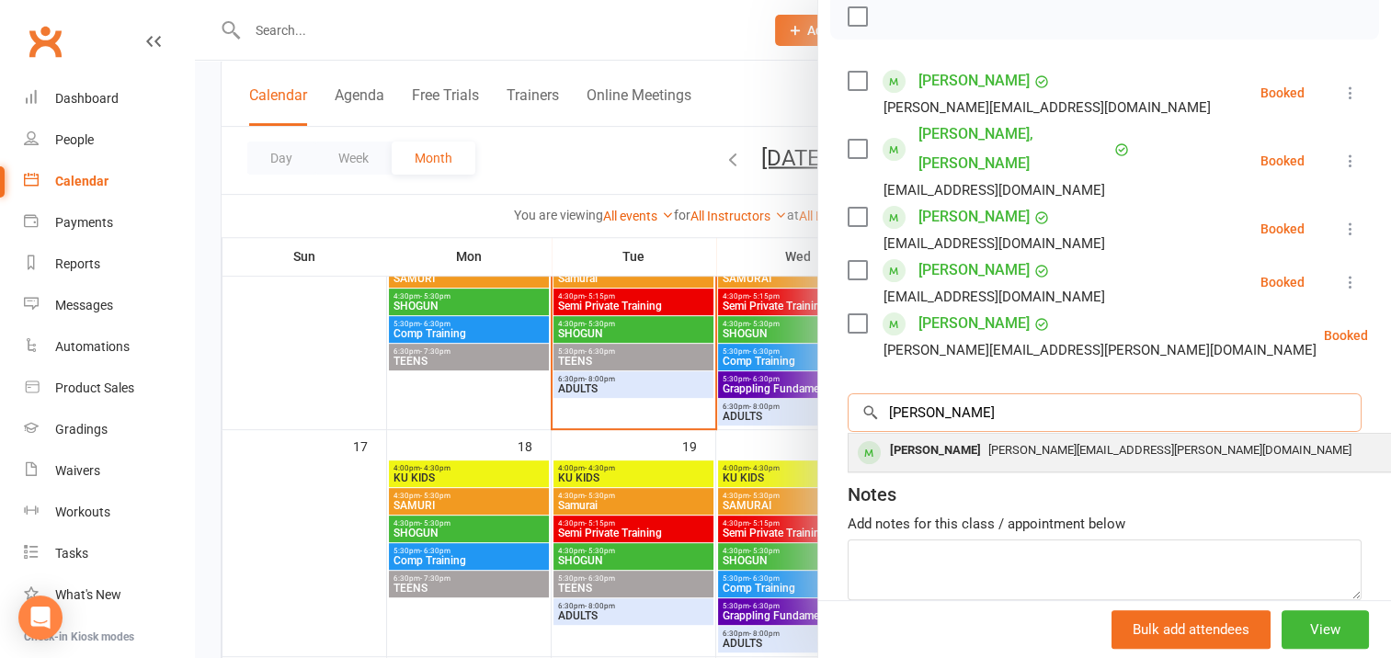
type input "[PERSON_NAME]"
click at [934, 438] on div "[PERSON_NAME]" at bounding box center [936, 451] width 106 height 27
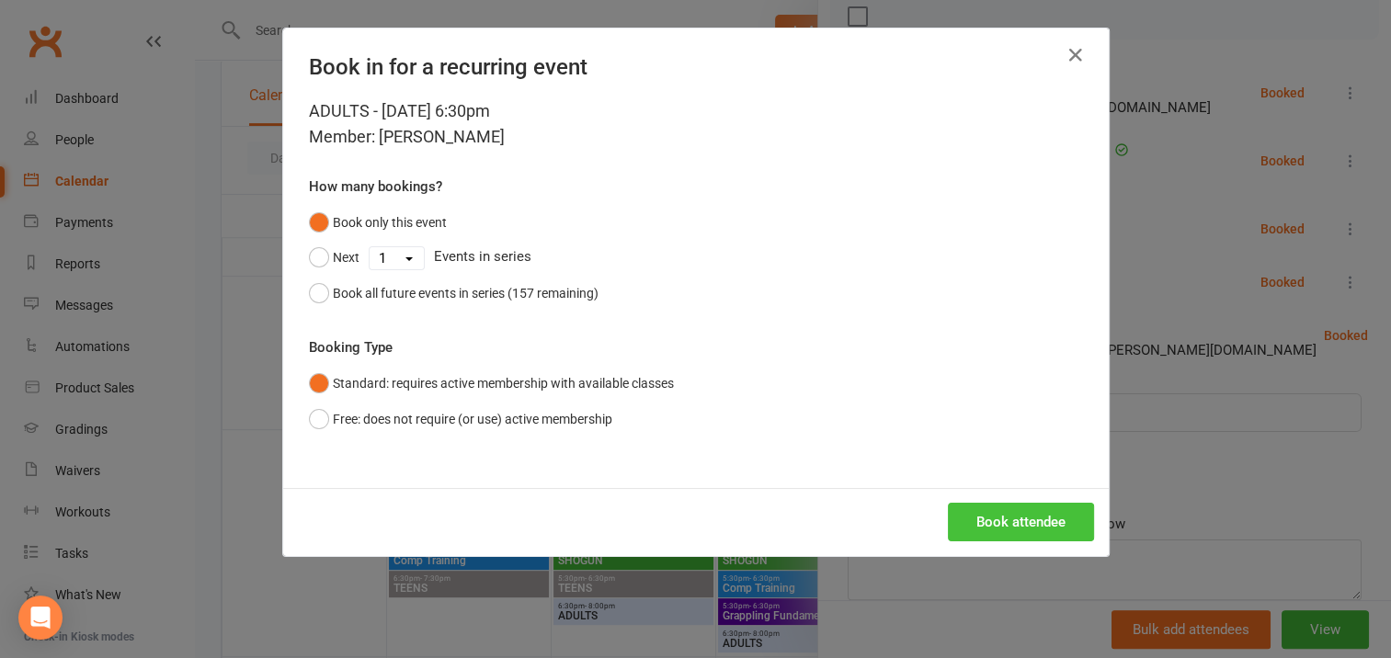
click at [997, 517] on button "Book attendee" at bounding box center [1021, 522] width 146 height 39
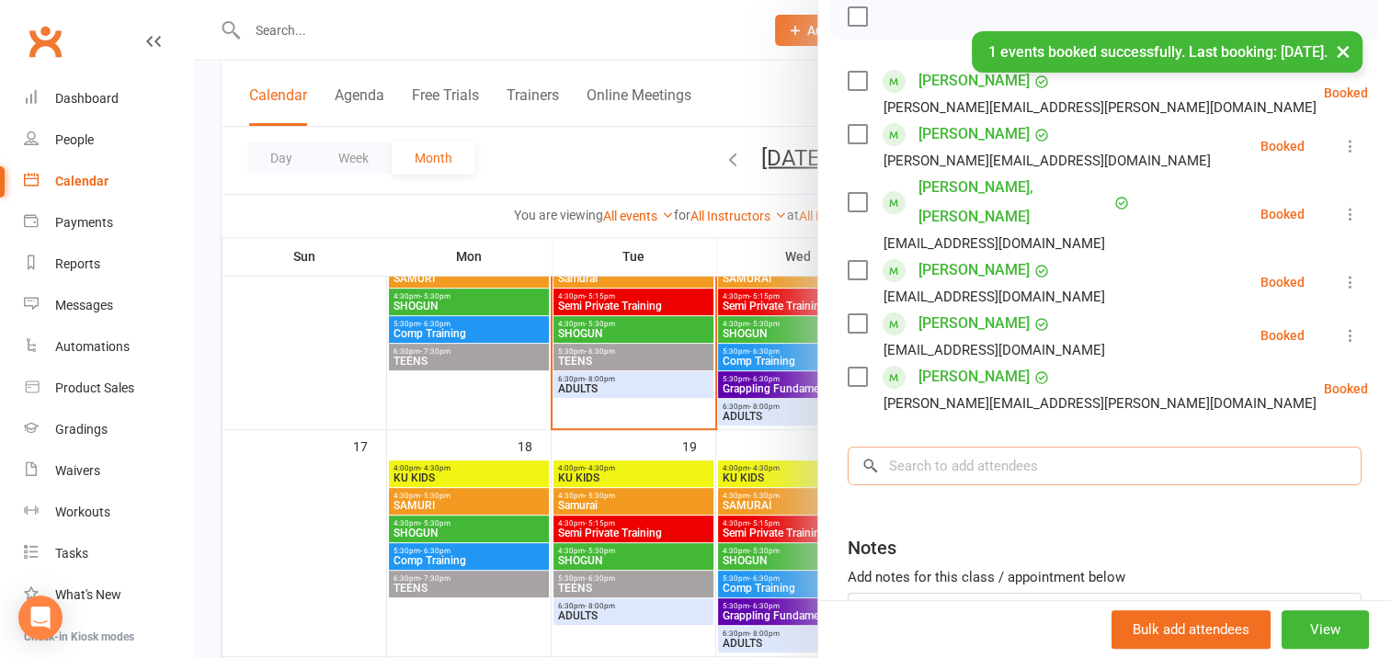
click at [898, 447] on input "search" at bounding box center [1105, 466] width 514 height 39
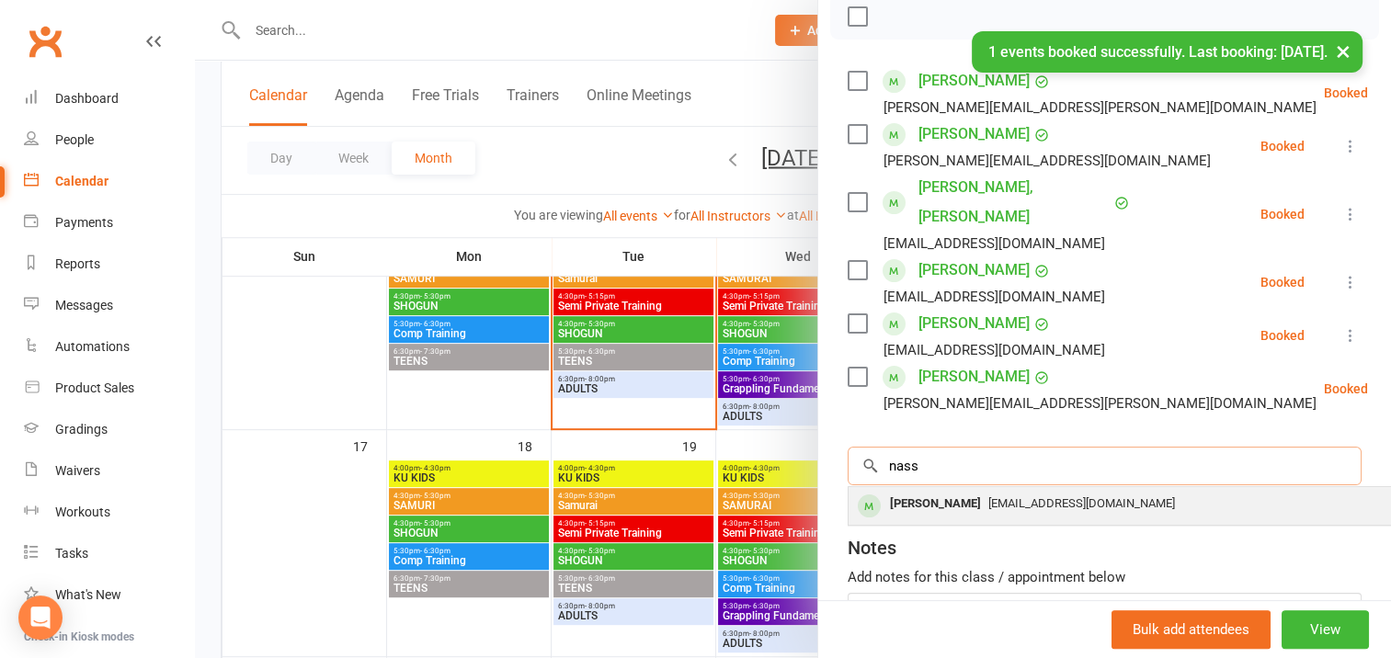
type input "nass"
click at [918, 491] on div "[PERSON_NAME]" at bounding box center [936, 504] width 106 height 27
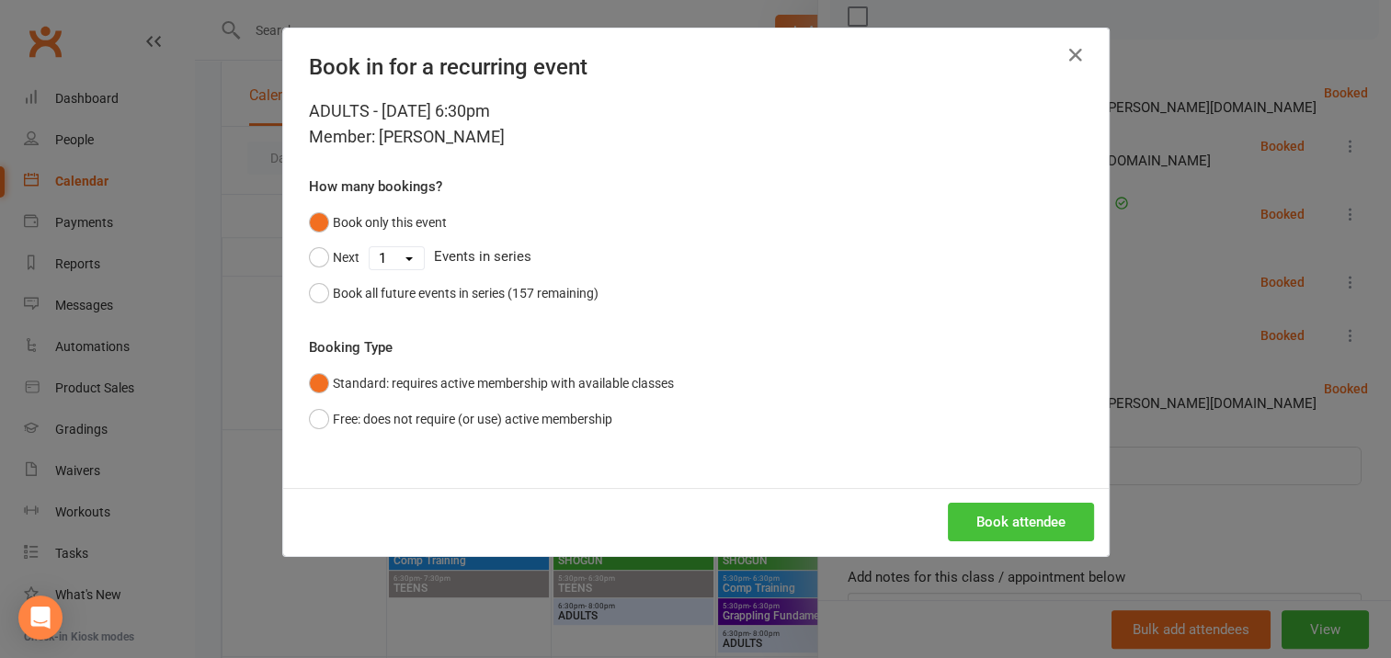
click at [989, 516] on button "Book attendee" at bounding box center [1021, 522] width 146 height 39
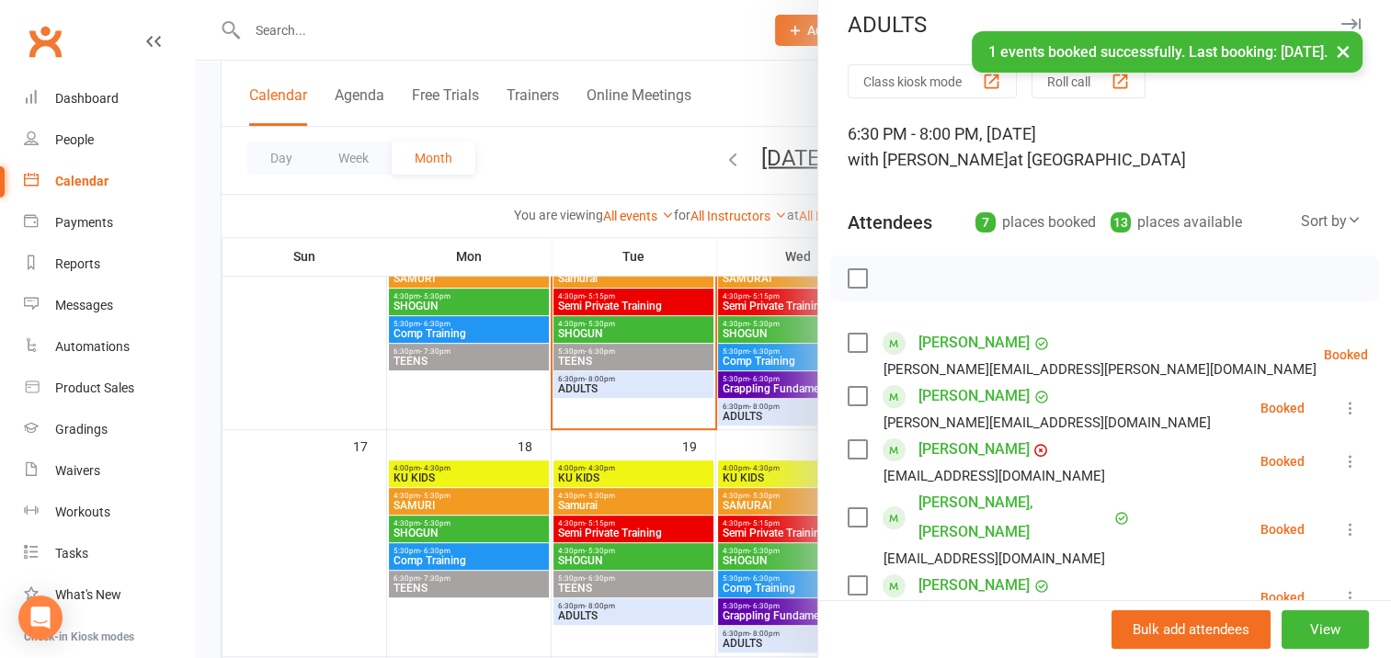
scroll to position [0, 0]
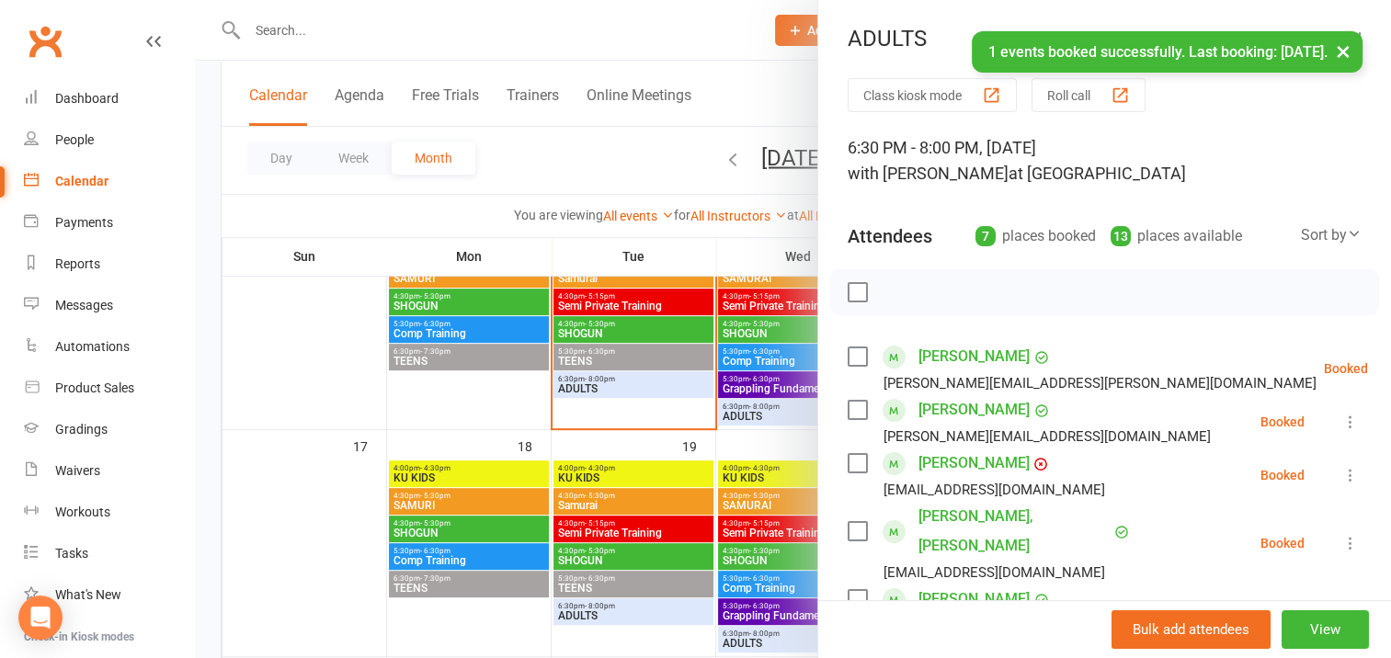
click at [850, 287] on label at bounding box center [857, 292] width 18 height 18
drag, startPoint x: 887, startPoint y: 293, endPoint x: 791, endPoint y: 55, distance: 257.0
click at [888, 293] on icon "button" at bounding box center [898, 292] width 20 height 20
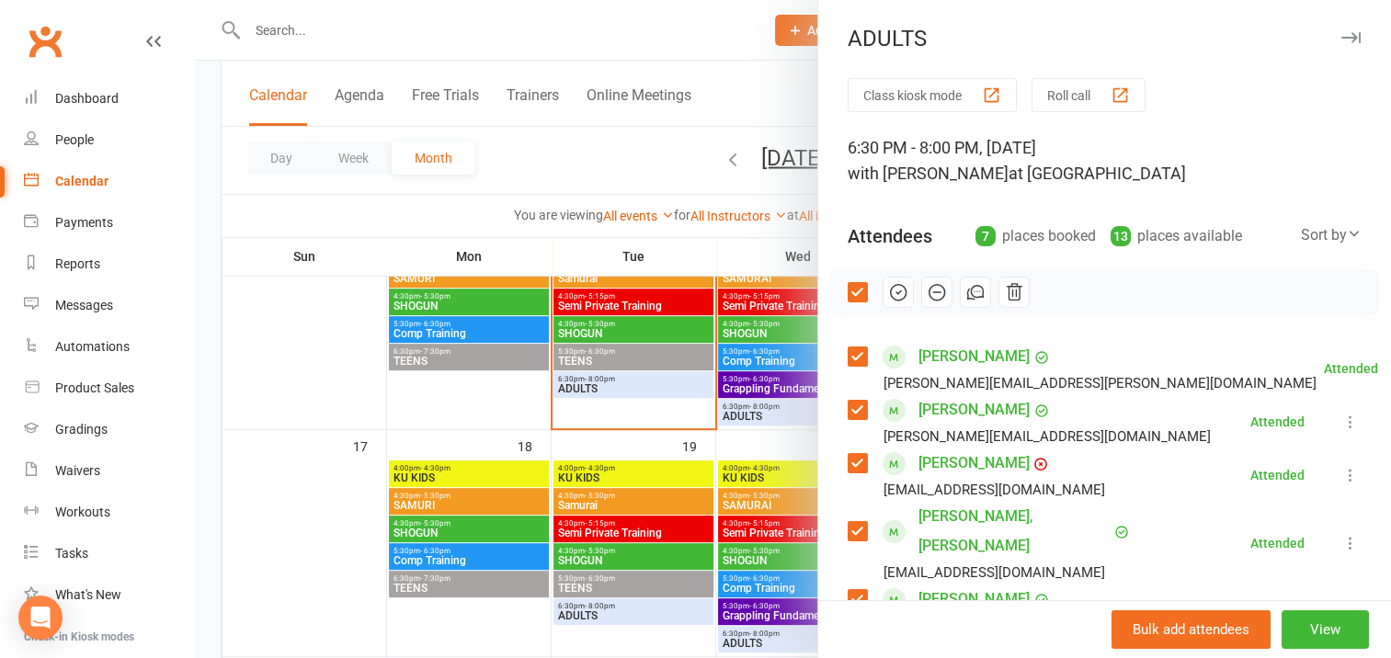
click at [1342, 39] on icon "button" at bounding box center [1351, 37] width 19 height 11
